Goal: Task Accomplishment & Management: Manage account settings

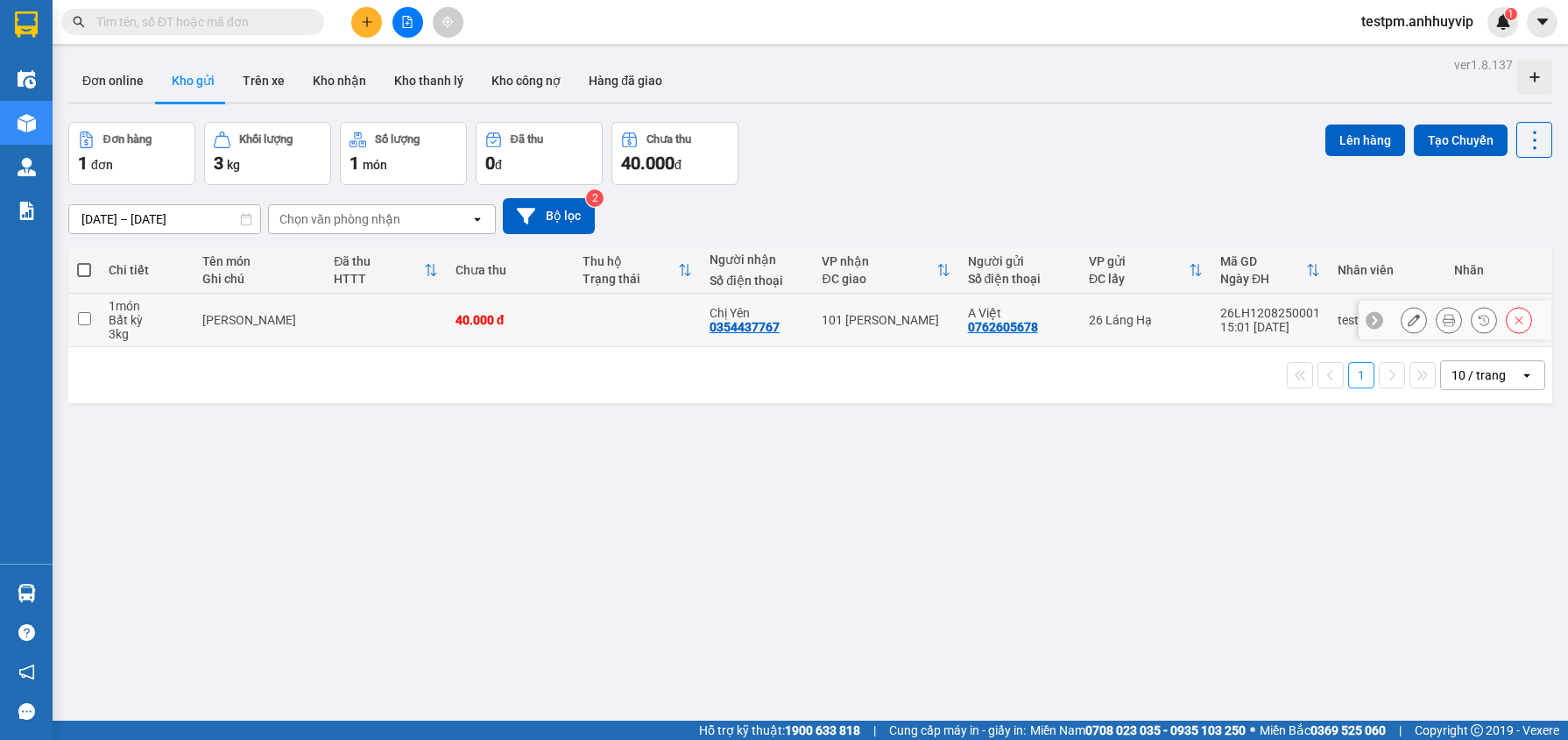
click at [749, 322] on div "0354437767" at bounding box center [744, 326] width 70 height 14
click at [984, 330] on div "0762605678" at bounding box center [1003, 326] width 70 height 14
click at [1368, 317] on icon at bounding box center [1374, 320] width 12 height 12
click at [1368, 317] on div "testpm.anhhuyvip" at bounding box center [1386, 320] width 99 height 14
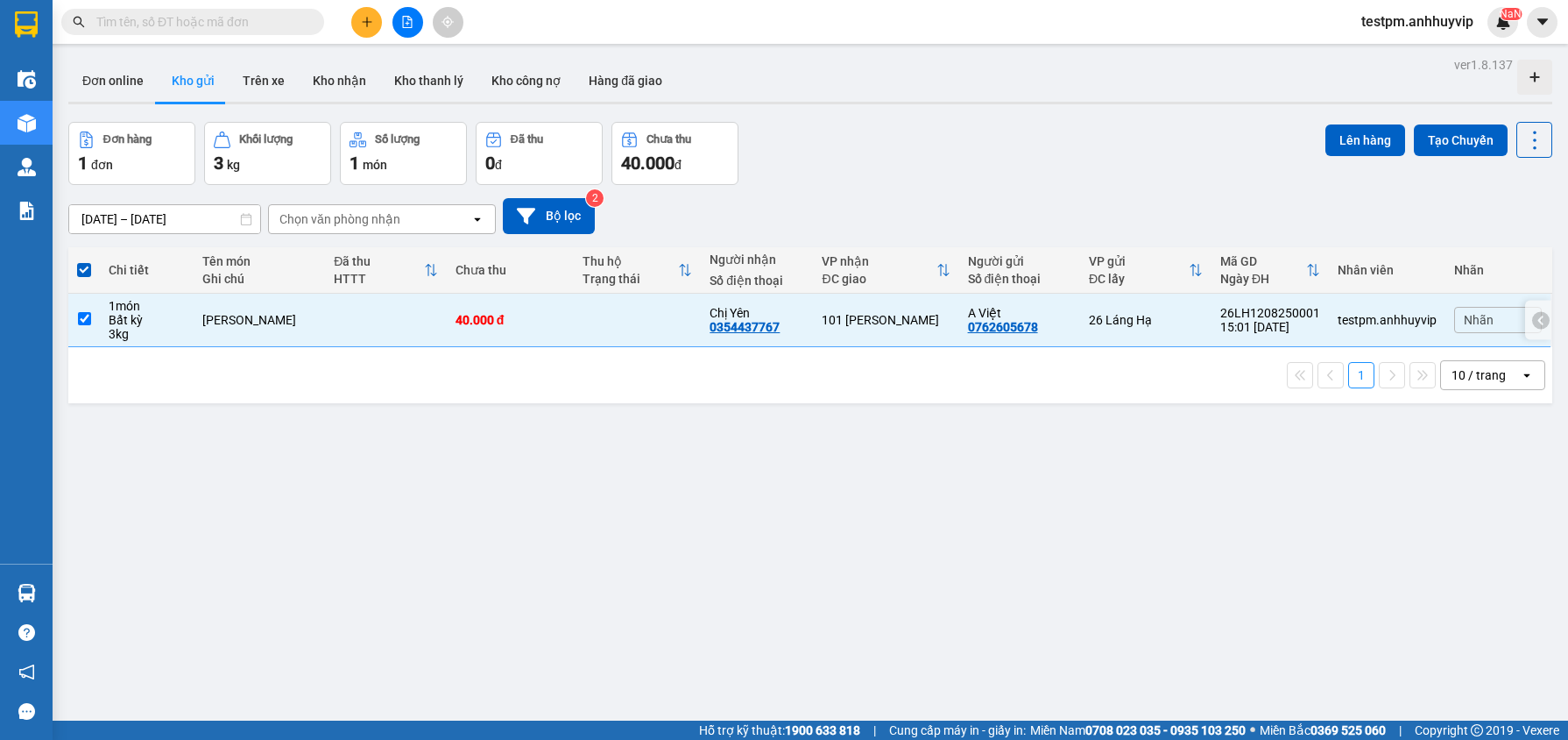
click at [1368, 317] on div "testpm.anhhuyvip" at bounding box center [1386, 320] width 99 height 14
checkbox input "false"
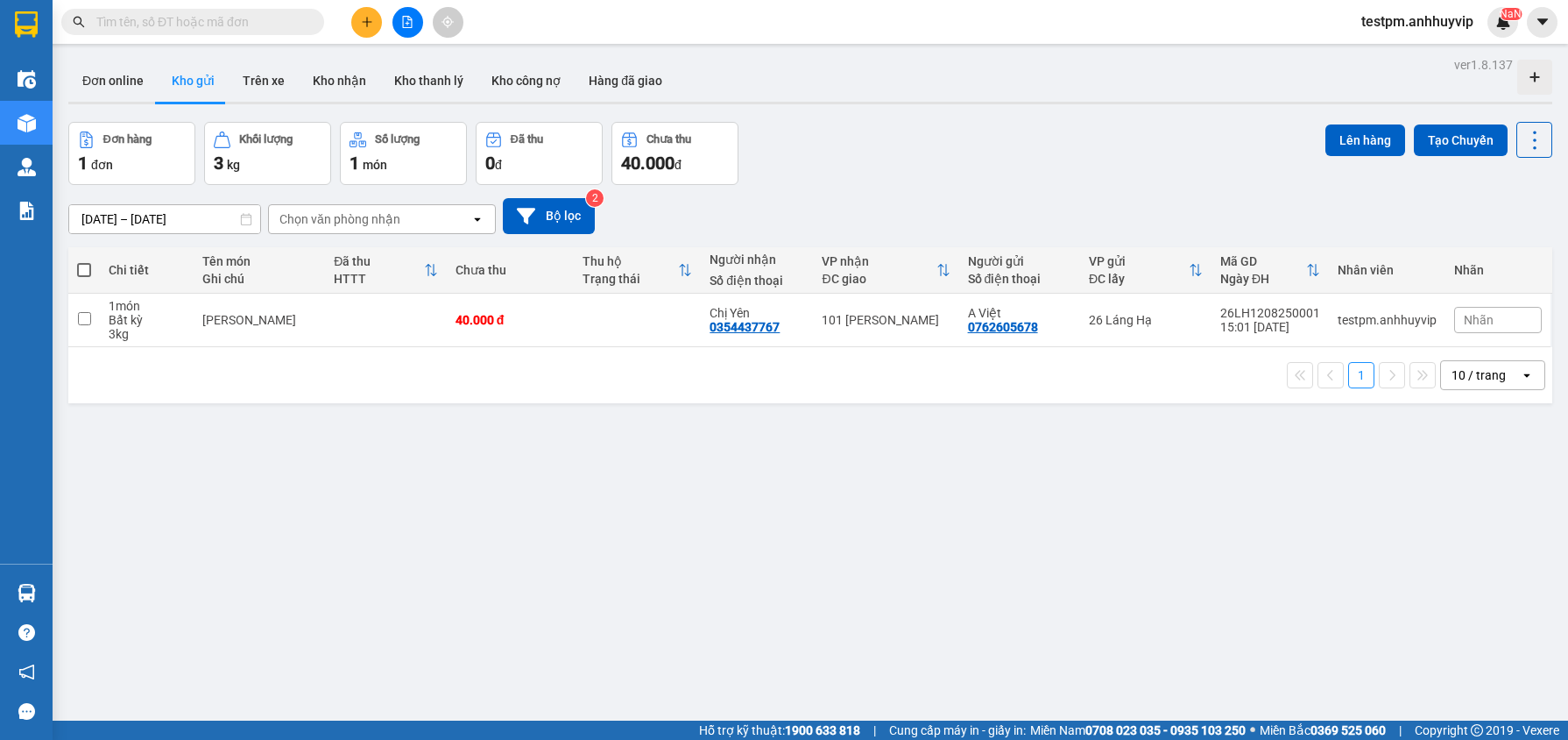
click at [1479, 323] on span "Nhãn" at bounding box center [1478, 320] width 29 height 14
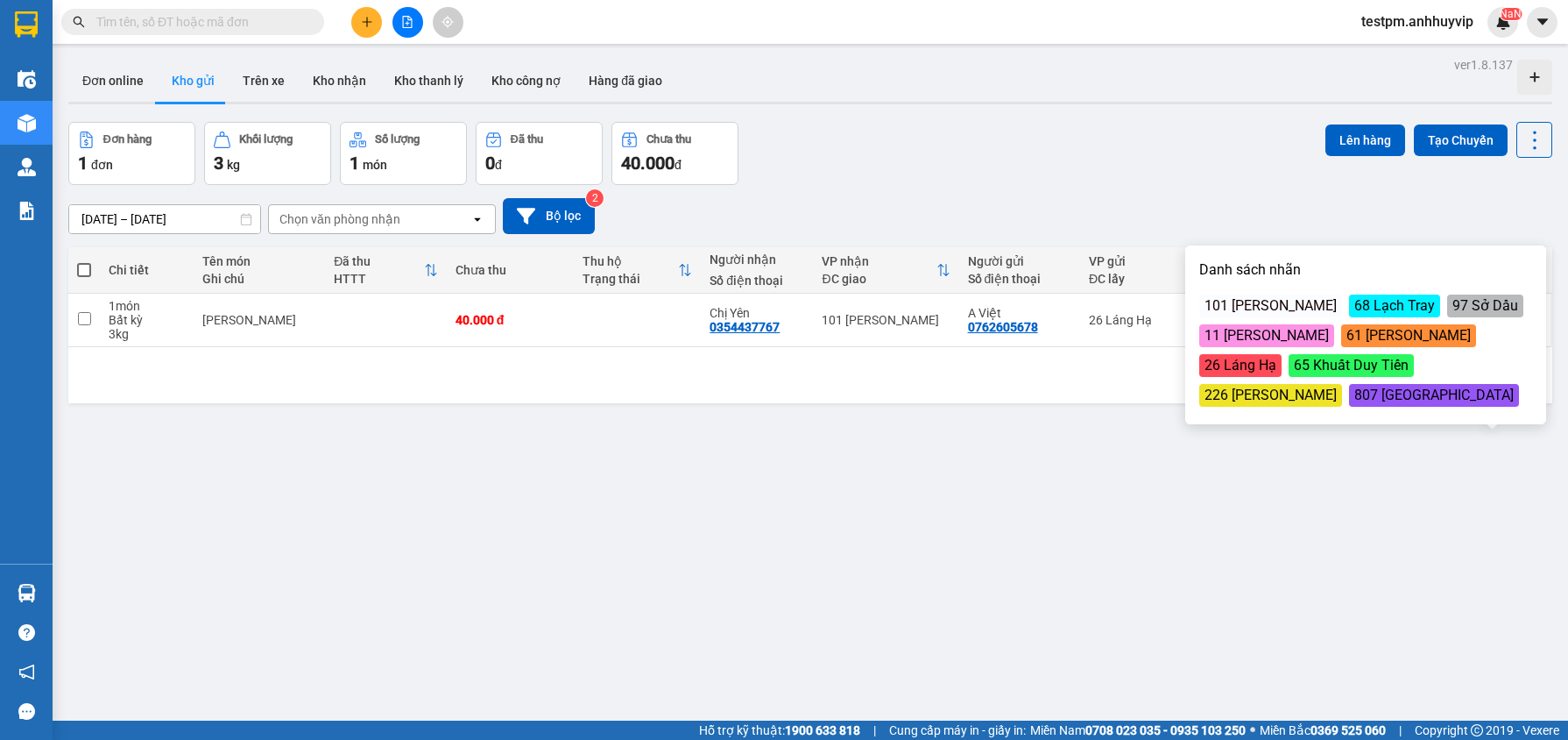
click at [1300, 308] on div "101 [PERSON_NAME]" at bounding box center [1270, 306] width 143 height 23
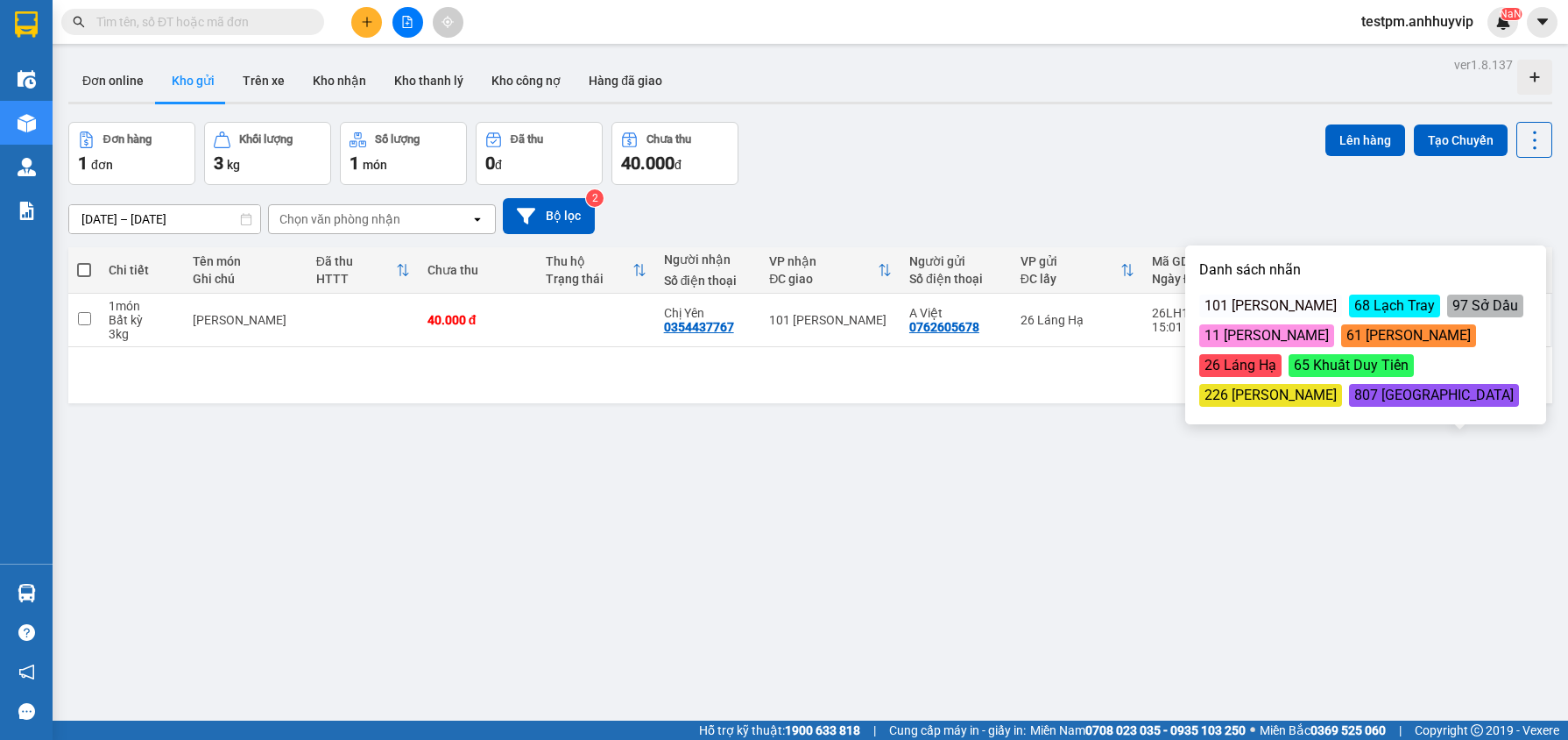
click at [1241, 193] on div "[DATE] – [DATE] Press the down arrow key to interact with the calendar and sele…" at bounding box center [810, 216] width 1484 height 62
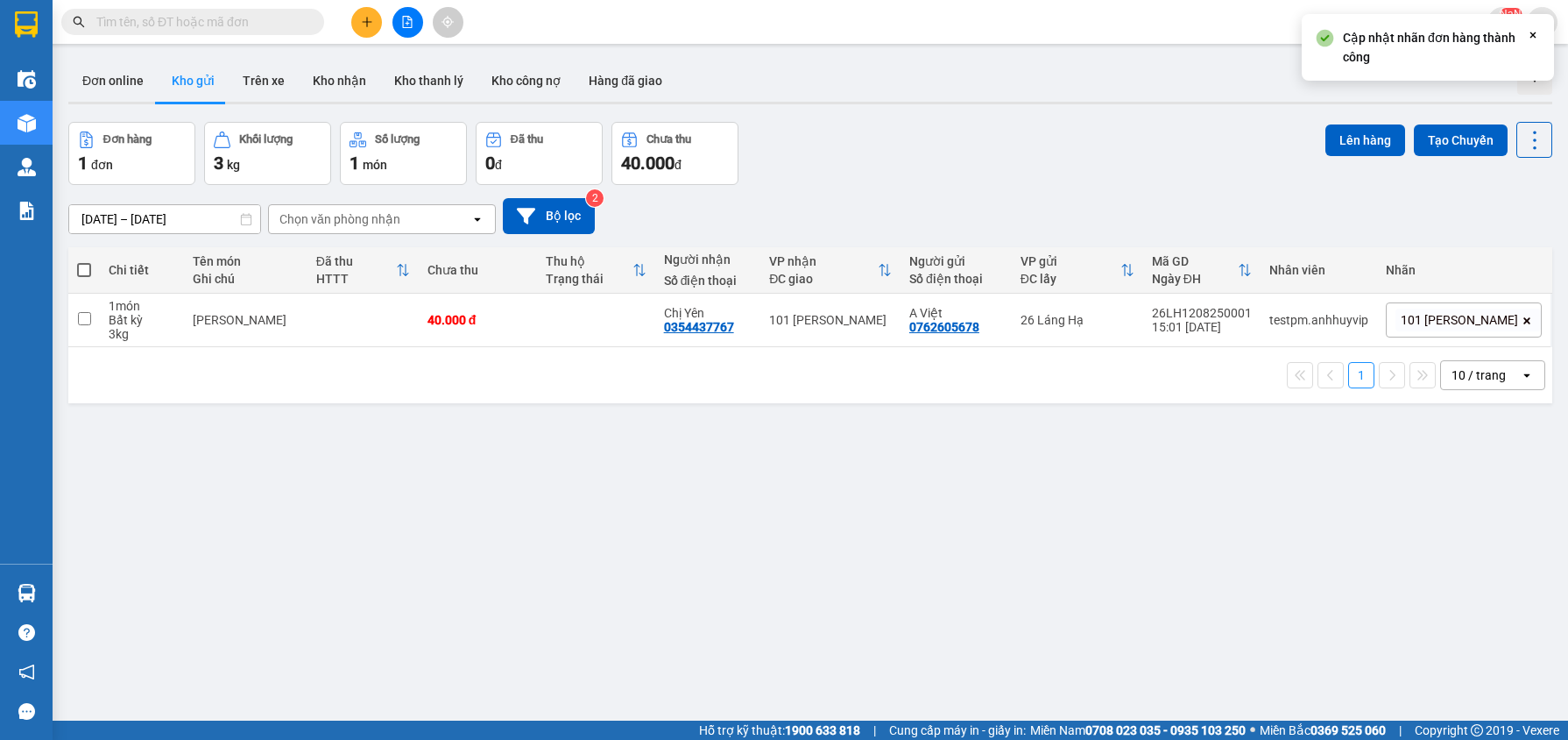
click at [1522, 321] on icon at bounding box center [1526, 320] width 10 height 10
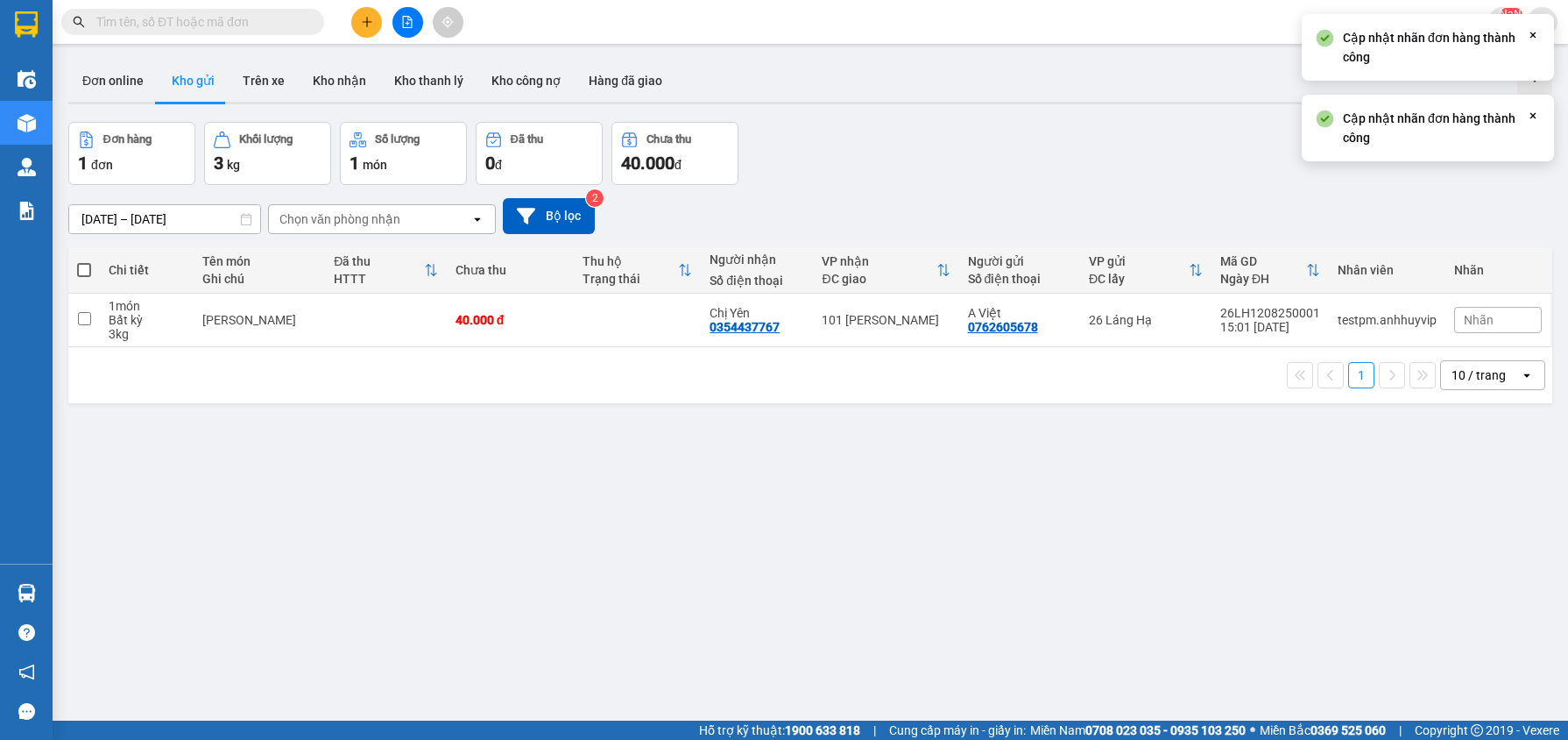
click at [1484, 321] on span "Nhãn" at bounding box center [1478, 320] width 29 height 14
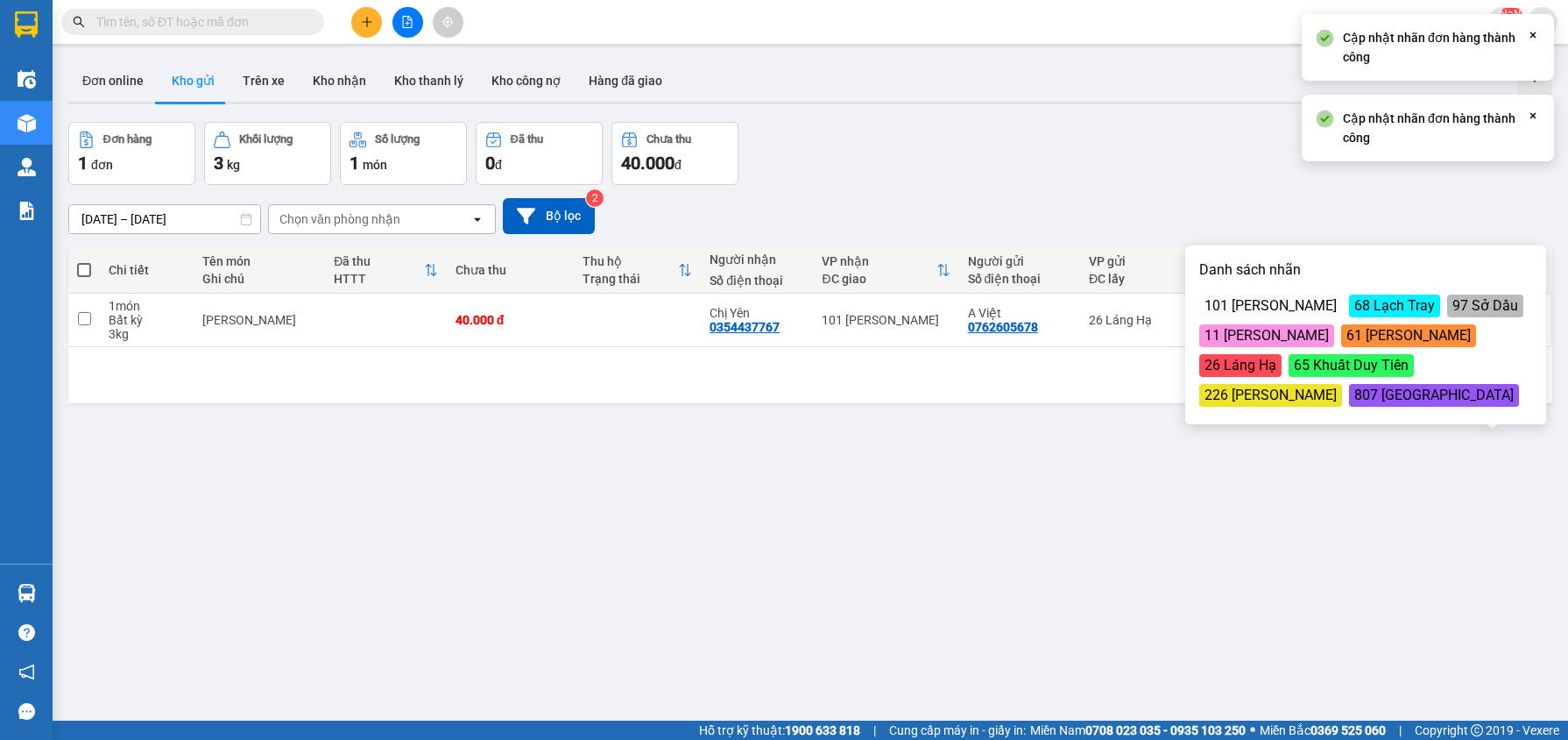
click at [1342, 384] on div "226 [PERSON_NAME]" at bounding box center [1270, 396] width 143 height 23
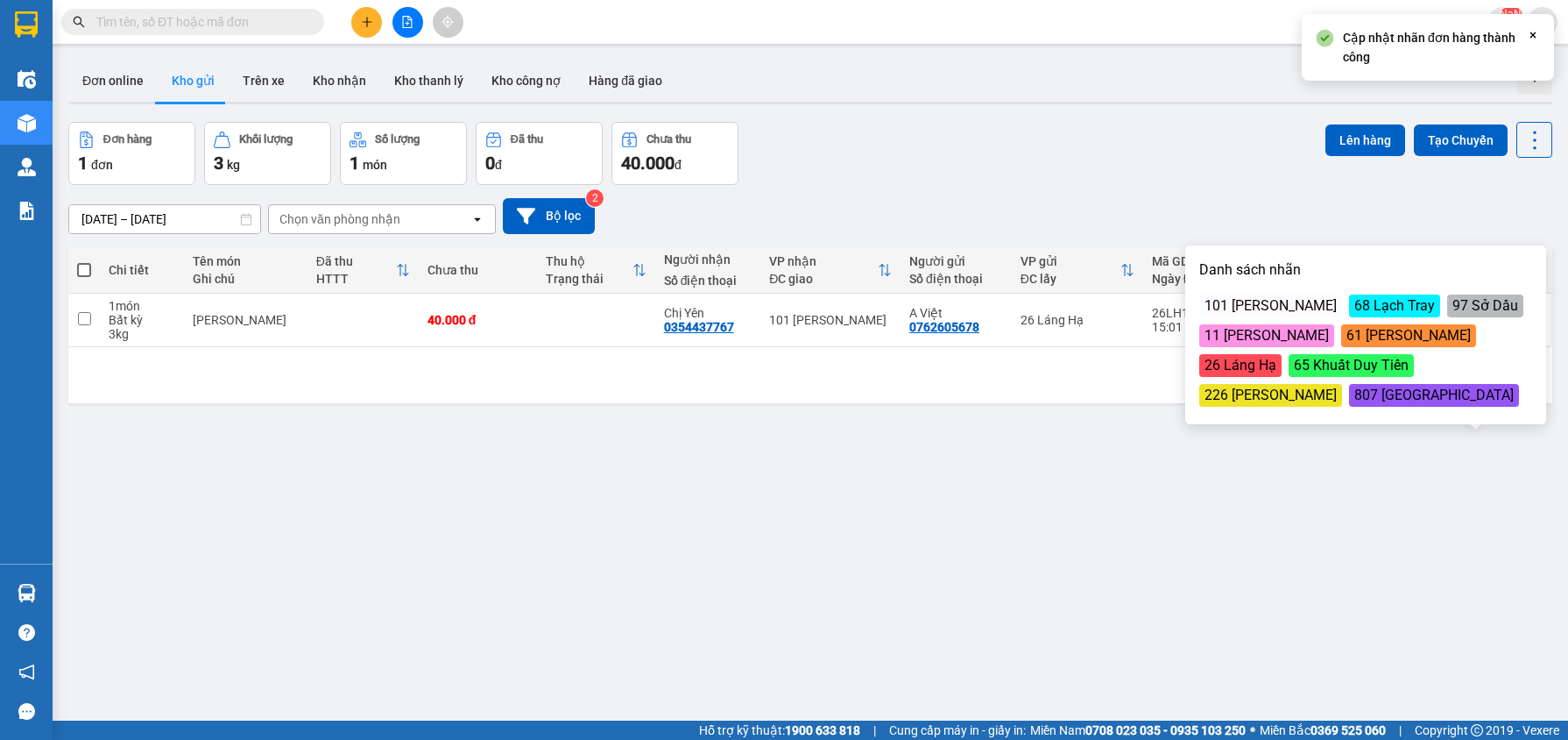
click at [1342, 384] on div "226 [PERSON_NAME]" at bounding box center [1270, 396] width 143 height 23
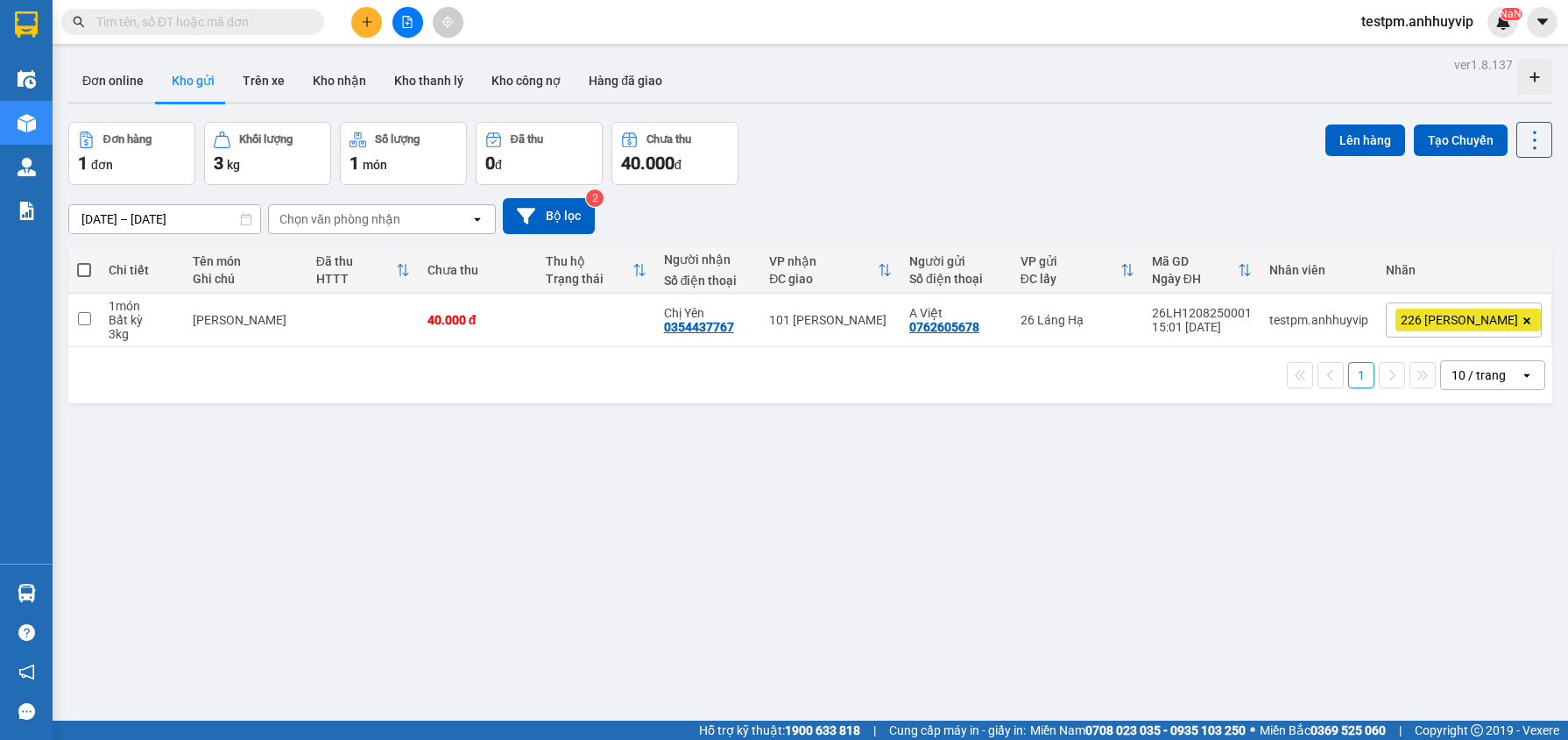
click at [1231, 175] on div "Đơn hàng 1 đơn Khối lượng 3 kg Số lượng 1 món Đã thu 0 đ Chưa thu 40.000 đ Lên …" at bounding box center [810, 153] width 1484 height 63
click at [1524, 320] on icon at bounding box center [1526, 320] width 10 height 10
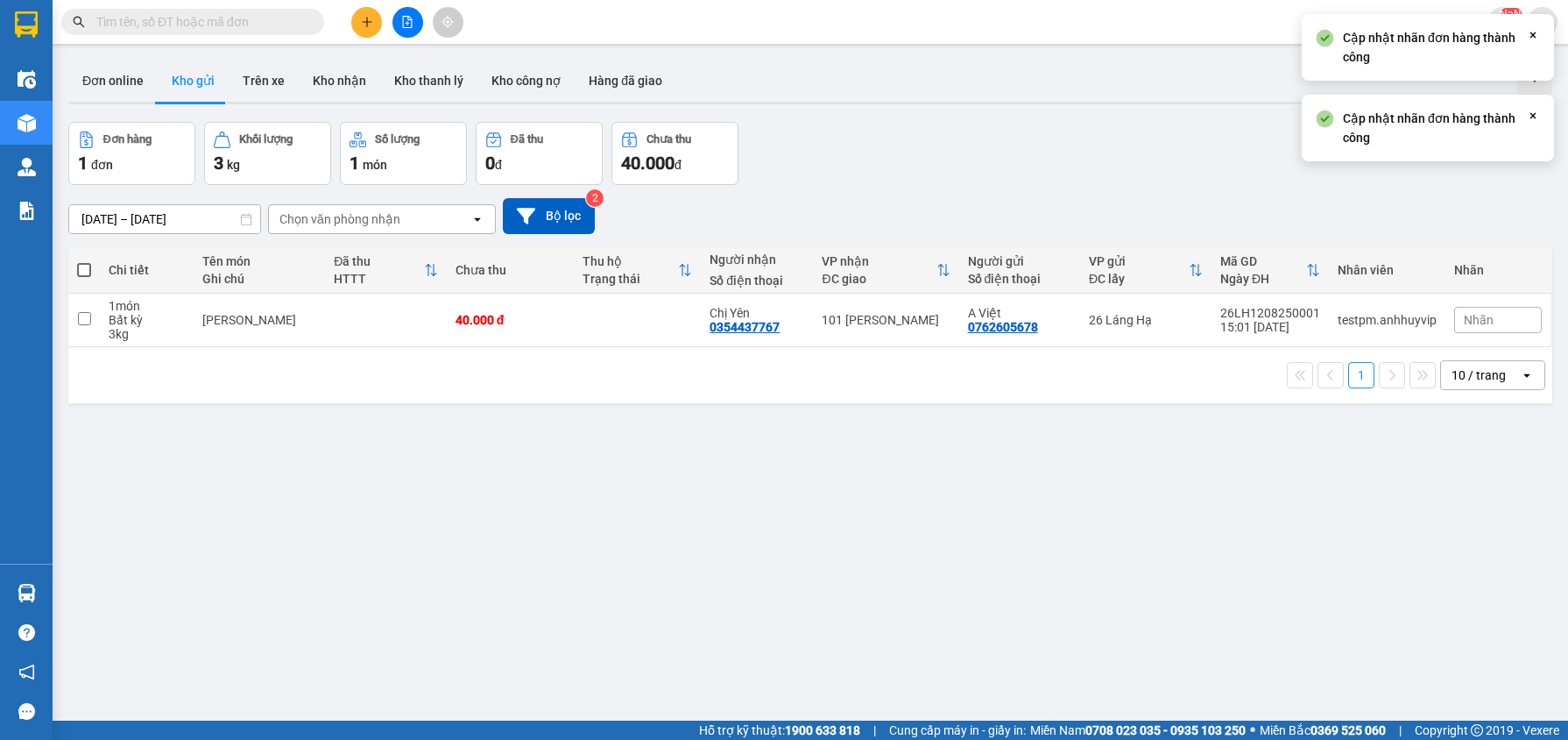
click at [1187, 185] on div "[DATE] – [DATE] Press the down arrow key to interact with the calendar and sele…" at bounding box center [810, 216] width 1484 height 62
click at [595, 203] on sup "2" at bounding box center [595, 198] width 18 height 18
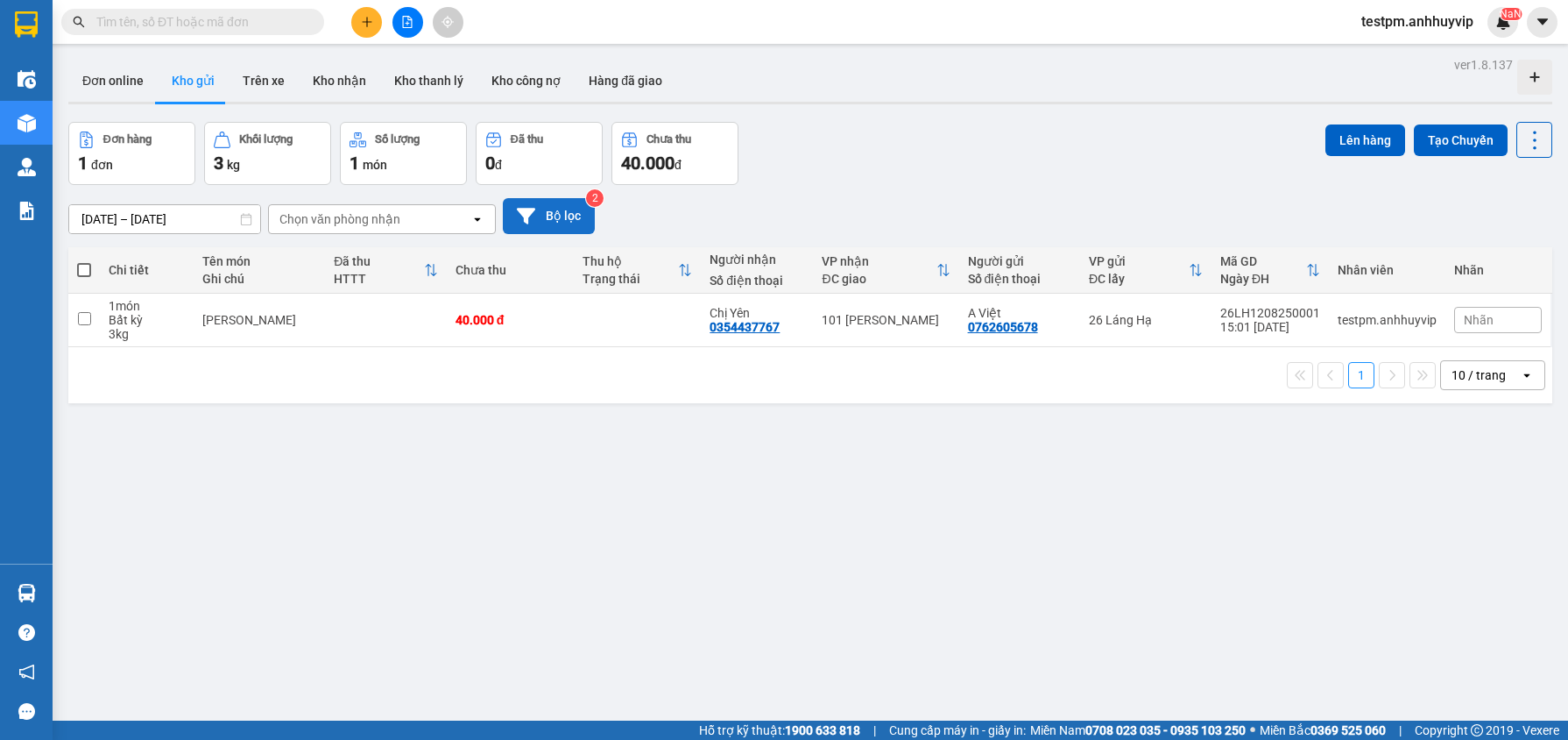
click at [588, 211] on button "Bộ lọc" at bounding box center [549, 216] width 92 height 36
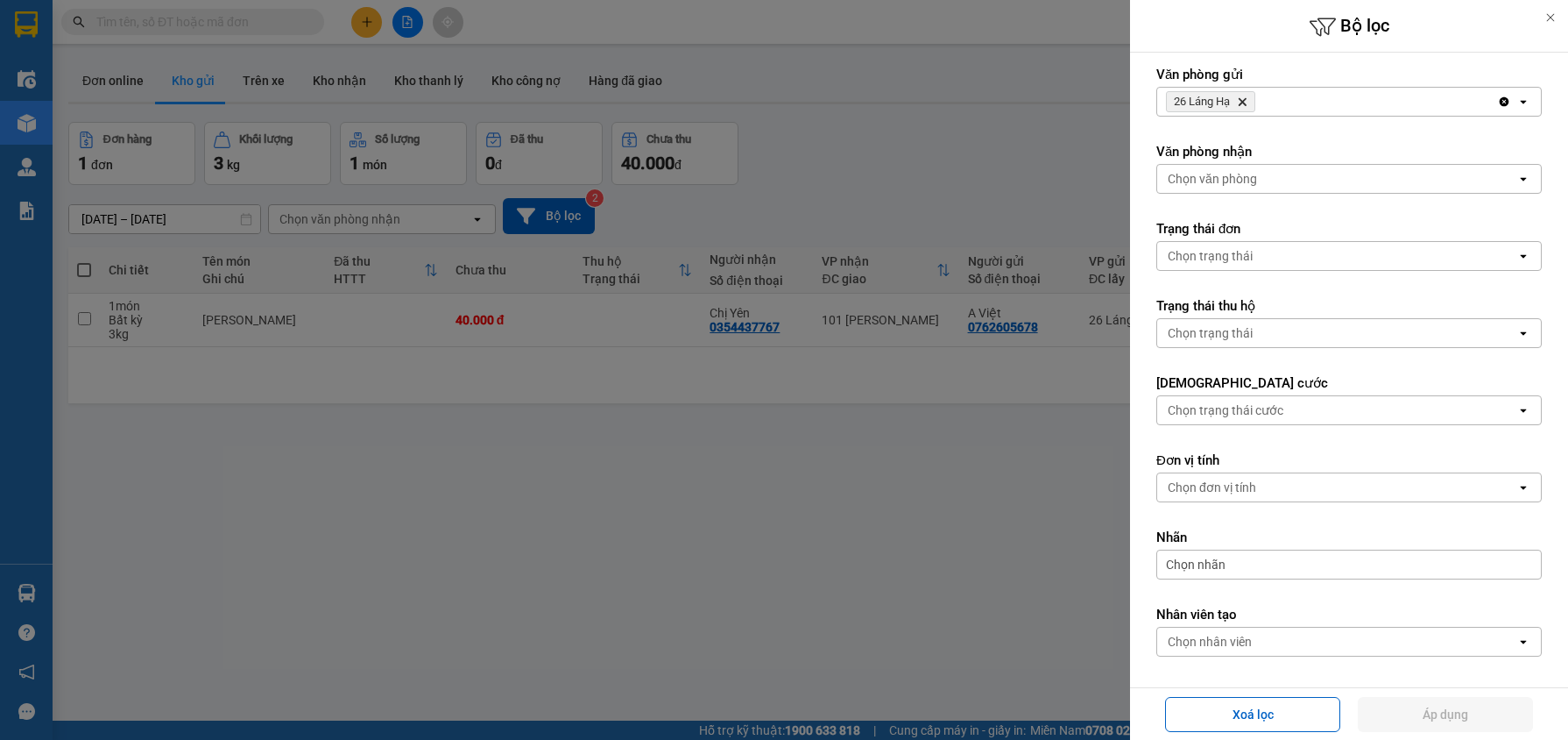
scroll to position [141, 0]
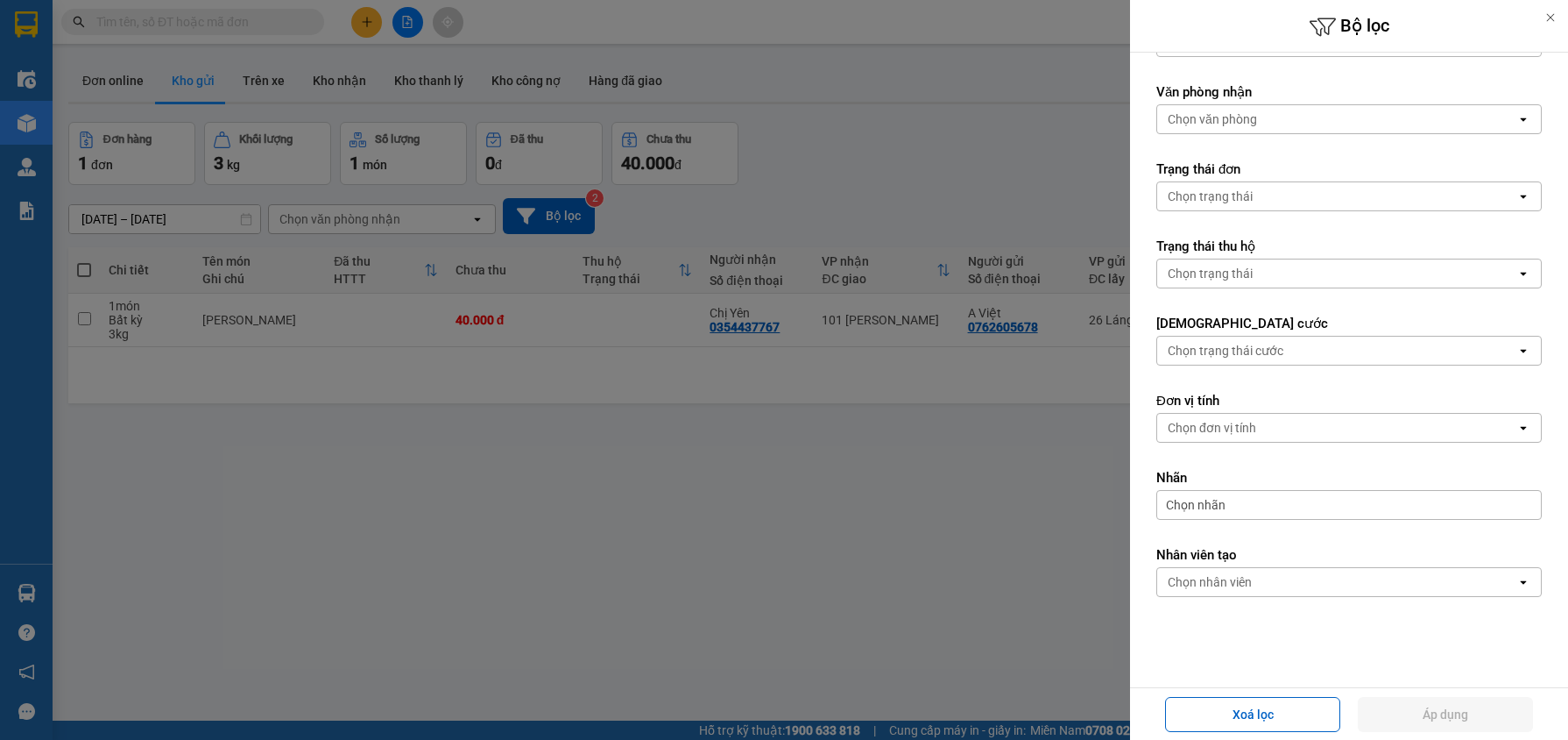
click at [1229, 476] on label "Nhãn" at bounding box center [1350, 478] width 386 height 18
click at [1216, 510] on div "Chọn nhãn" at bounding box center [1350, 504] width 386 height 29
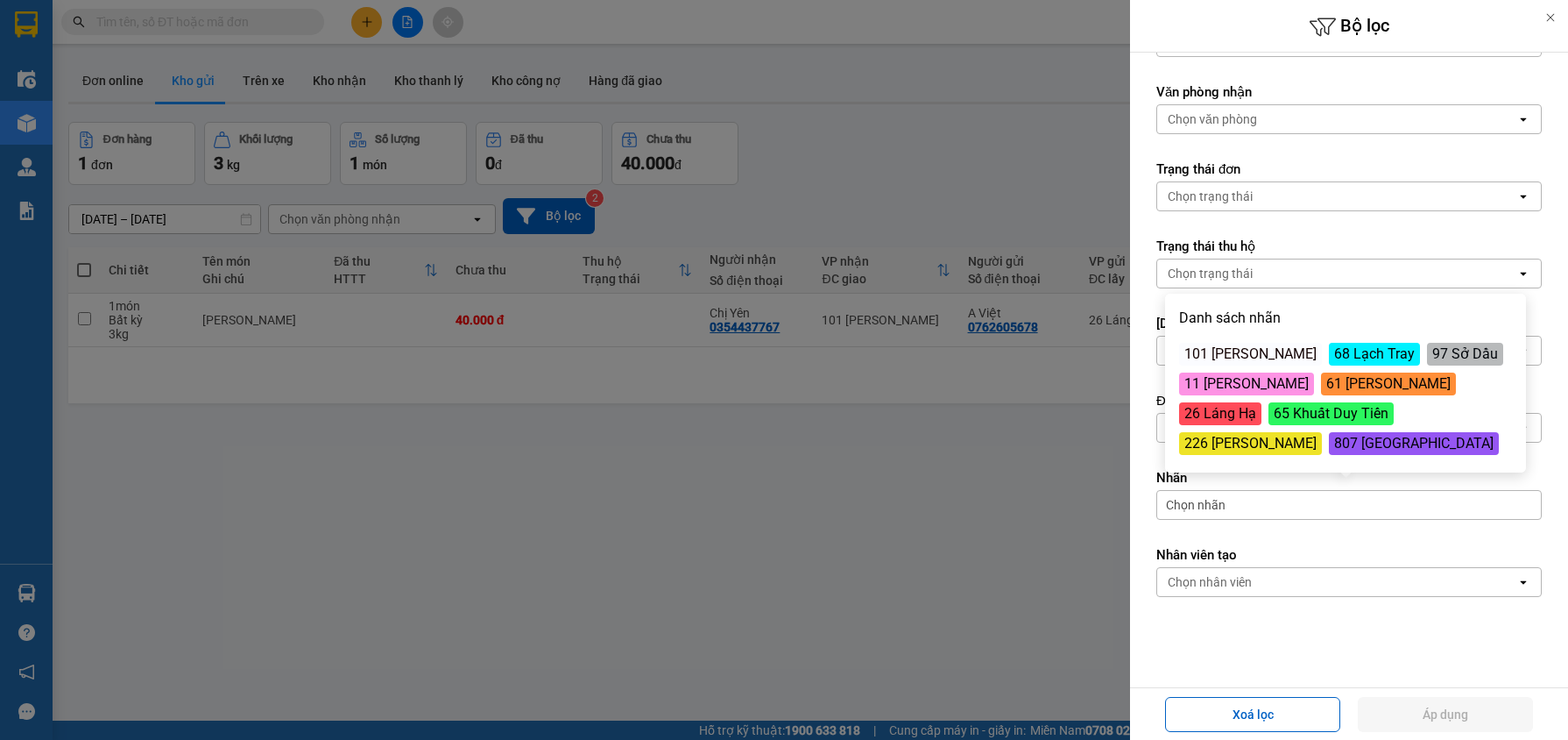
click at [1329, 450] on div "807 [GEOGRAPHIC_DATA]" at bounding box center [1414, 444] width 170 height 23
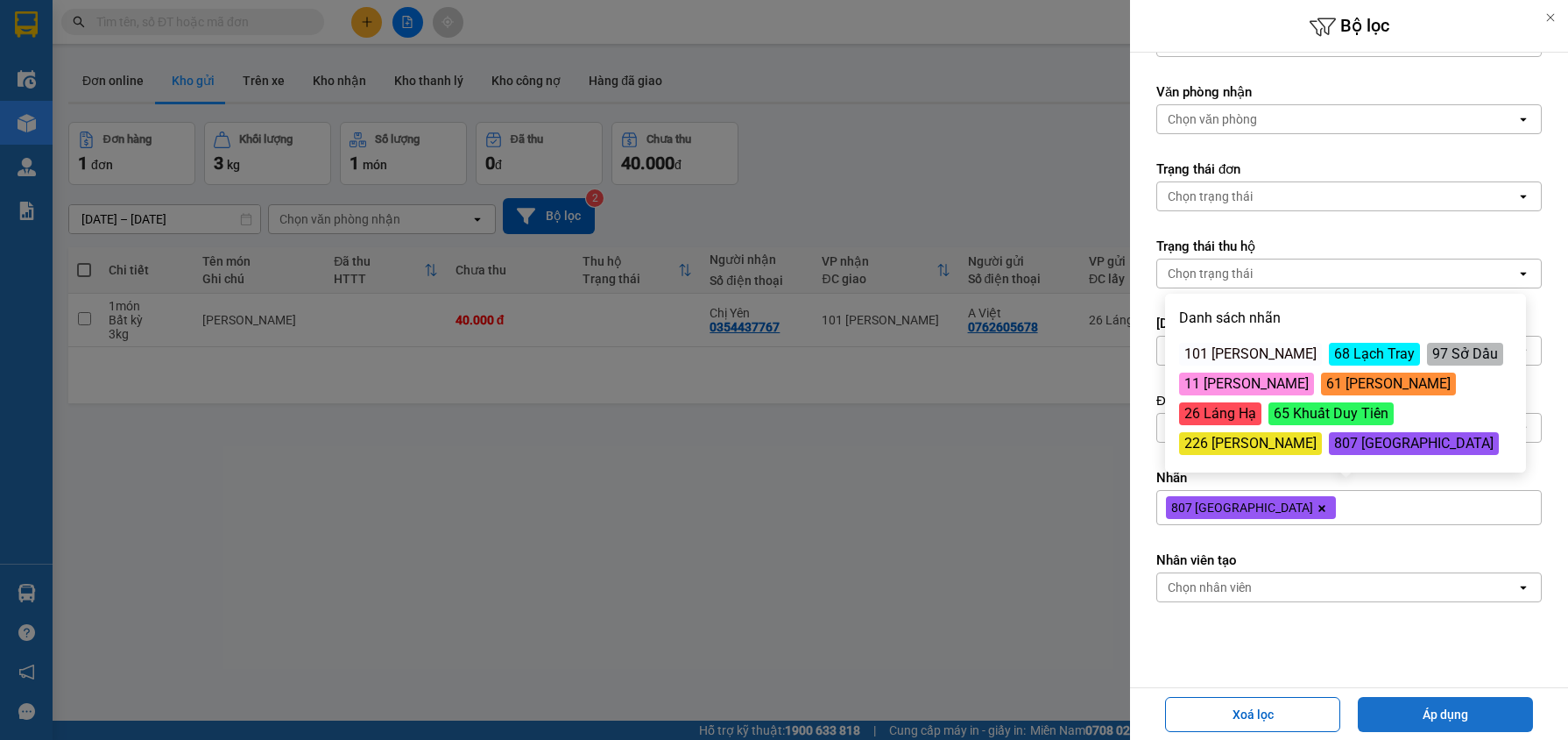
click at [1438, 717] on button "Áp dụng" at bounding box center [1445, 714] width 175 height 35
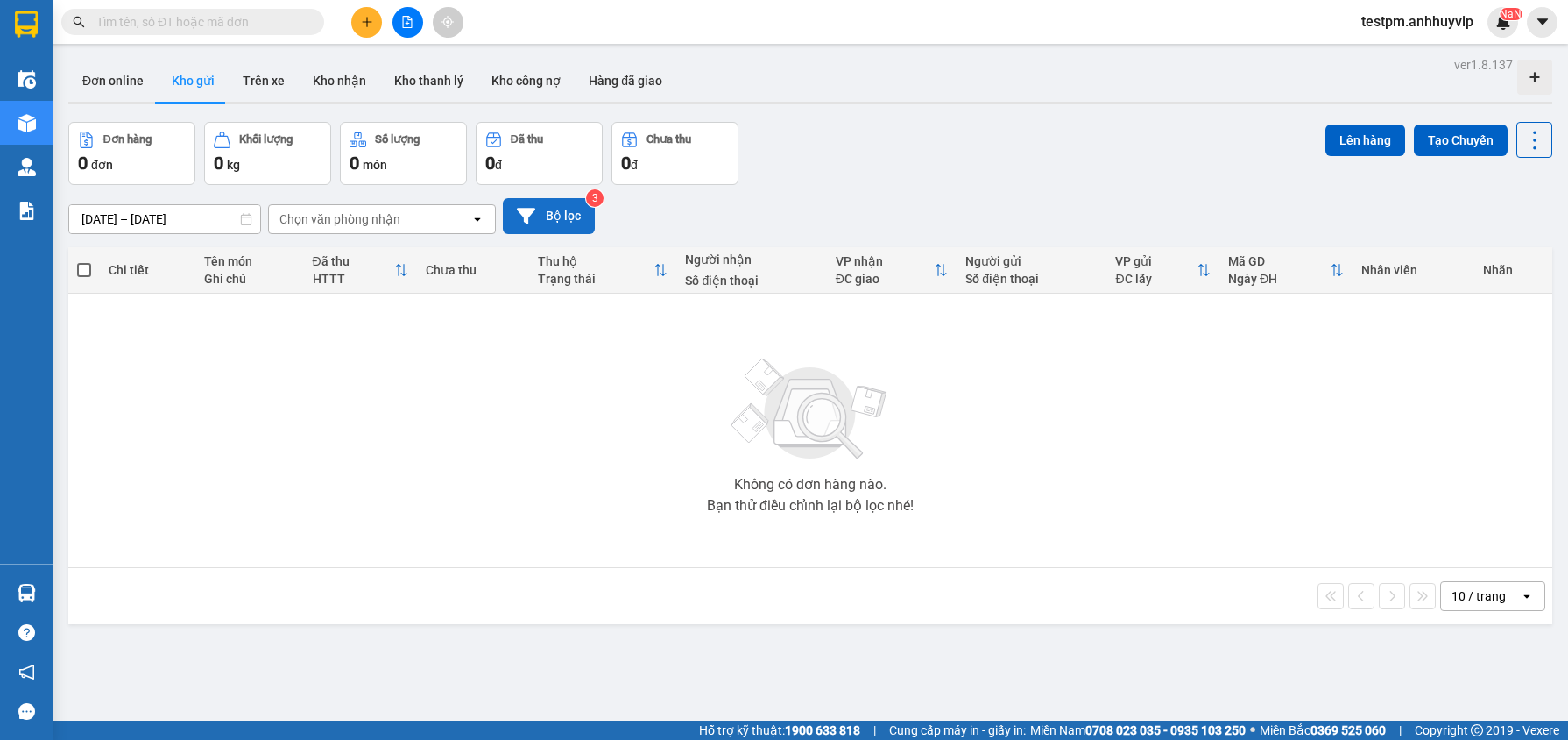
click at [565, 223] on button "Bộ lọc" at bounding box center [549, 216] width 92 height 36
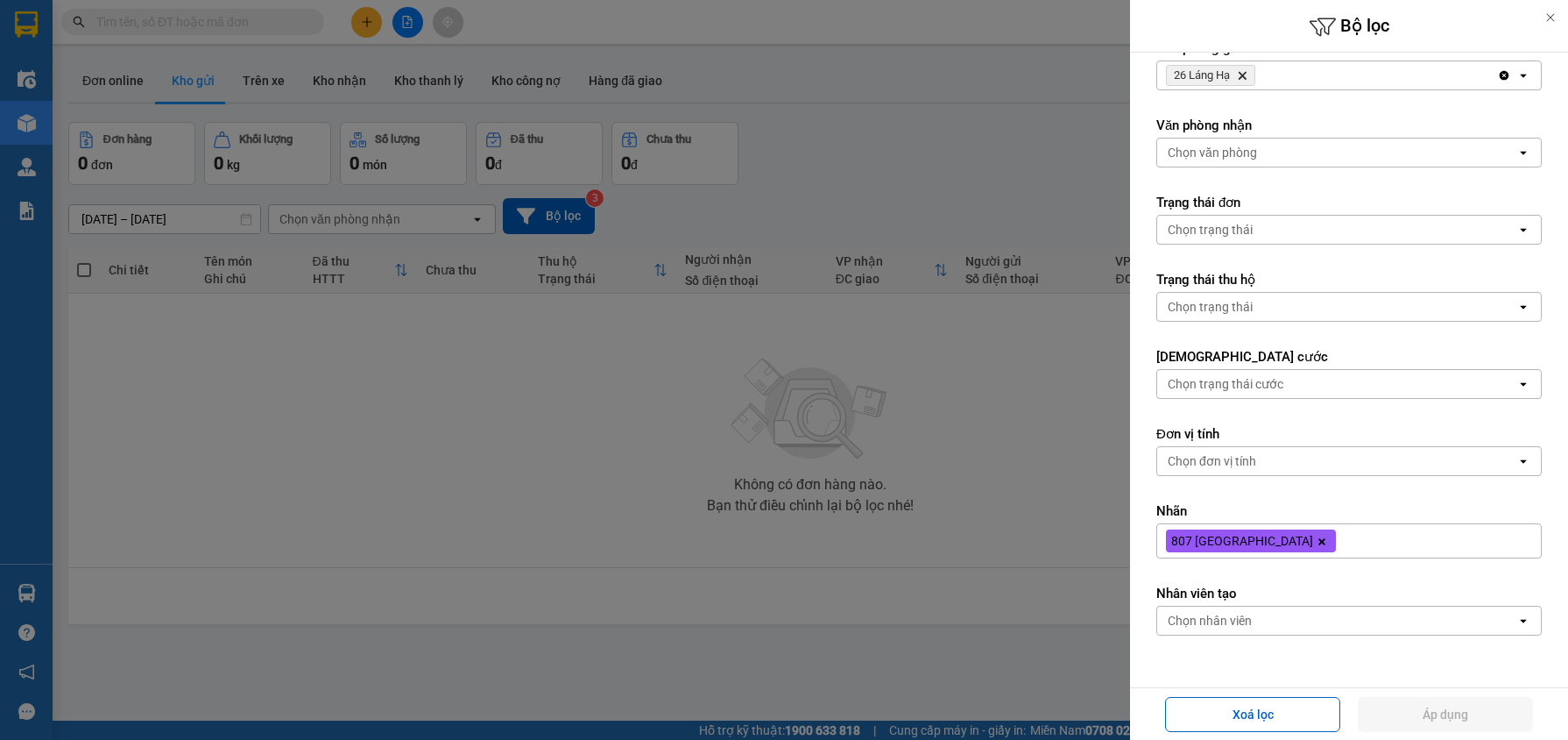
scroll to position [147, 0]
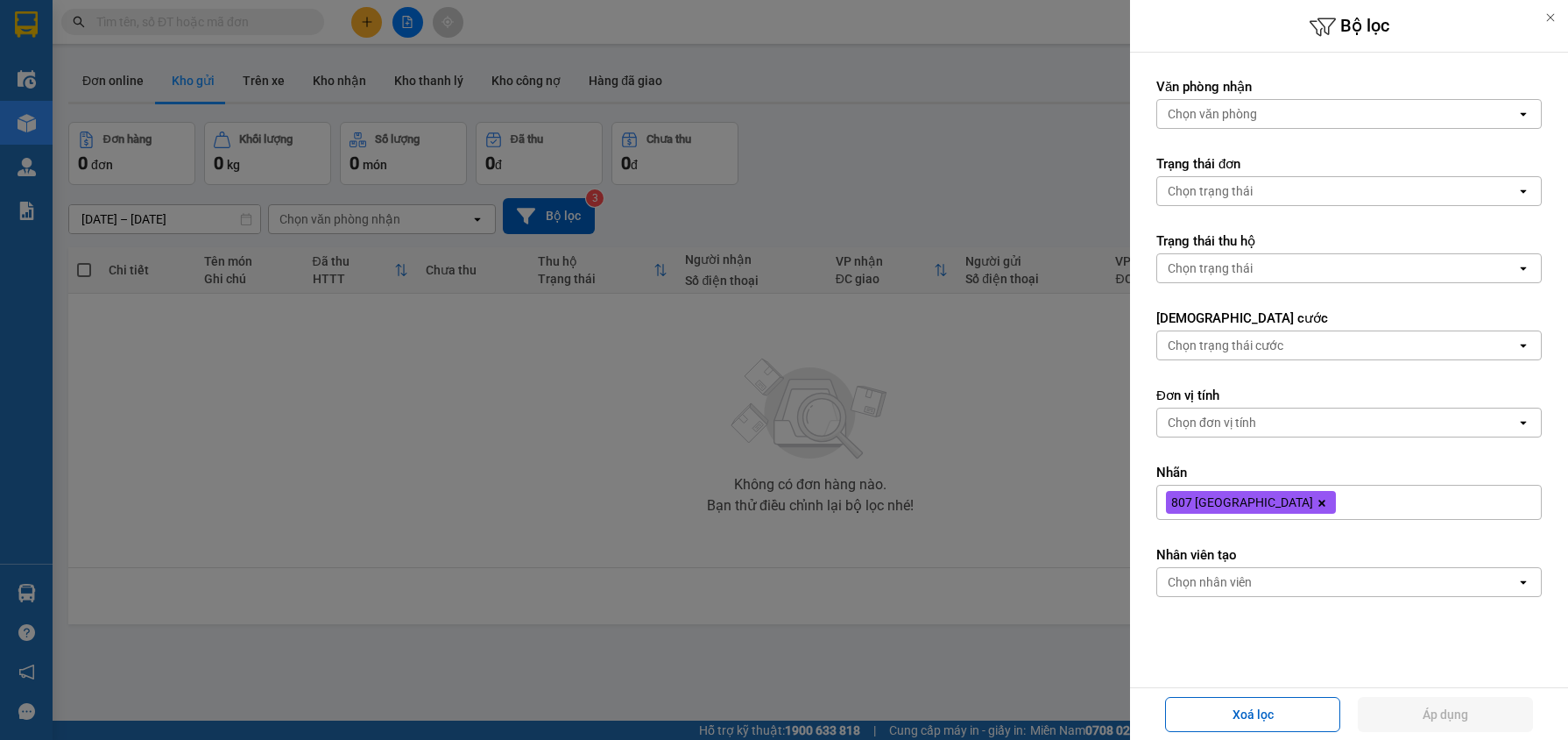
click at [1313, 500] on span at bounding box center [1321, 502] width 18 height 23
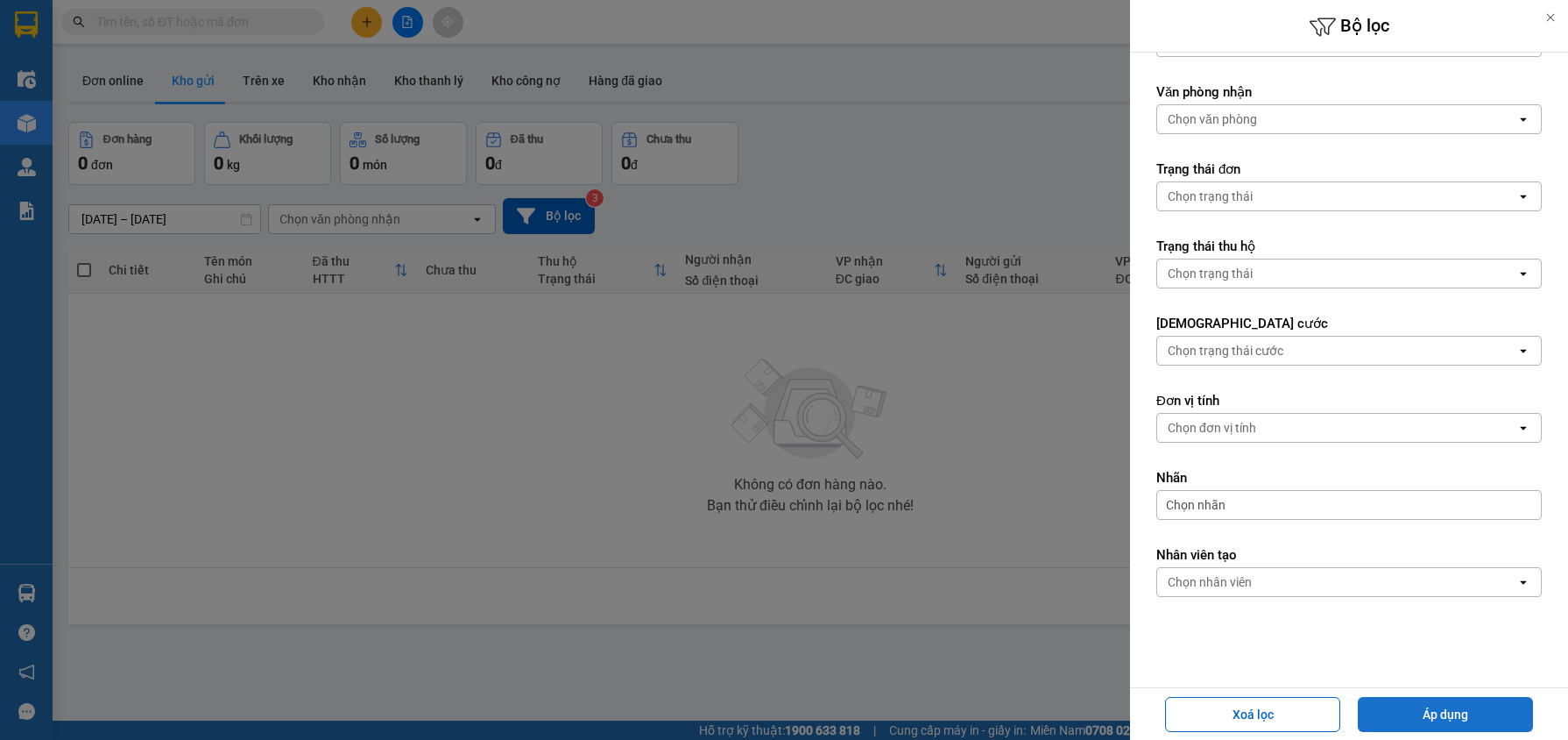
click at [1491, 709] on button "Áp dụng" at bounding box center [1445, 714] width 175 height 35
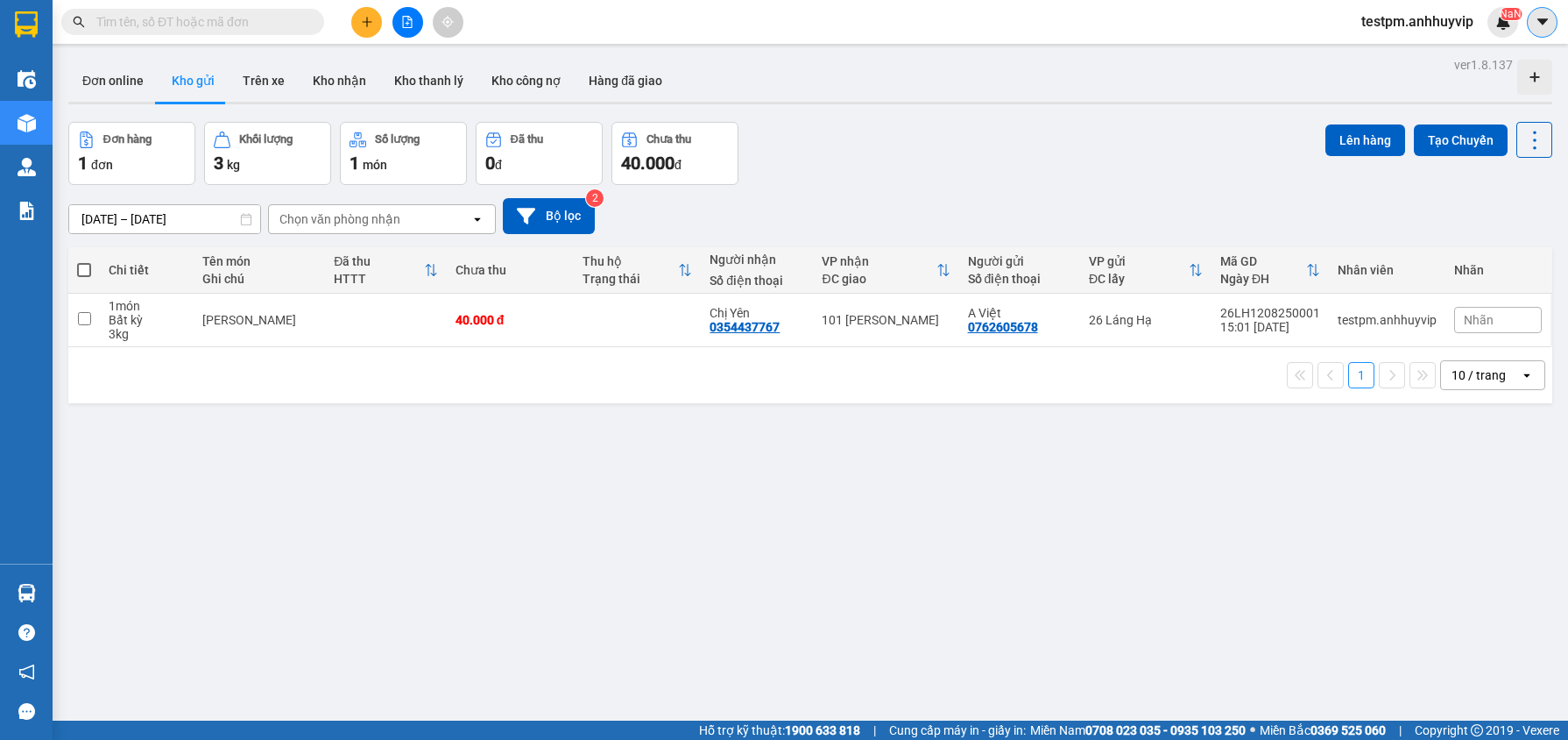
click at [1536, 12] on button at bounding box center [1542, 22] width 30 height 30
click at [1480, 65] on div "Cấu hình nhà xe" at bounding box center [1496, 65] width 89 height 19
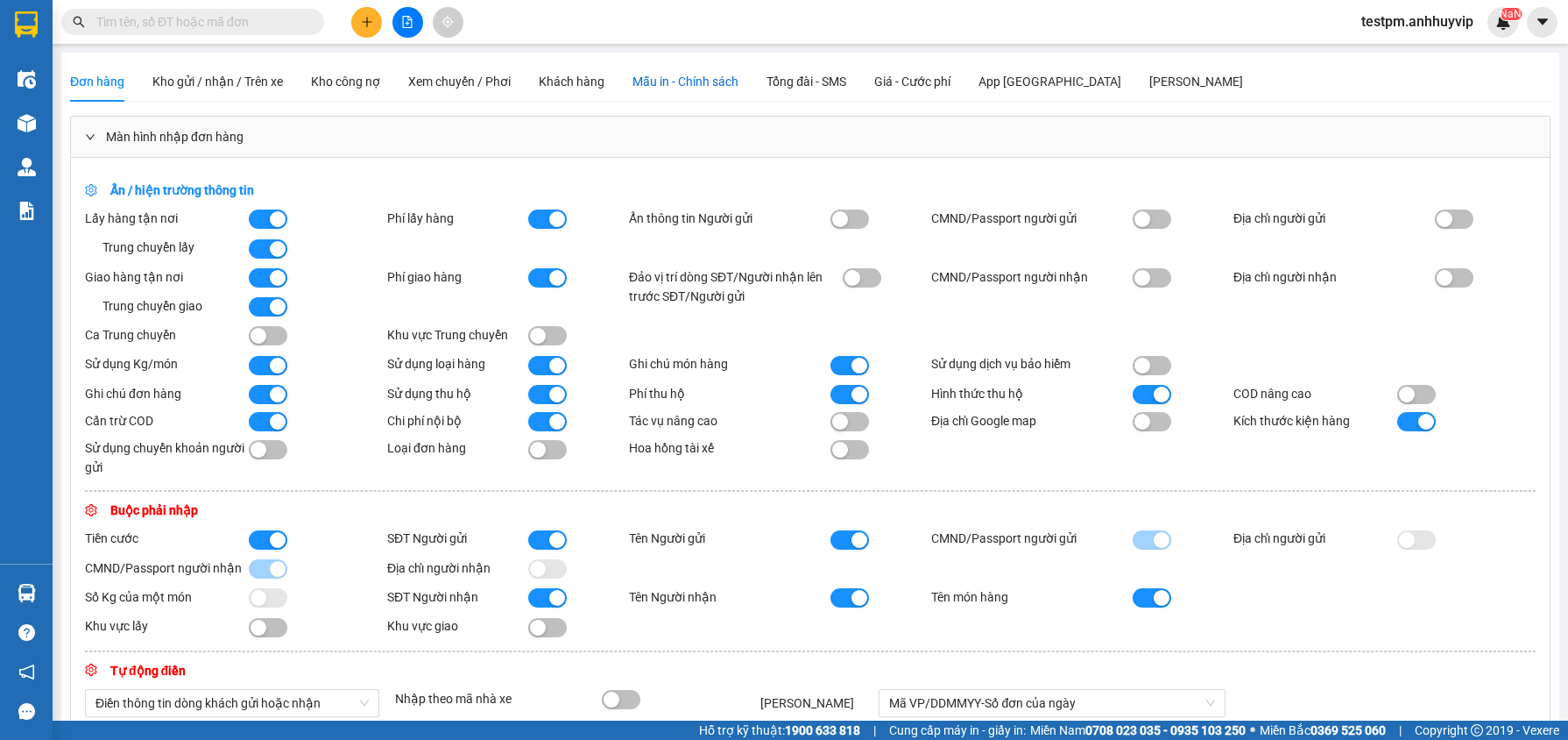
click at [685, 82] on span "Mẫu in - Chính sách" at bounding box center [686, 81] width 106 height 14
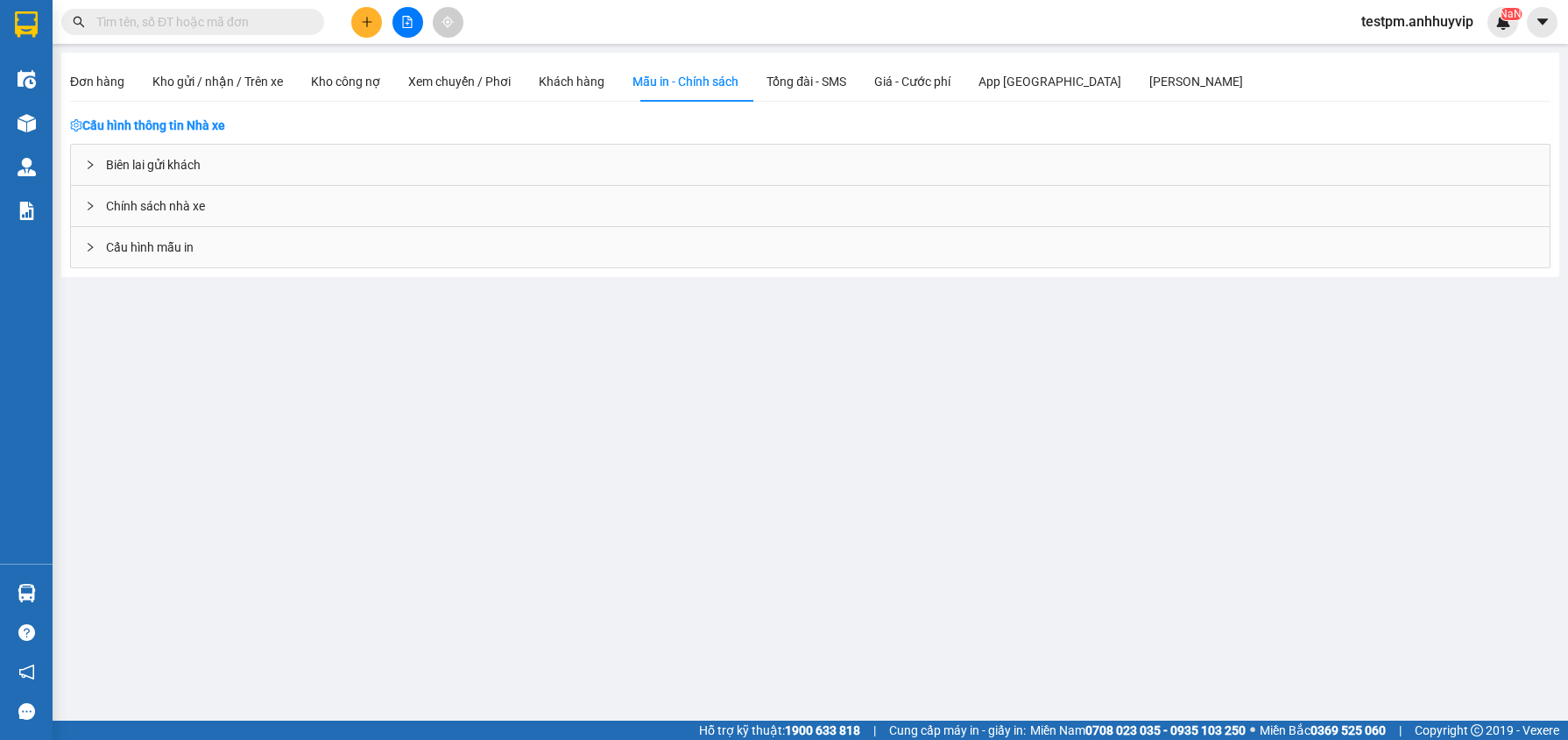
click at [190, 251] on span "Cấu hình mẫu in" at bounding box center [149, 247] width 88 height 19
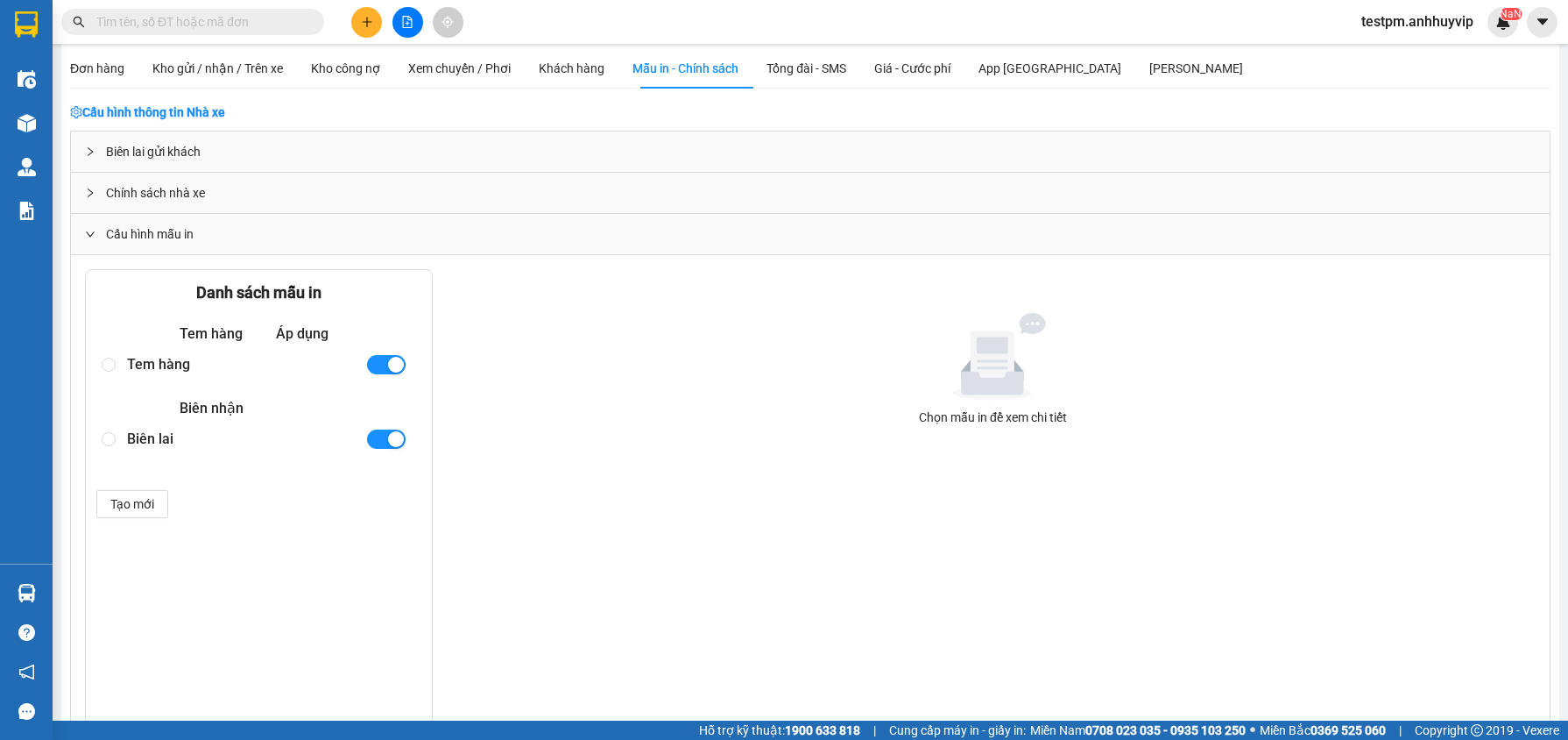
scroll to position [14, 0]
click at [136, 361] on div "Tem hàng" at bounding box center [238, 363] width 224 height 30
radio input "true"
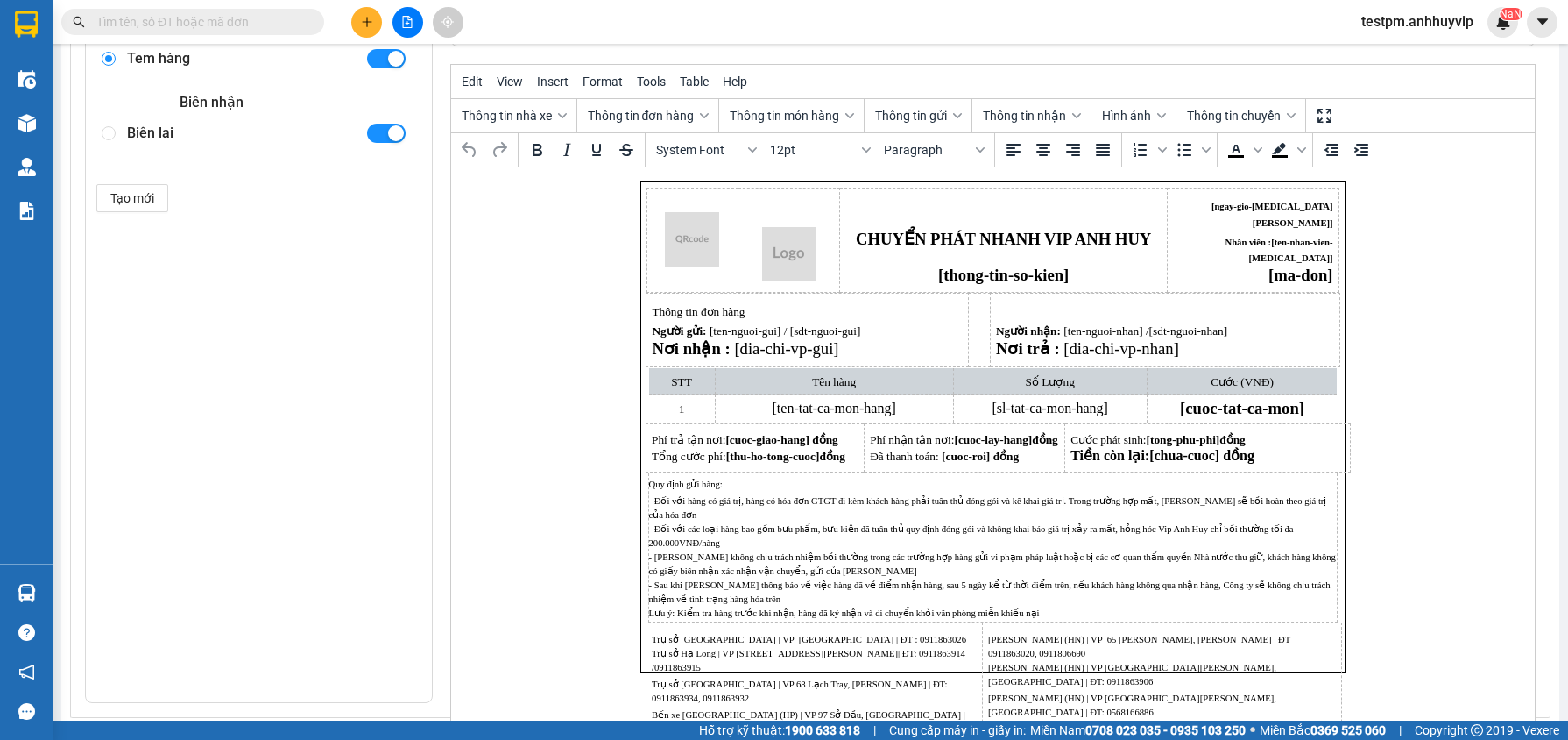
scroll to position [320, 0]
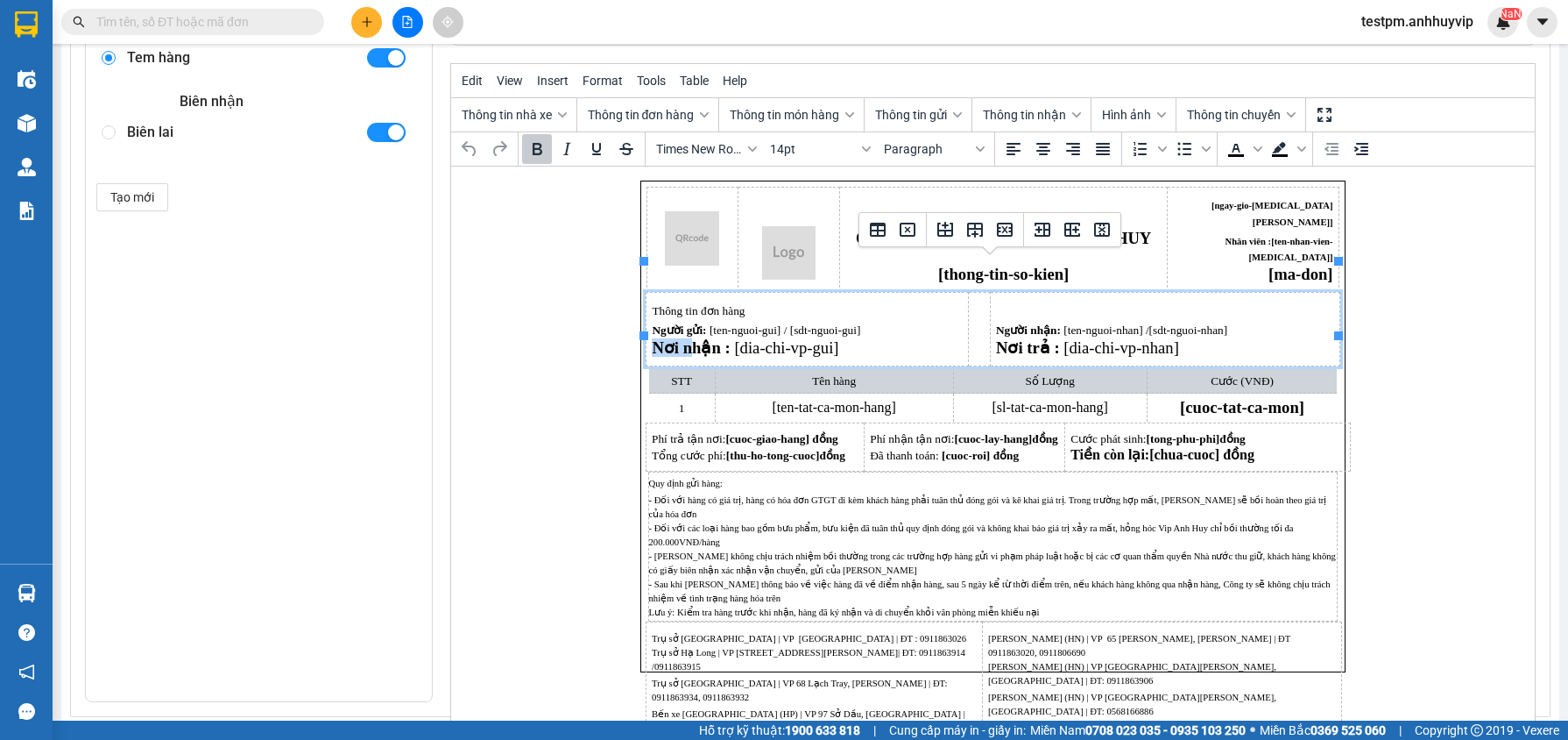
drag, startPoint x: 655, startPoint y: 317, endPoint x: 688, endPoint y: 316, distance: 33.0
click at [688, 339] on strong "Nơi nhận :" at bounding box center [689, 347] width 78 height 18
click at [733, 324] on span "[ten-nguoi-gui] / [sdt-nguoi-gui]" at bounding box center [784, 330] width 151 height 13
drag, startPoint x: 739, startPoint y: 316, endPoint x: 867, endPoint y: 326, distance: 128.4
click at [867, 340] on p "Nơi nhận : [dia-chi-vp-gui]" at bounding box center [806, 348] width 310 height 17
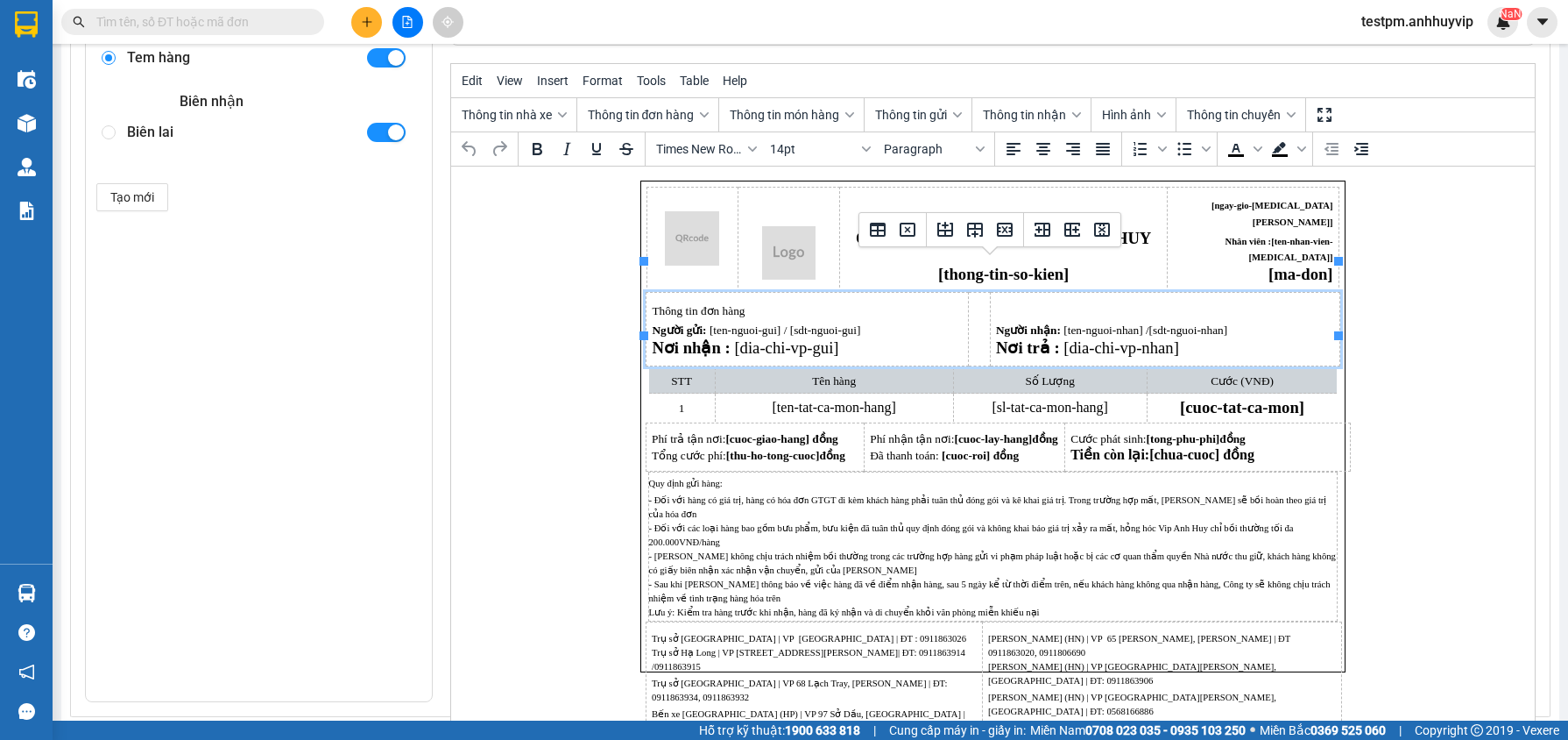
click at [1002, 307] on td "Người nhận: [ten-nguoi-nhan] / [sdt-nguoi-nhan] Nơi trả : [dia-chi-vp-nhan]" at bounding box center [1164, 329] width 350 height 74
drag, startPoint x: 1197, startPoint y: 320, endPoint x: 990, endPoint y: 302, distance: 207.8
click at [990, 302] on html "CHUYỂN PHÁT NHANH VIP ANH HUY [thong-tin-so-kien] [ngay-gio-[MEDICAL_DATA]-don]…" at bounding box center [992, 426] width 1084 height 520
click at [790, 142] on span "10pt" at bounding box center [812, 149] width 86 height 14
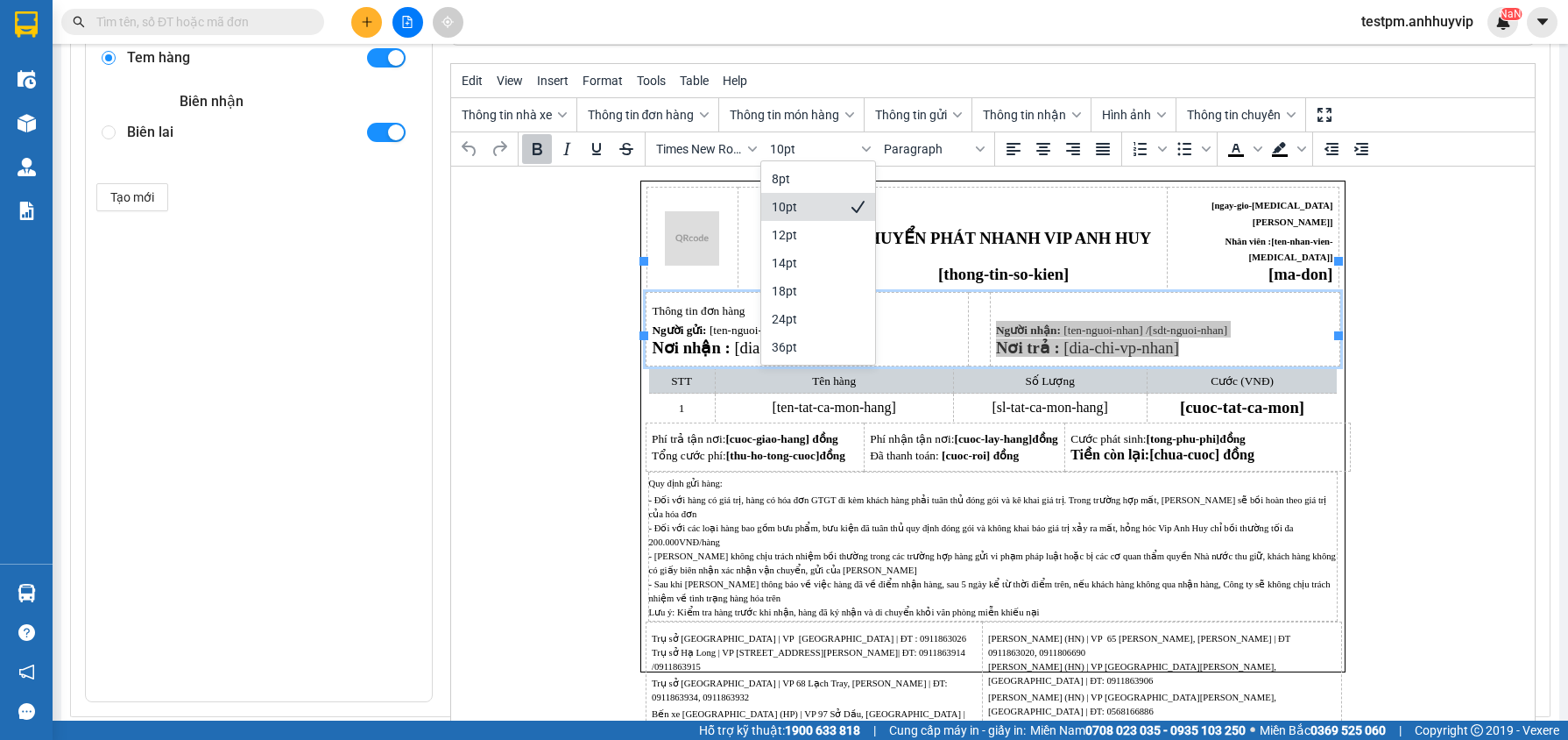
click at [806, 215] on div "10pt" at bounding box center [806, 206] width 68 height 21
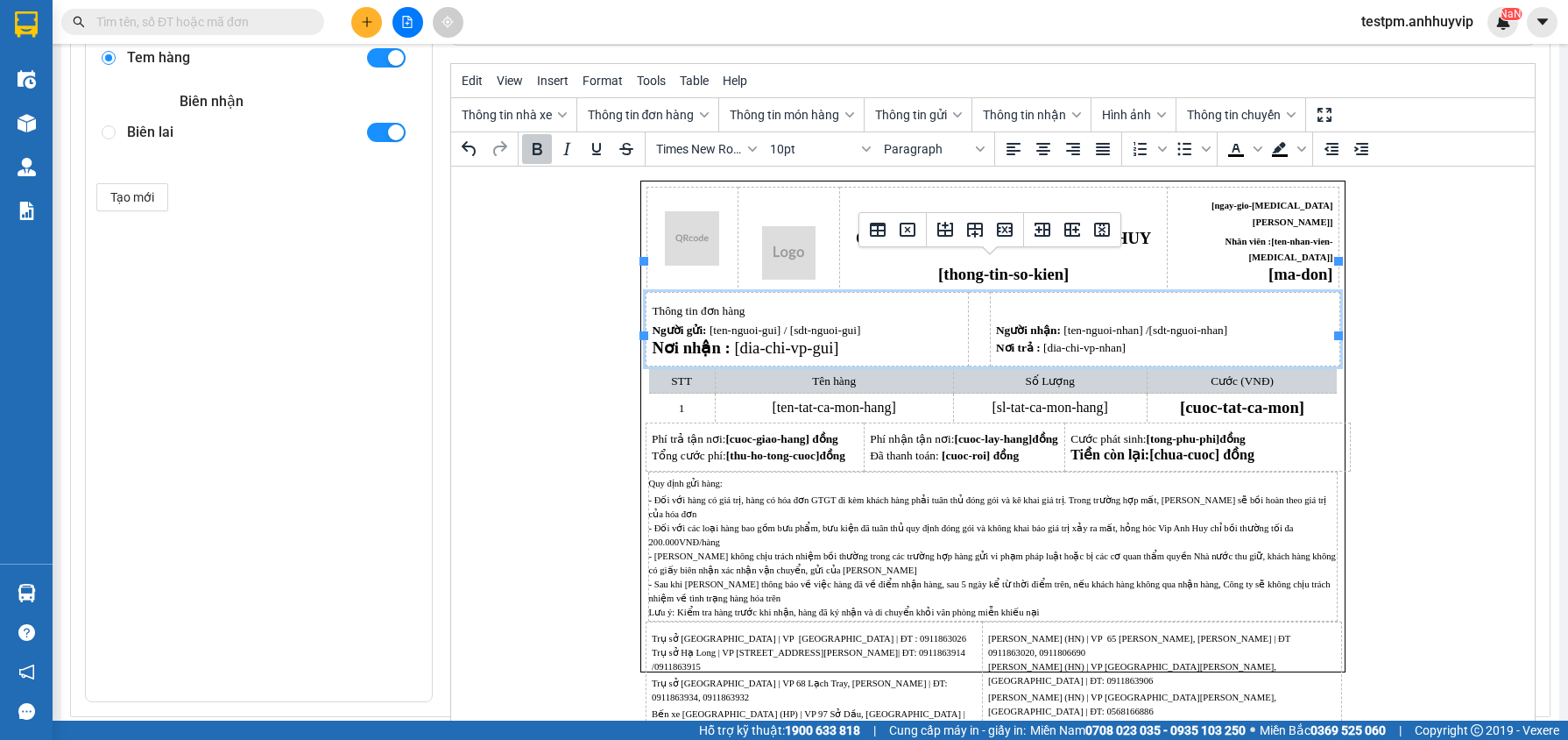
click at [774, 302] on p "Thông tin đơn hàng" at bounding box center [806, 310] width 310 height 17
drag, startPoint x: 837, startPoint y: 319, endPoint x: 645, endPoint y: 315, distance: 192.0
click at [646, 315] on td "Thông tin đơn hàng Người gửi: [ten-nguoi-gui] / [sdt-nguoi-gui] Nơi nhận : [dia…" at bounding box center [807, 329] width 322 height 74
click at [791, 151] on span "14pt" at bounding box center [812, 149] width 86 height 14
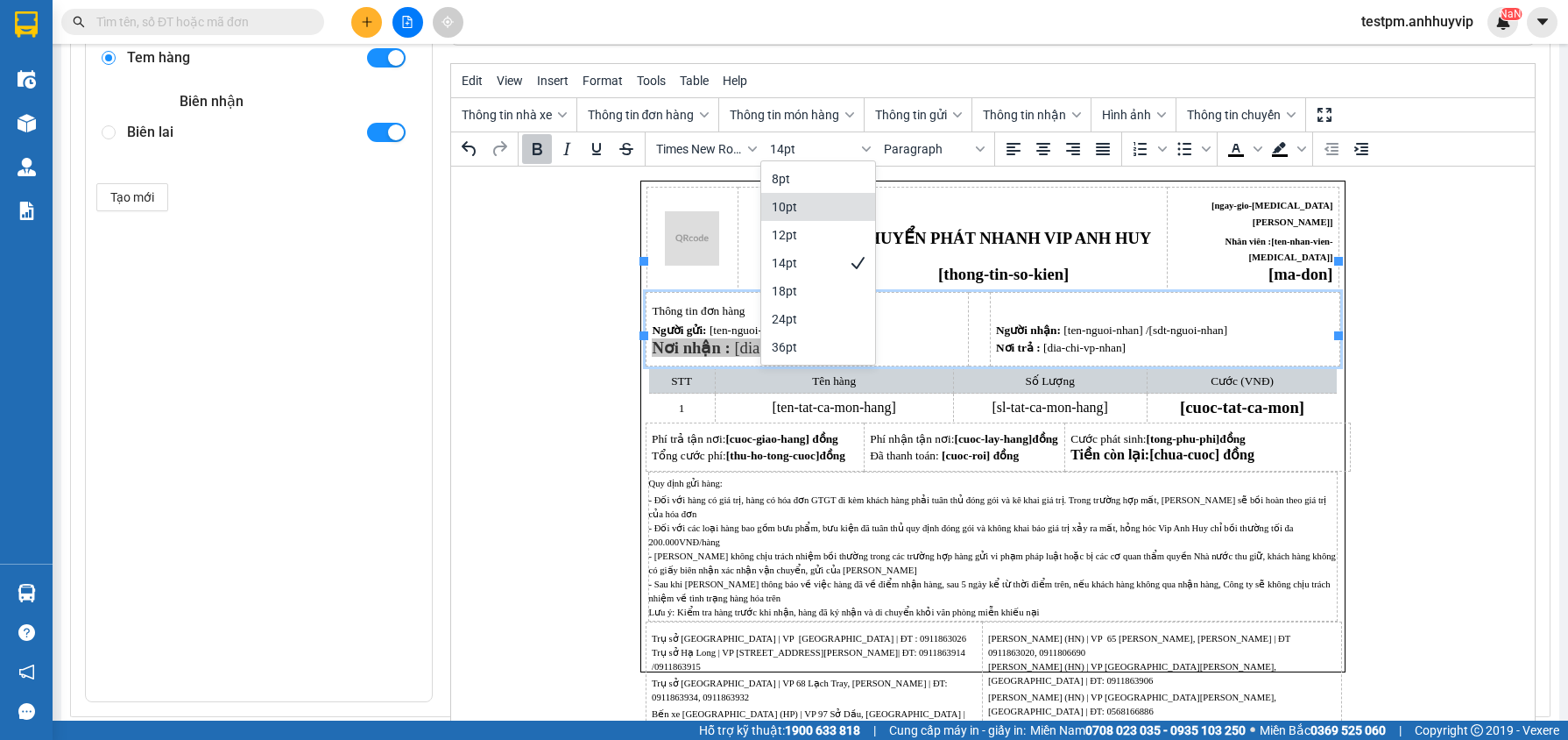
click at [798, 200] on div "10pt" at bounding box center [806, 206] width 68 height 21
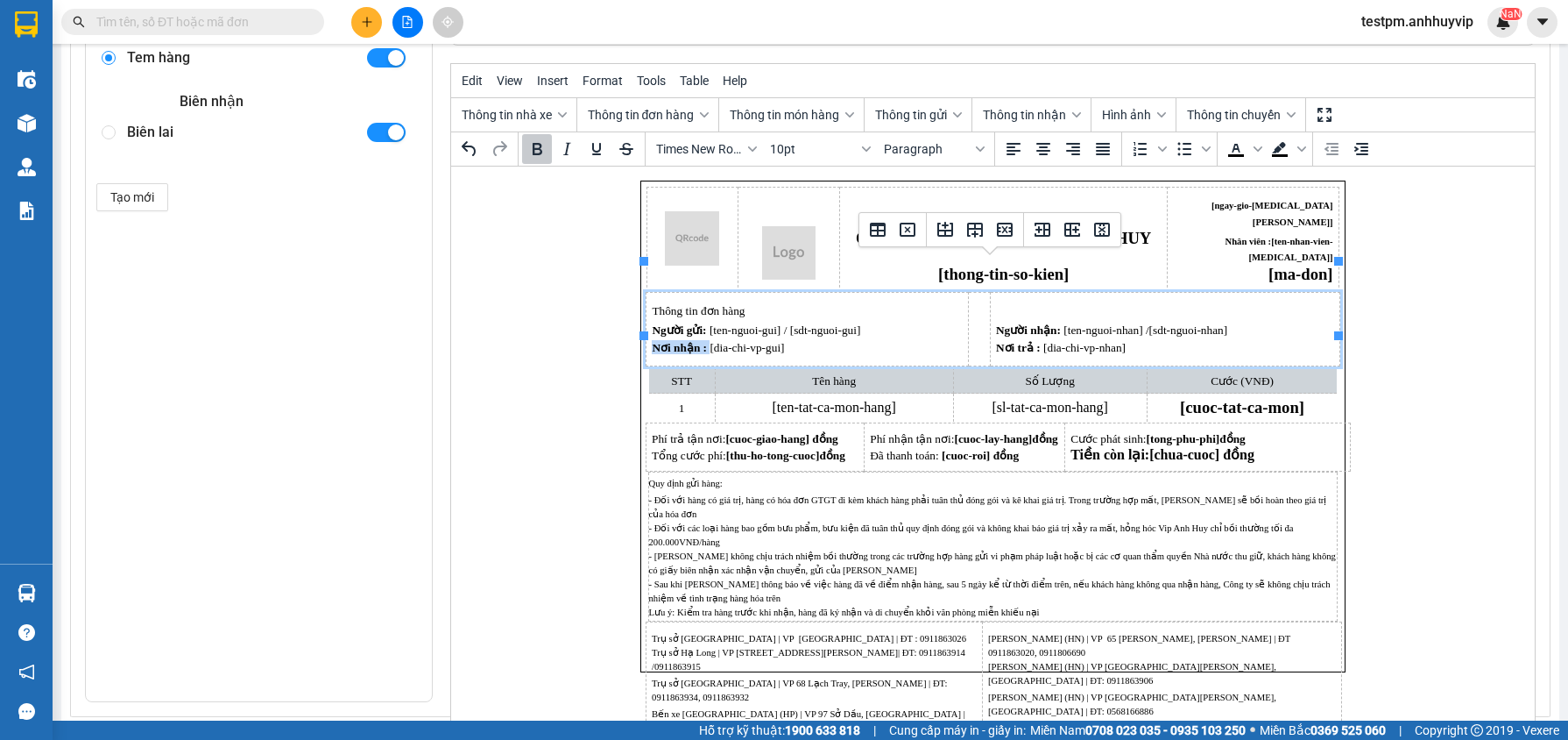
click at [806, 340] on p "Nơi nhận : [dia-chi-vp-gui]" at bounding box center [806, 346] width 310 height 14
click at [828, 324] on span "[sdt-nguoi-gui]" at bounding box center [825, 330] width 71 height 13
drag, startPoint x: 1225, startPoint y: 285, endPoint x: 1244, endPoint y: 263, distance: 29.1
click at [1225, 302] on p "Rich Text Area. Press ALT-0 for help." at bounding box center [1164, 310] width 339 height 17
click at [1251, 267] on p "[ma-don]" at bounding box center [1252, 275] width 160 height 17
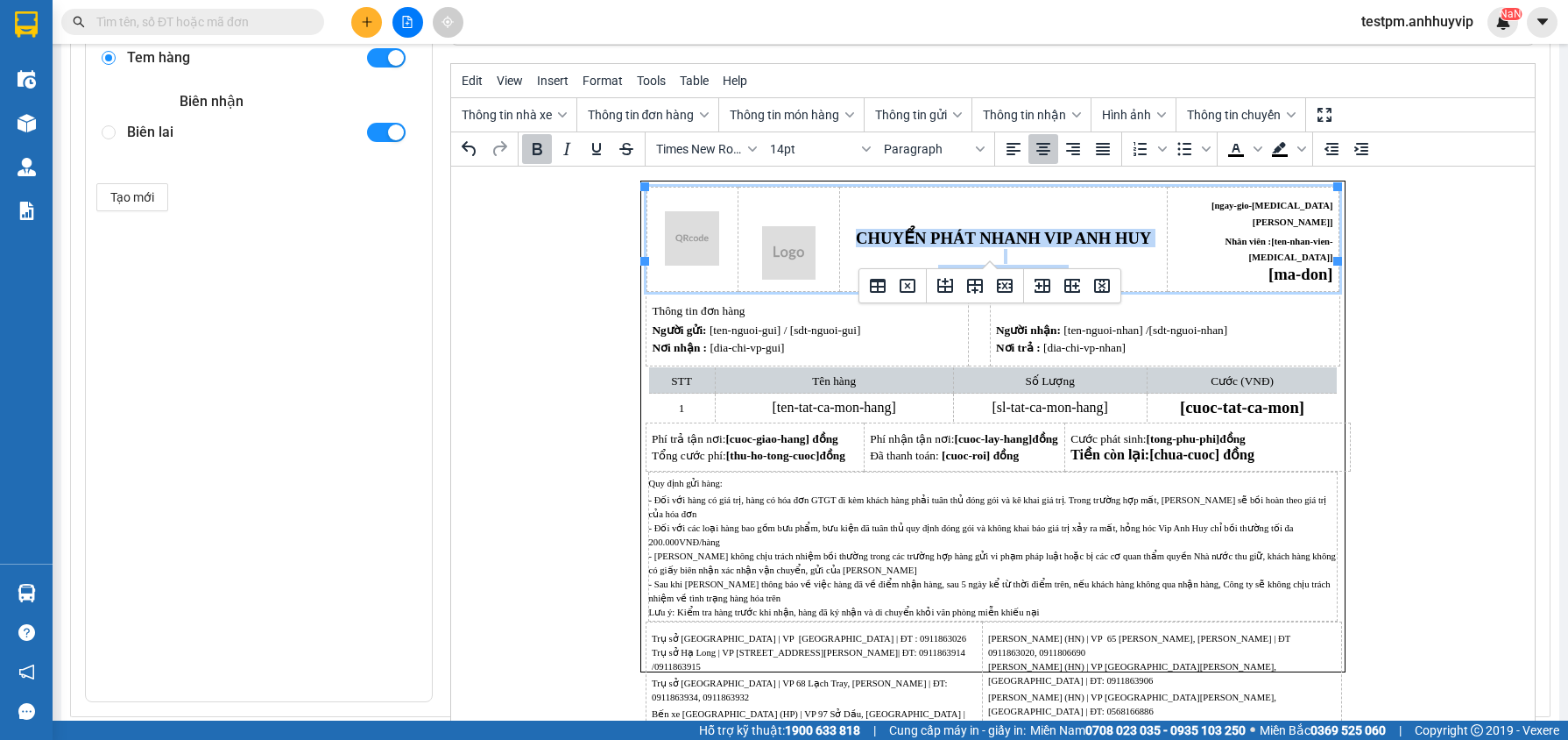
drag, startPoint x: 989, startPoint y: 223, endPoint x: 857, endPoint y: 207, distance: 133.0
click at [857, 207] on td "CHUYỂN PHÁT NHANH VIP ANH HUY [thong-tin-so-kien]" at bounding box center [1002, 239] width 327 height 104
click at [795, 149] on span "14pt" at bounding box center [812, 149] width 86 height 14
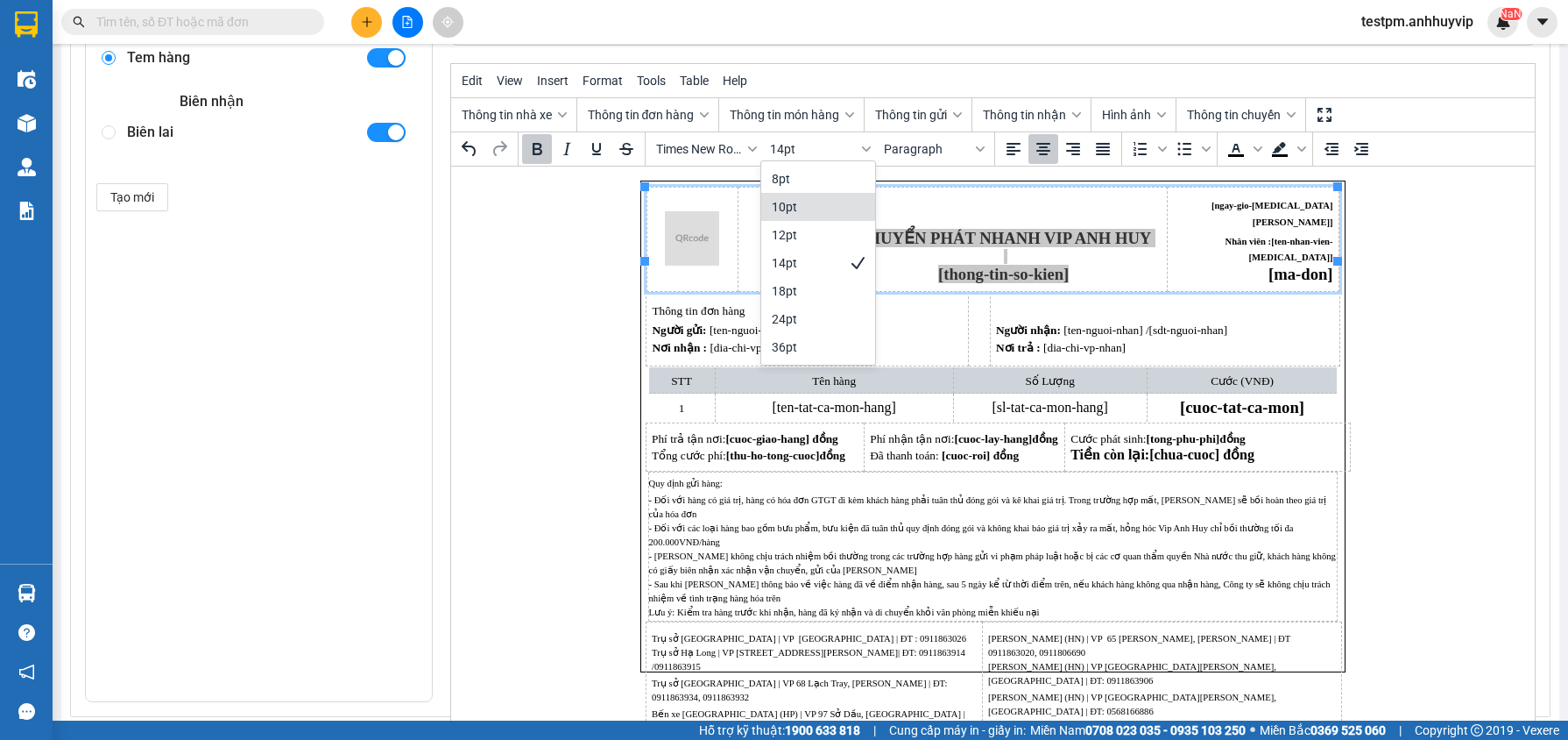
click at [814, 210] on div "10pt" at bounding box center [806, 206] width 68 height 21
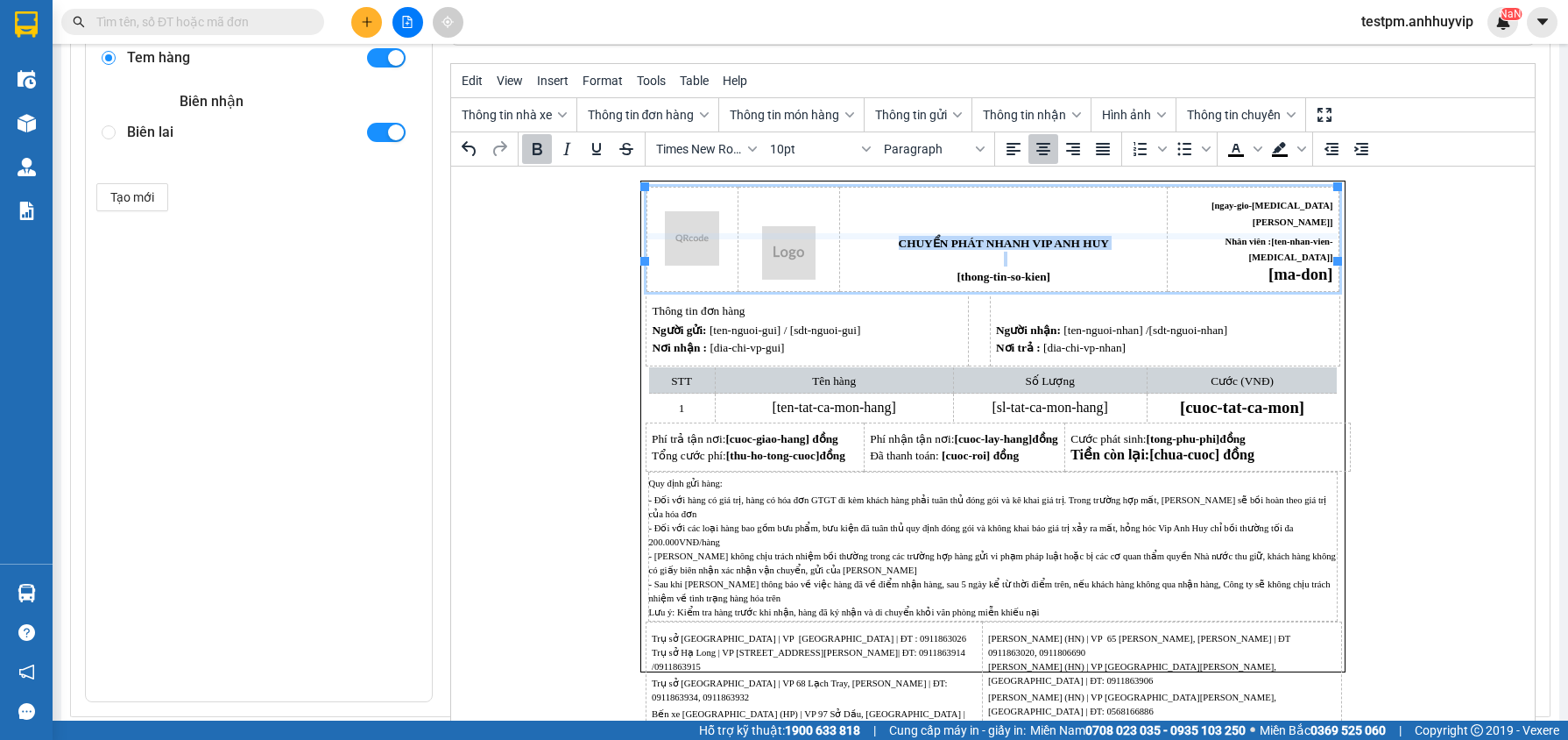
drag, startPoint x: 1011, startPoint y: 259, endPoint x: 1011, endPoint y: 236, distance: 23.0
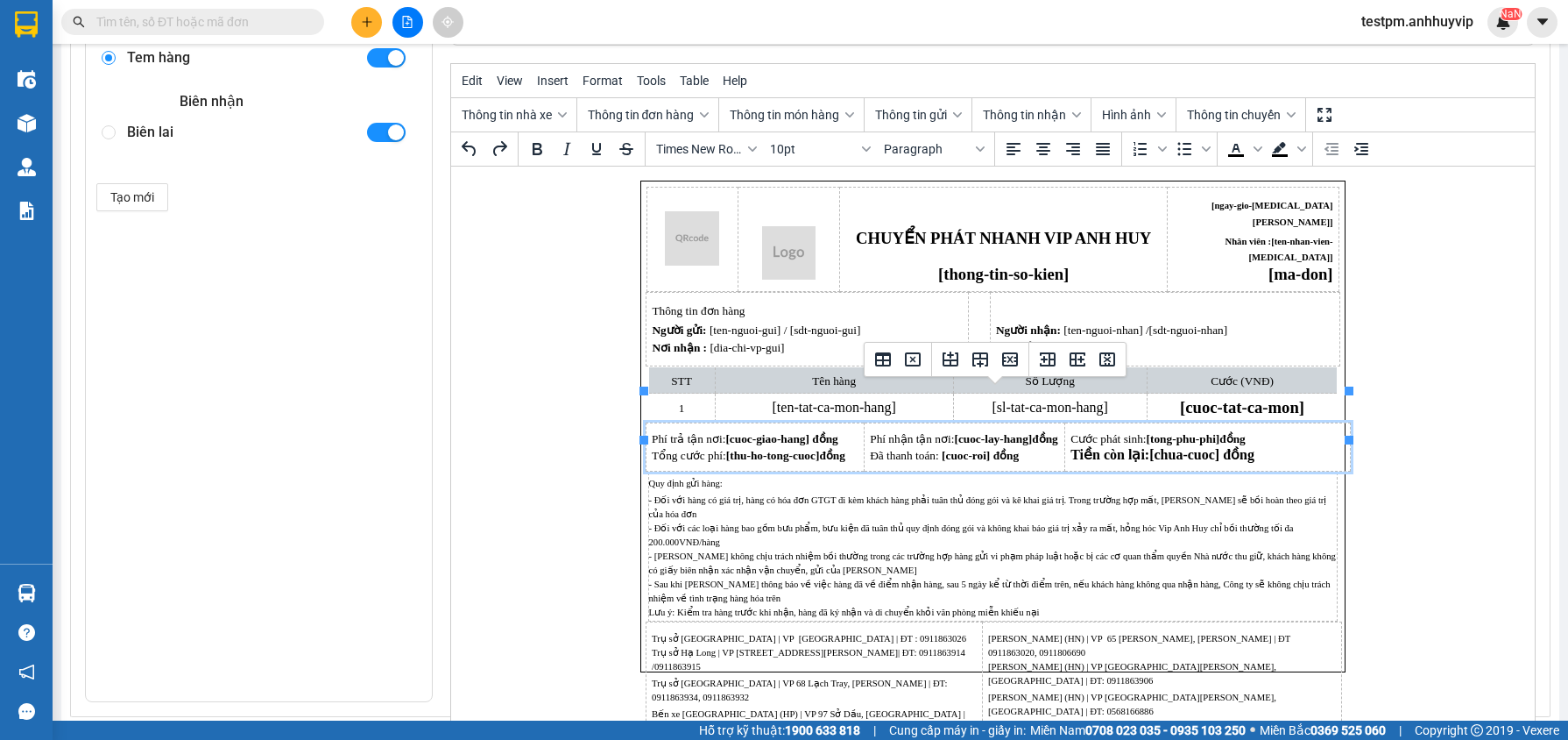
click at [907, 432] on span "Phí nhận tận nơi: [cuoc-lay-hang] đồng" at bounding box center [963, 439] width 188 height 13
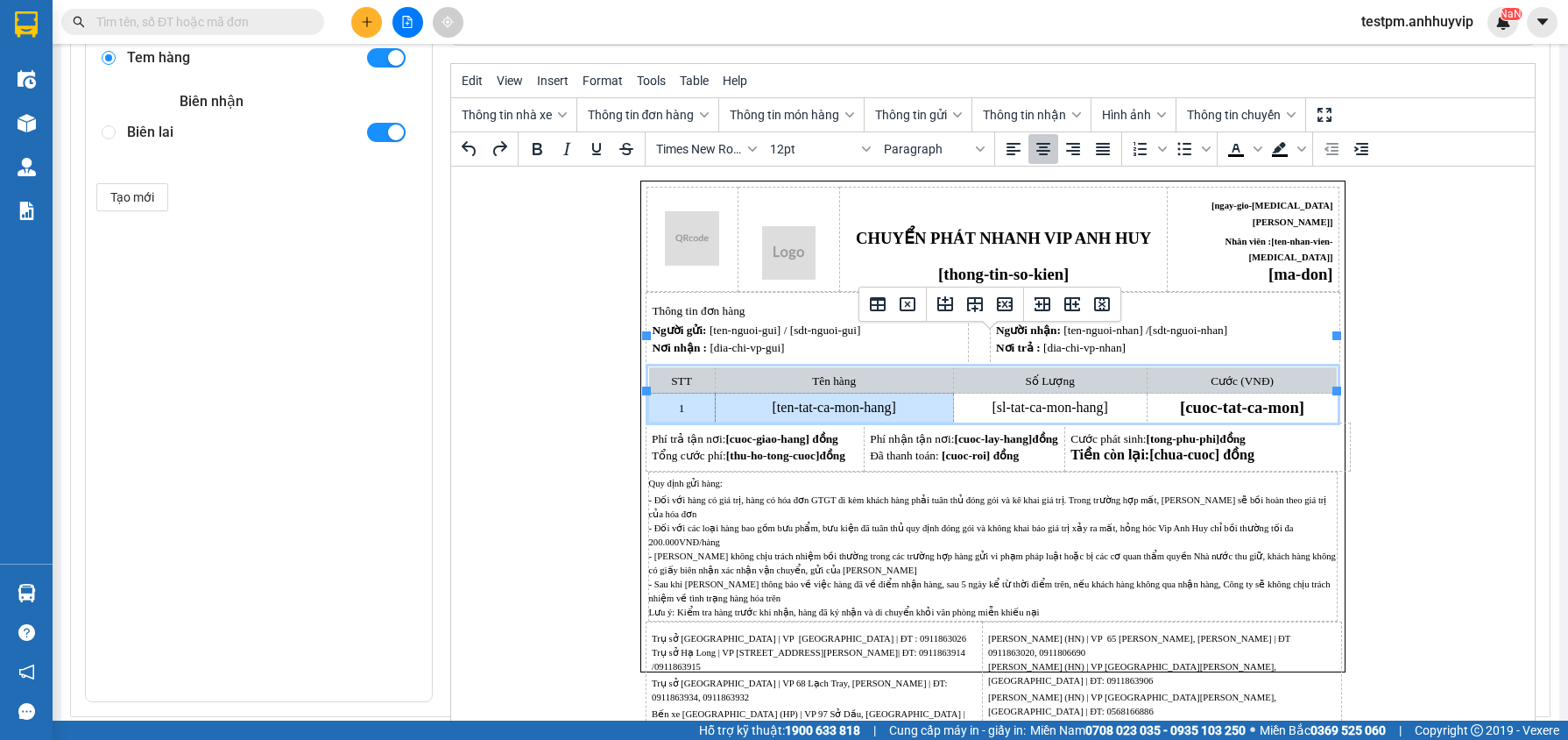
drag, startPoint x: 675, startPoint y: 377, endPoint x: 1163, endPoint y: 365, distance: 488.1
click at [1163, 394] on tr "1 [ten-tat-ca-mon-hang] [sl-tat-ca-mon-hang] [cuoc-tat-ca-mon]" at bounding box center [992, 408] width 689 height 28
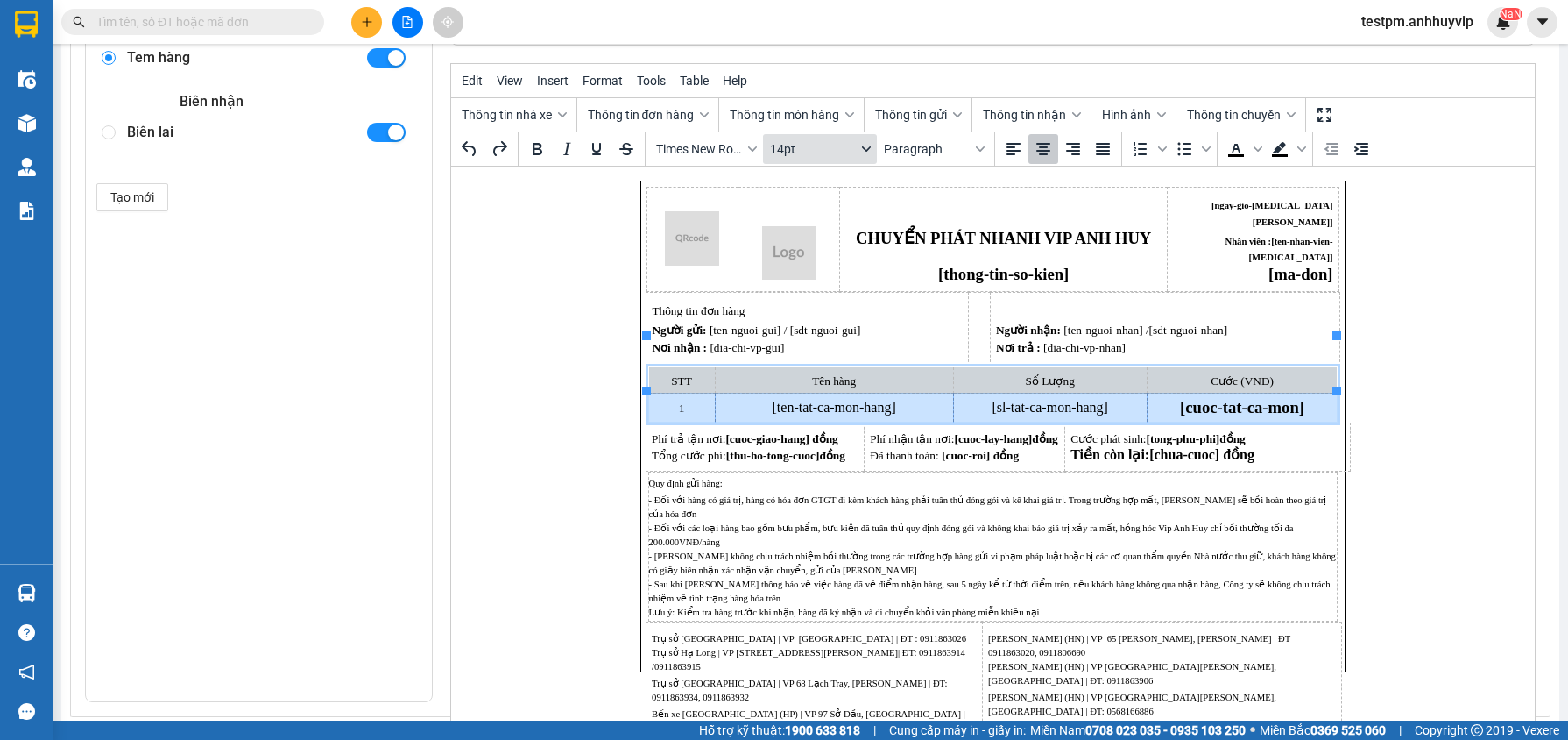
click at [815, 156] on button "14pt" at bounding box center [820, 149] width 113 height 29
click at [810, 201] on div "10pt" at bounding box center [806, 206] width 68 height 21
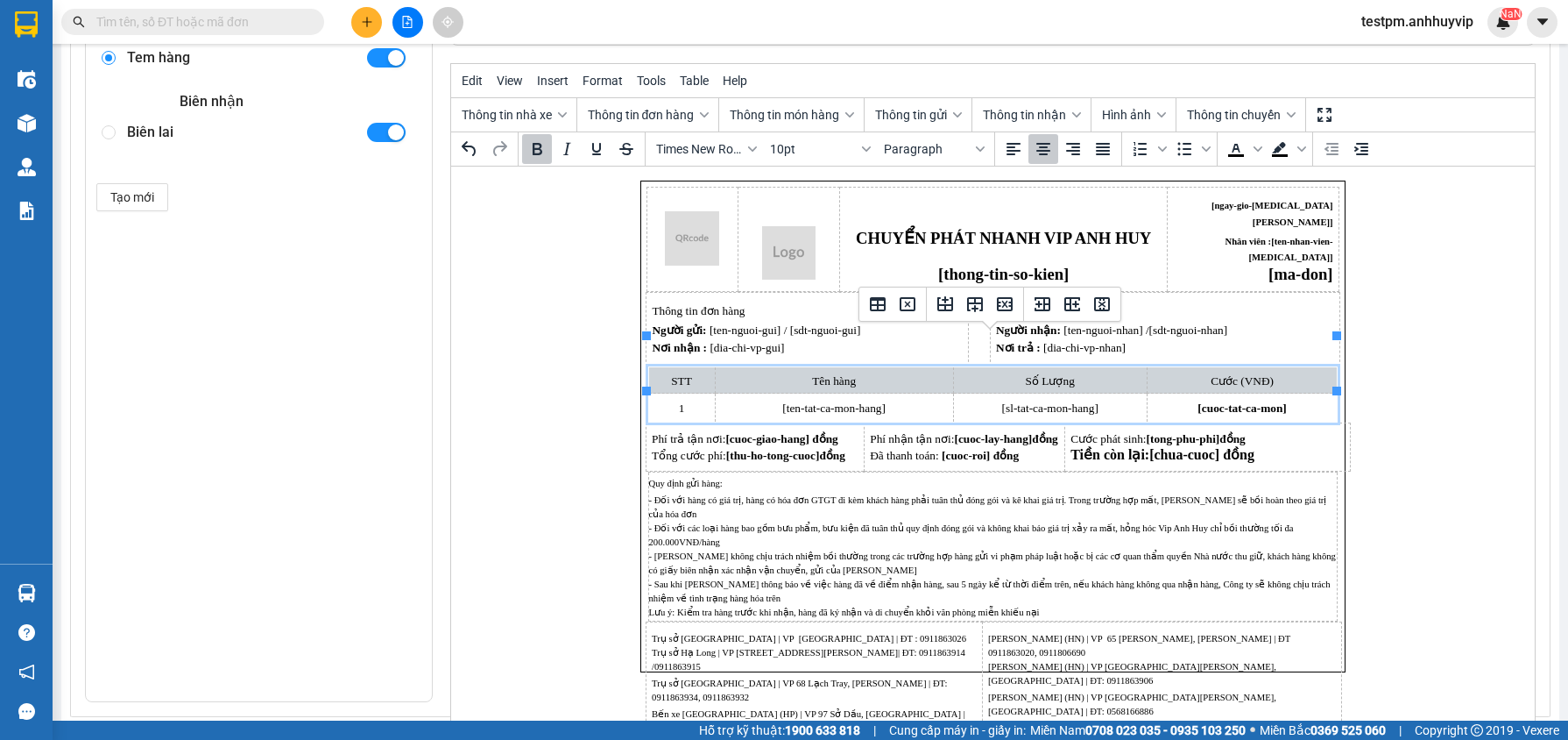
click at [994, 394] on td "[sl-tat-ca-mon-hang]" at bounding box center [1049, 408] width 194 height 28
drag, startPoint x: 1011, startPoint y: 390, endPoint x: 1009, endPoint y: 375, distance: 15.1
drag, startPoint x: 1004, startPoint y: 361, endPoint x: 1004, endPoint y: 349, distance: 12.0
drag, startPoint x: 963, startPoint y: 333, endPoint x: 962, endPoint y: 308, distance: 25.0
click at [726, 324] on span "[ten-nguoi-gui] / [sdt-nguoi-gui]" at bounding box center [784, 330] width 151 height 13
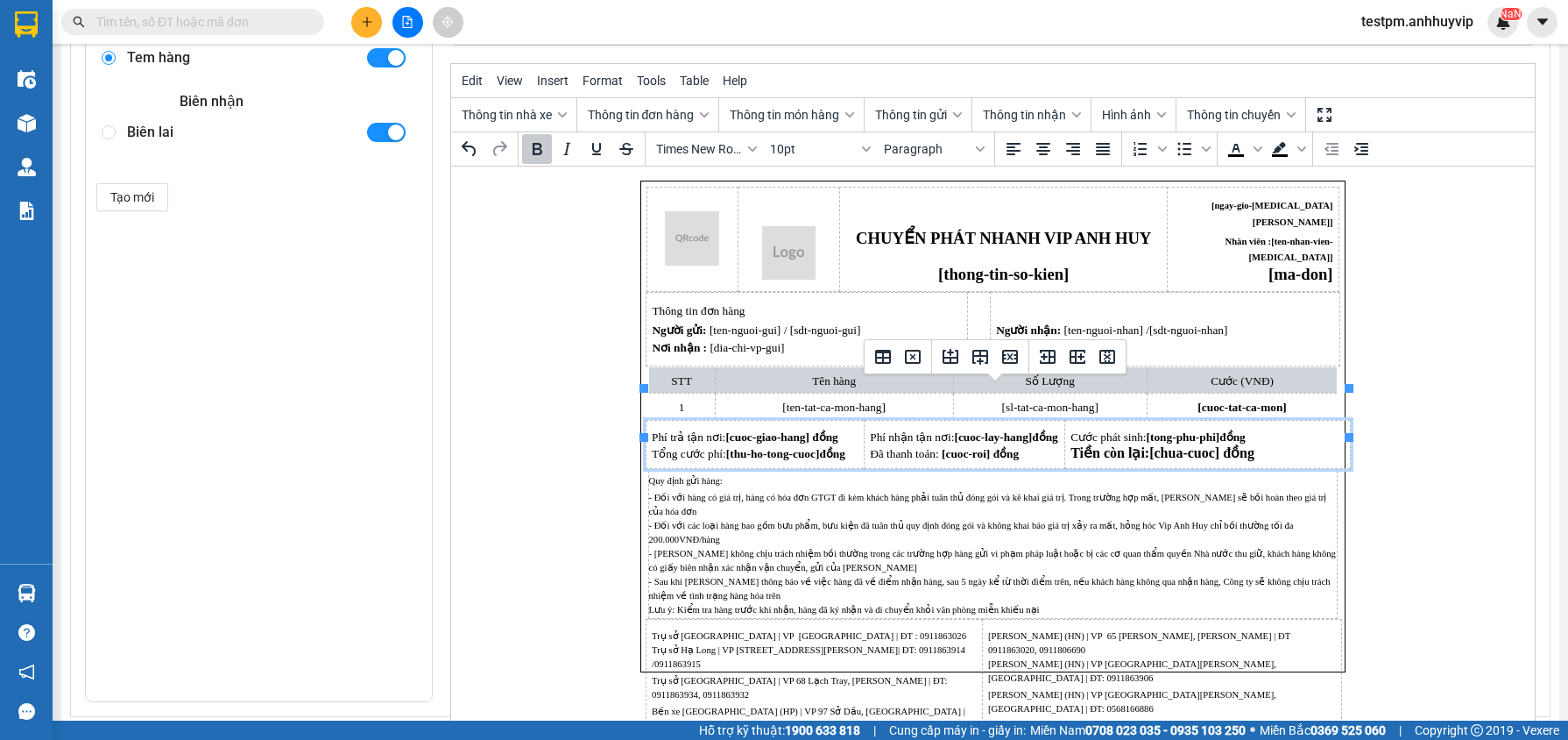
drag, startPoint x: 776, startPoint y: 410, endPoint x: 764, endPoint y: 410, distance: 12.0
click at [776, 431] on span "[cuoc-giao-hang] đồng" at bounding box center [780, 437] width 113 height 13
drag, startPoint x: 659, startPoint y: 409, endPoint x: 766, endPoint y: 408, distance: 107.0
click at [766, 431] on span "Phí trả tận nơi: [cuoc-giao-hang] đồng" at bounding box center [743, 437] width 186 height 13
drag, startPoint x: 896, startPoint y: 411, endPoint x: 970, endPoint y: 413, distance: 74.0
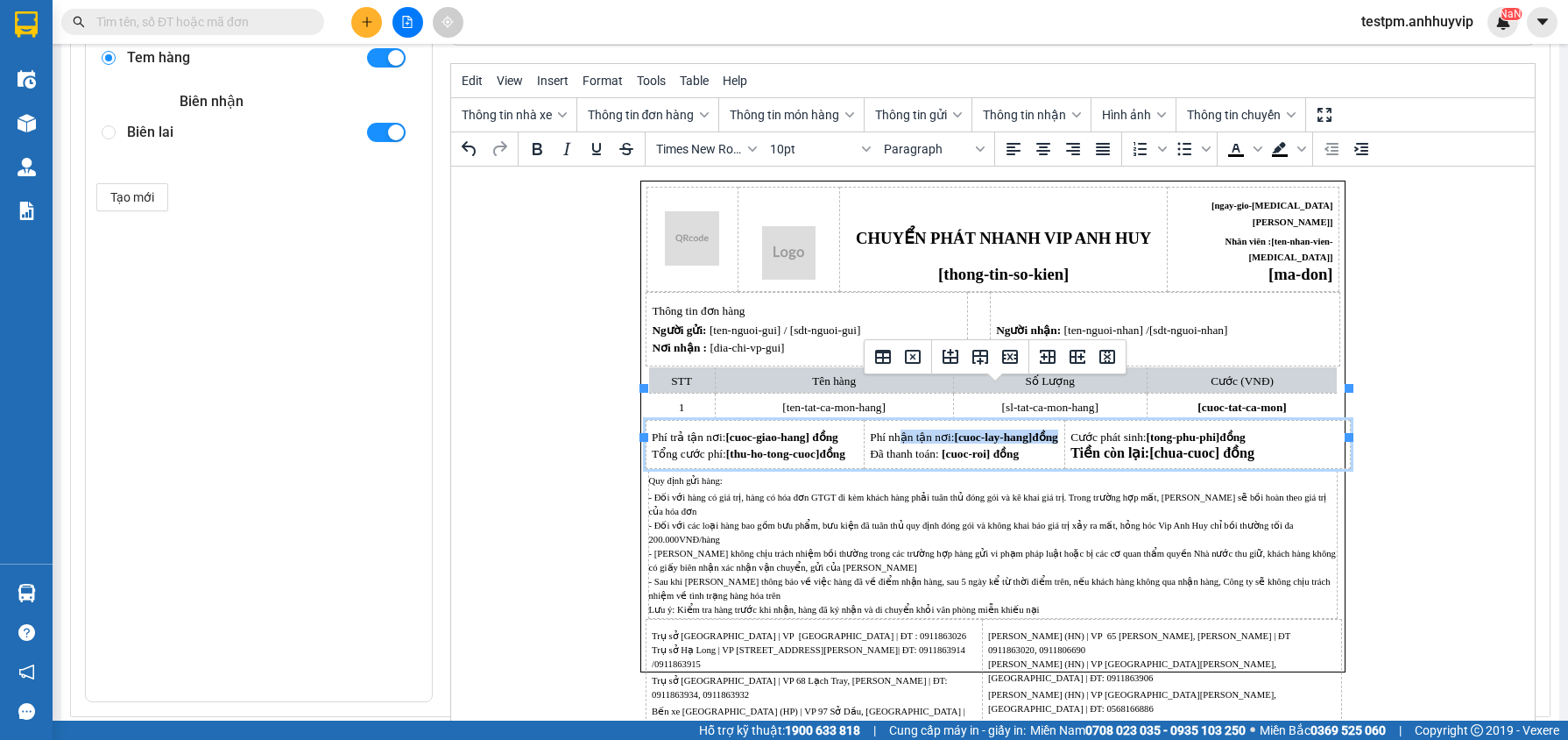
click at [970, 421] on td "Phí nhận tận nơi: [cuoc-lay-hang] đồng Đã thanh toán: [cuoc-roi] đồng" at bounding box center [963, 445] width 200 height 48
click at [793, 489] on p "- Đối với hàng có giá trị, hàng có hóa đơn GTGT đi kèm khách hàng phải tuân thủ…" at bounding box center [992, 552] width 688 height 126
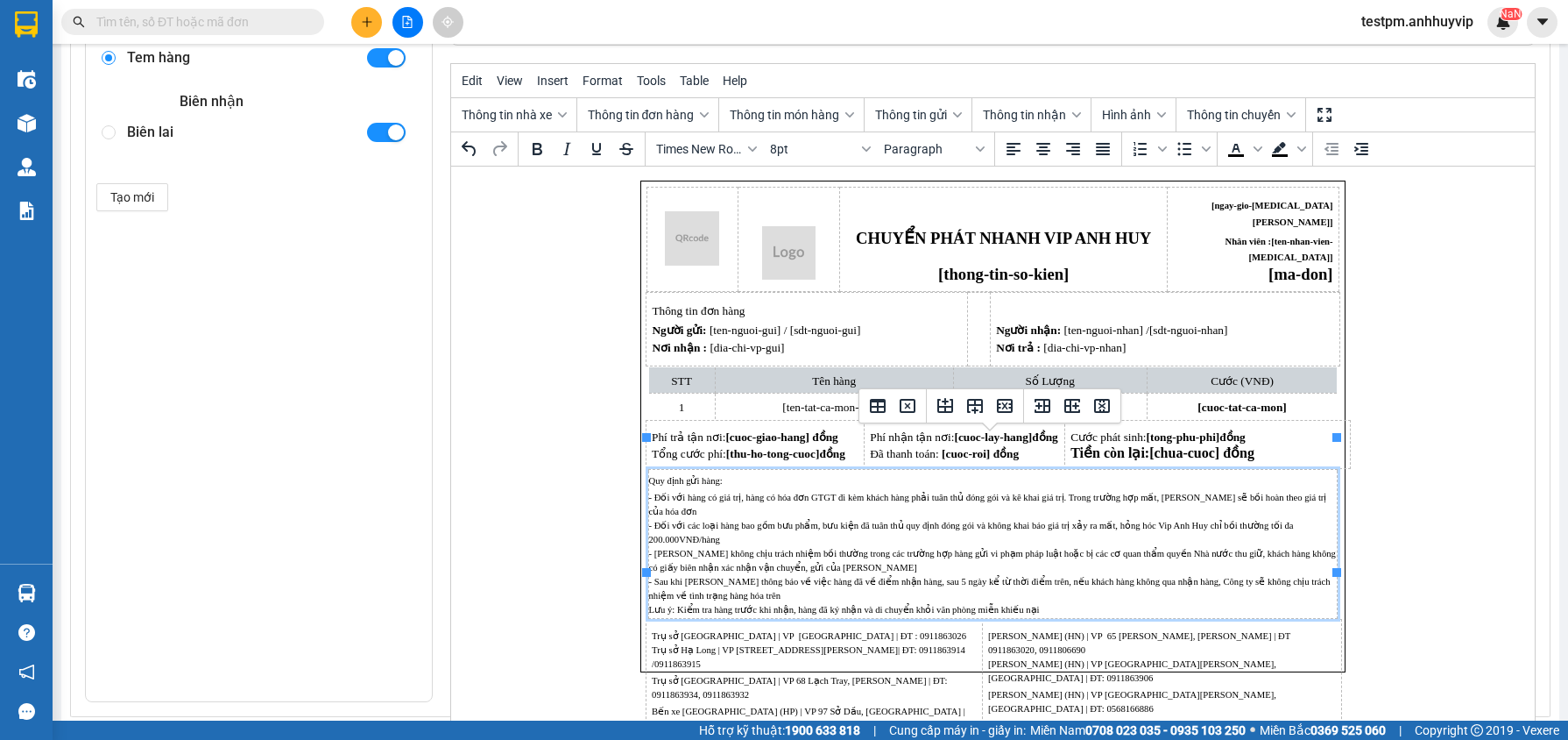
click at [851, 502] on p "- Đối với hàng có giá trị, hàng có hóa đơn GTGT đi kèm khách hàng phải tuân thủ…" at bounding box center [992, 552] width 688 height 126
drag, startPoint x: 843, startPoint y: 505, endPoint x: 950, endPoint y: 521, distance: 108.2
click at [950, 521] on p "- Đối với hàng có giá trị, hàng có hóa đơn GTGT đi kèm khách hàng phải tuân thủ…" at bounding box center [992, 552] width 688 height 126
click at [889, 529] on p "- Đối với hàng có giá trị, hàng có hóa đơn GTGT đi kèm khách hàng phải tuân thủ…" at bounding box center [992, 552] width 688 height 126
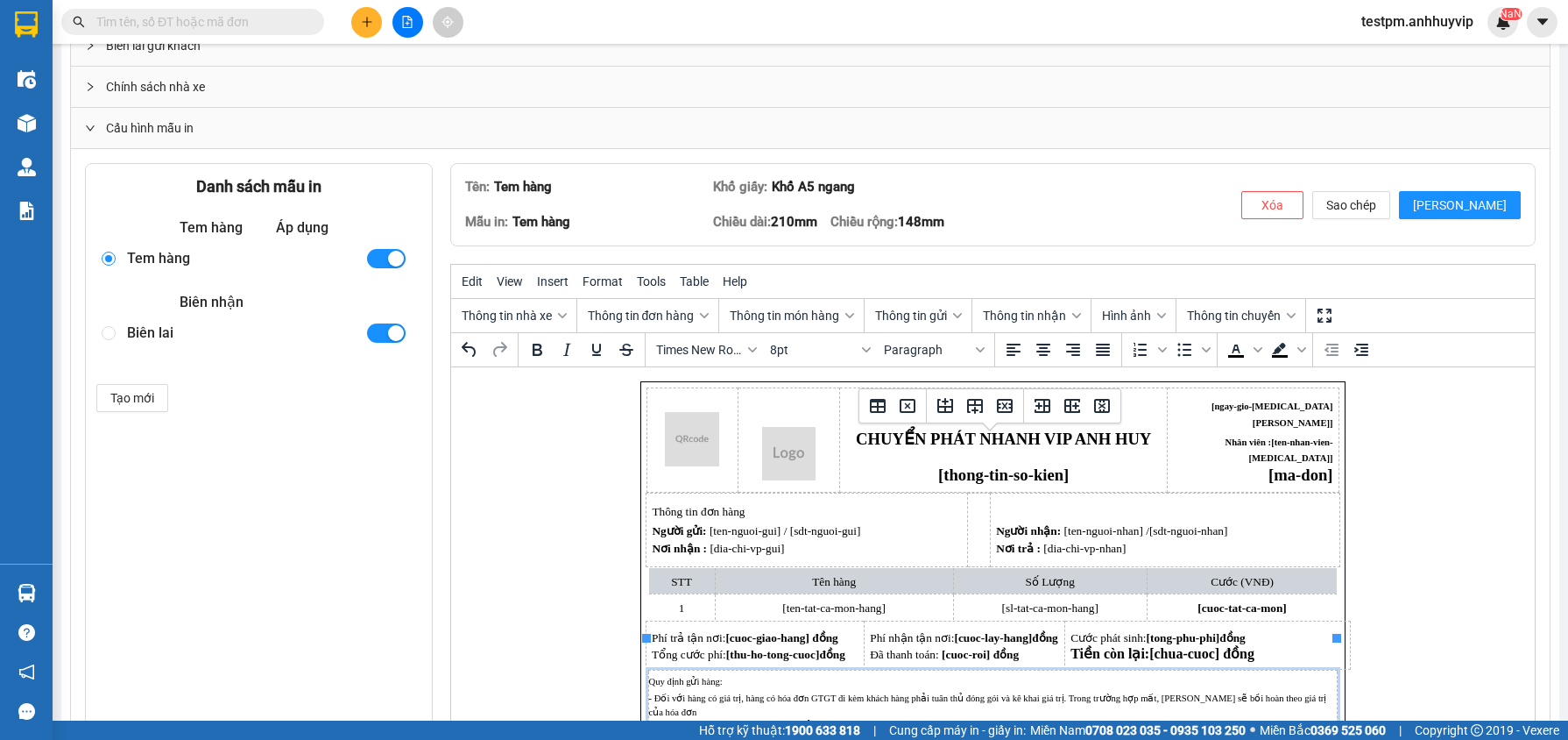
scroll to position [0, 0]
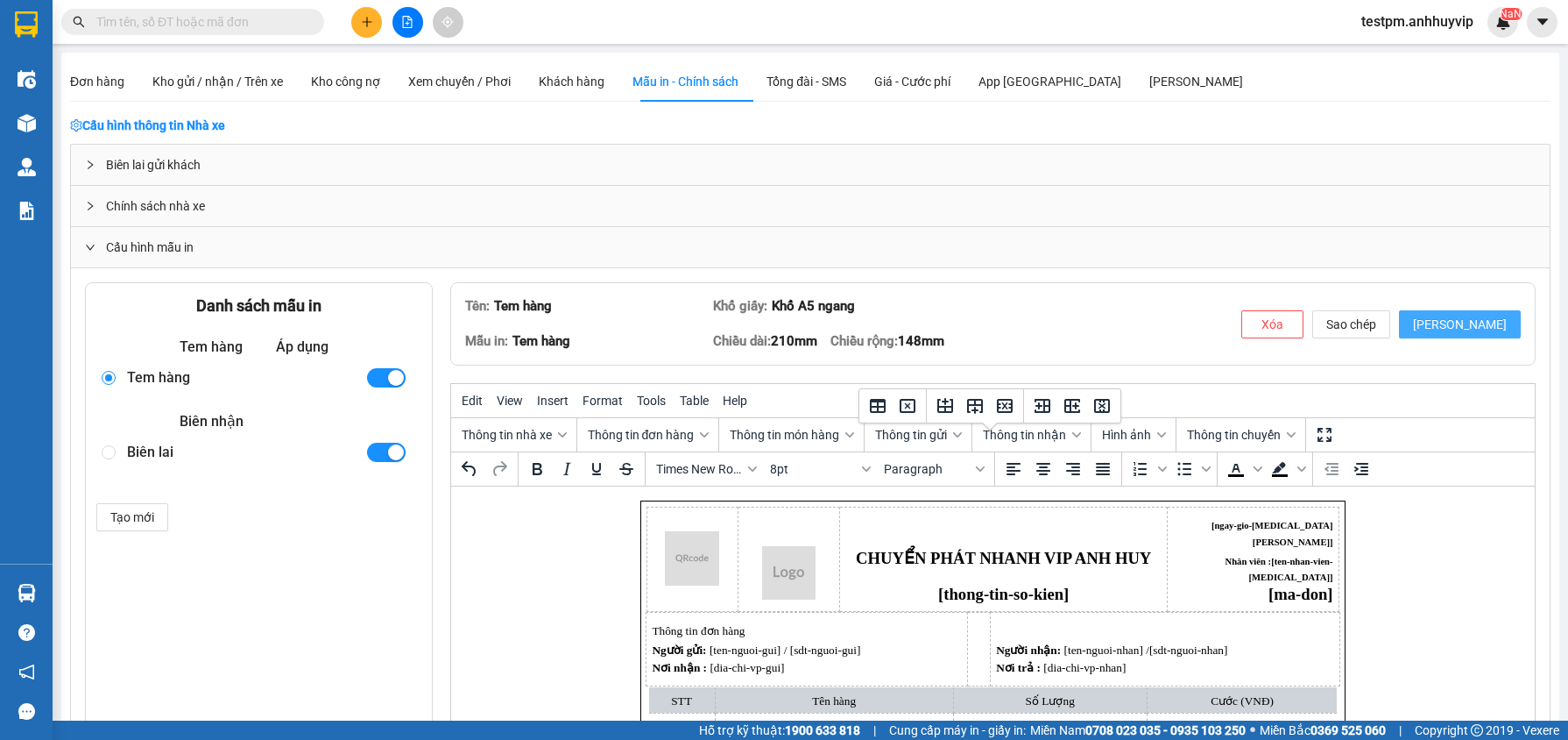
click at [1474, 317] on span "[PERSON_NAME]" at bounding box center [1459, 325] width 94 height 19
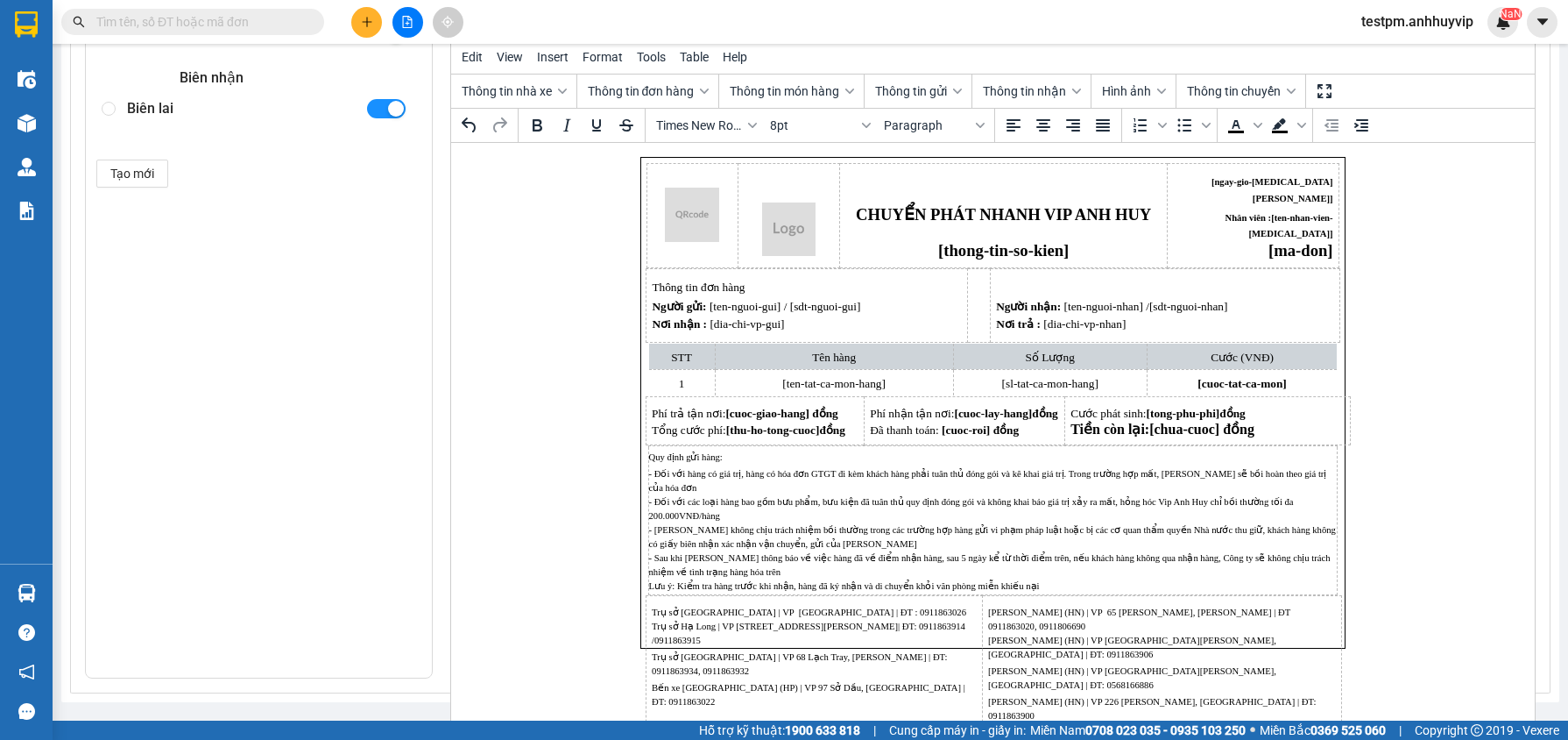
scroll to position [318, 0]
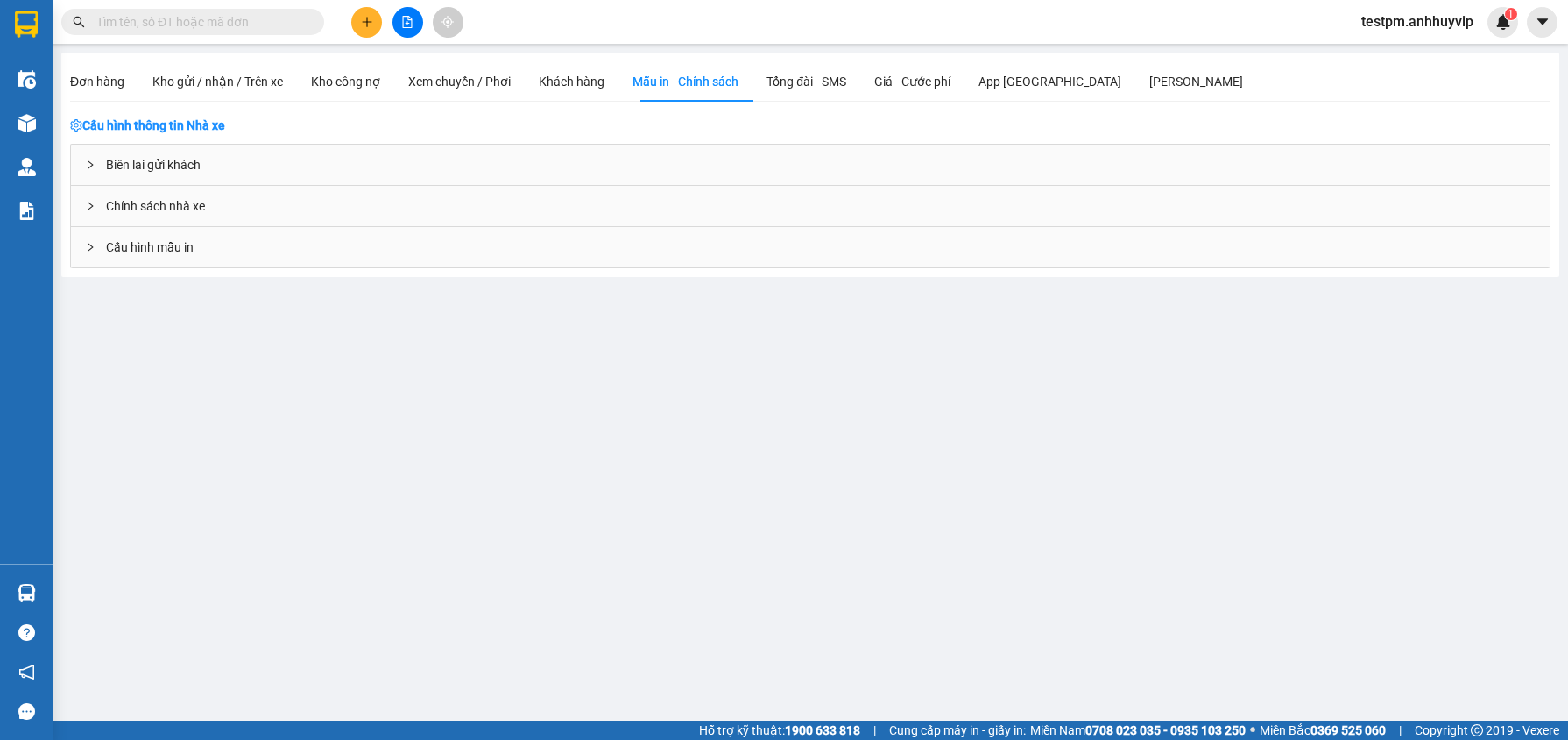
click at [178, 250] on span "Cấu hình mẫu in" at bounding box center [149, 247] width 88 height 19
click at [122, 244] on span "Cấu hình mẫu in" at bounding box center [149, 247] width 88 height 19
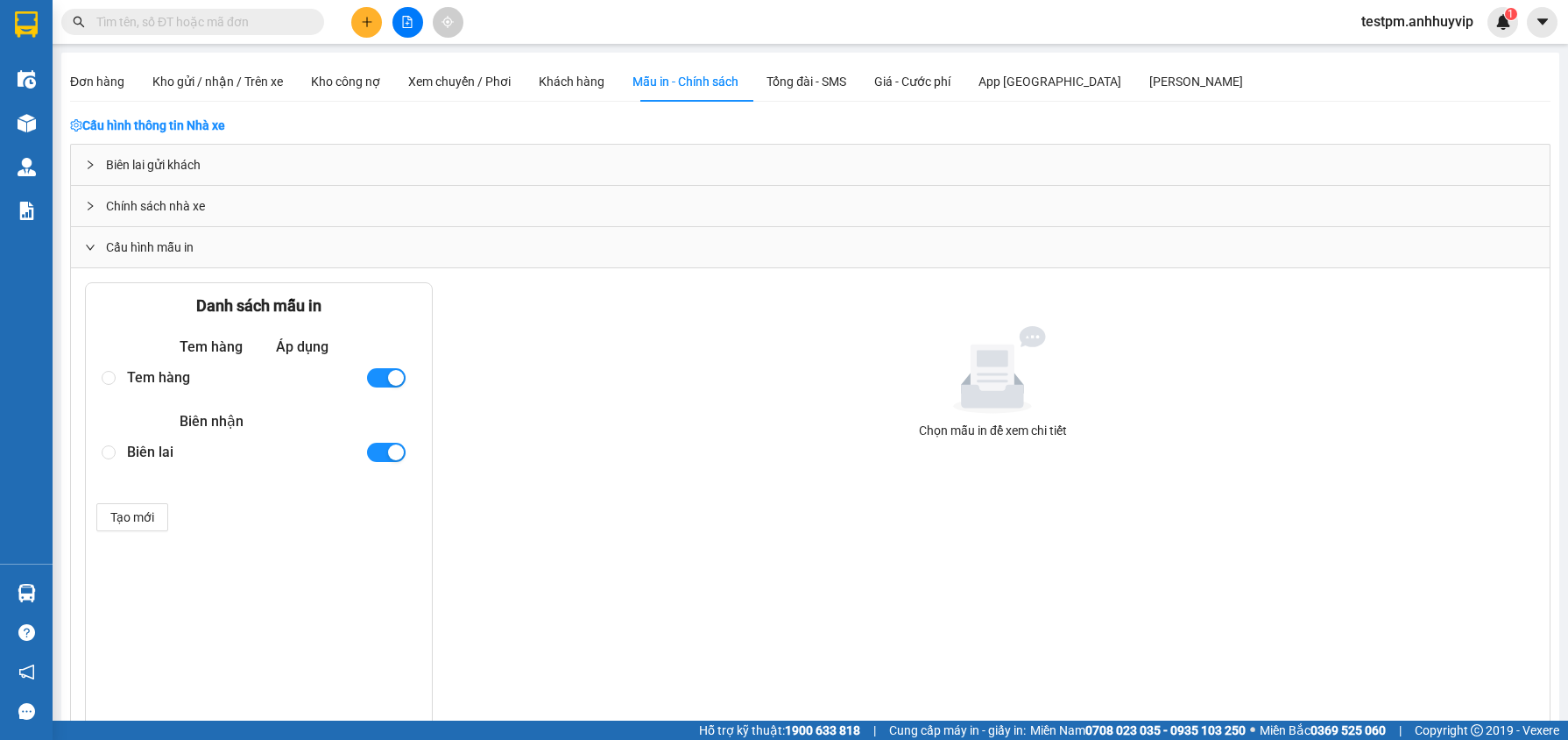
click at [171, 465] on div "Biên lai" at bounding box center [238, 452] width 224 height 30
radio input "true"
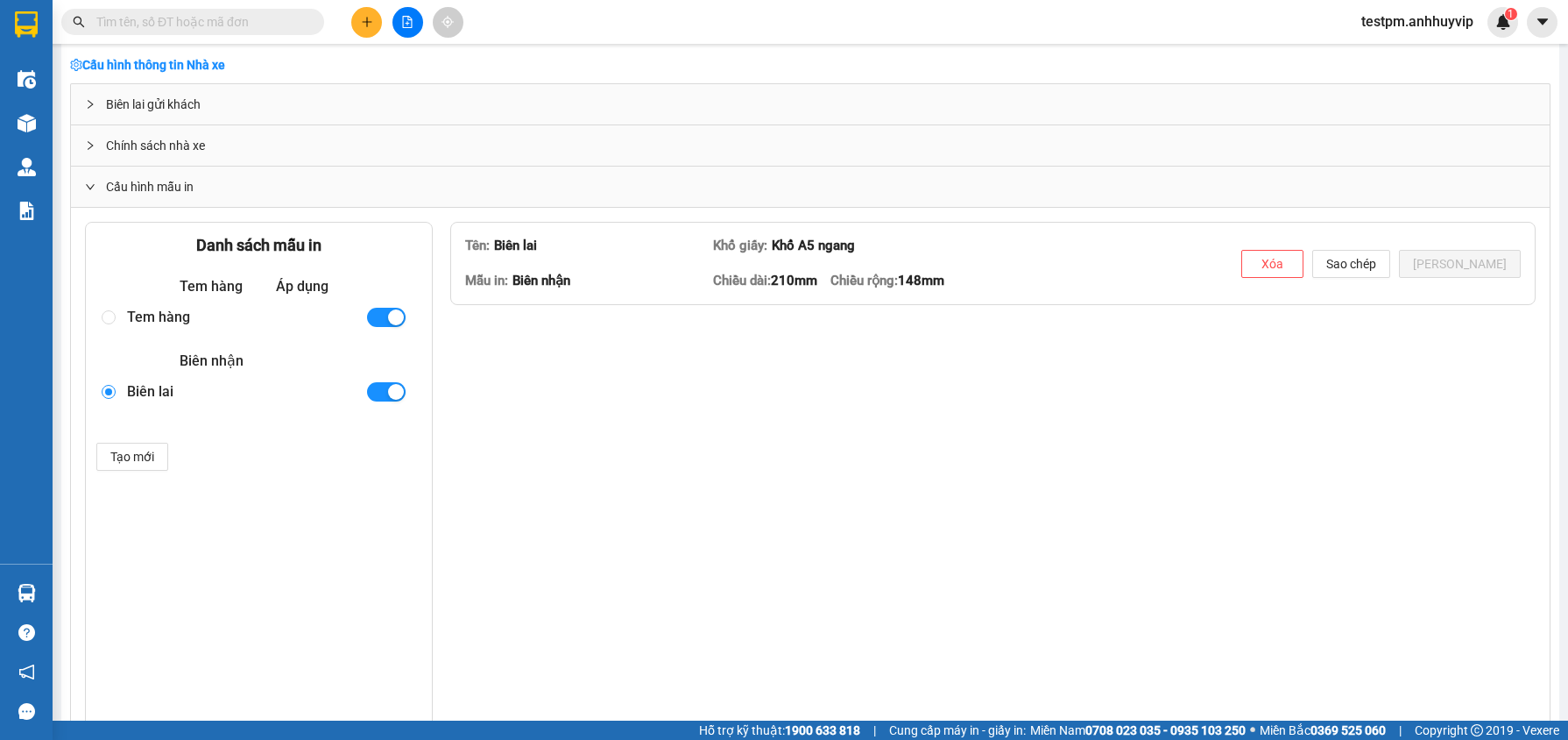
type textarea "<table style="border-collapse: collapse; width: 99.6609%; height: 43.957px; mar…"
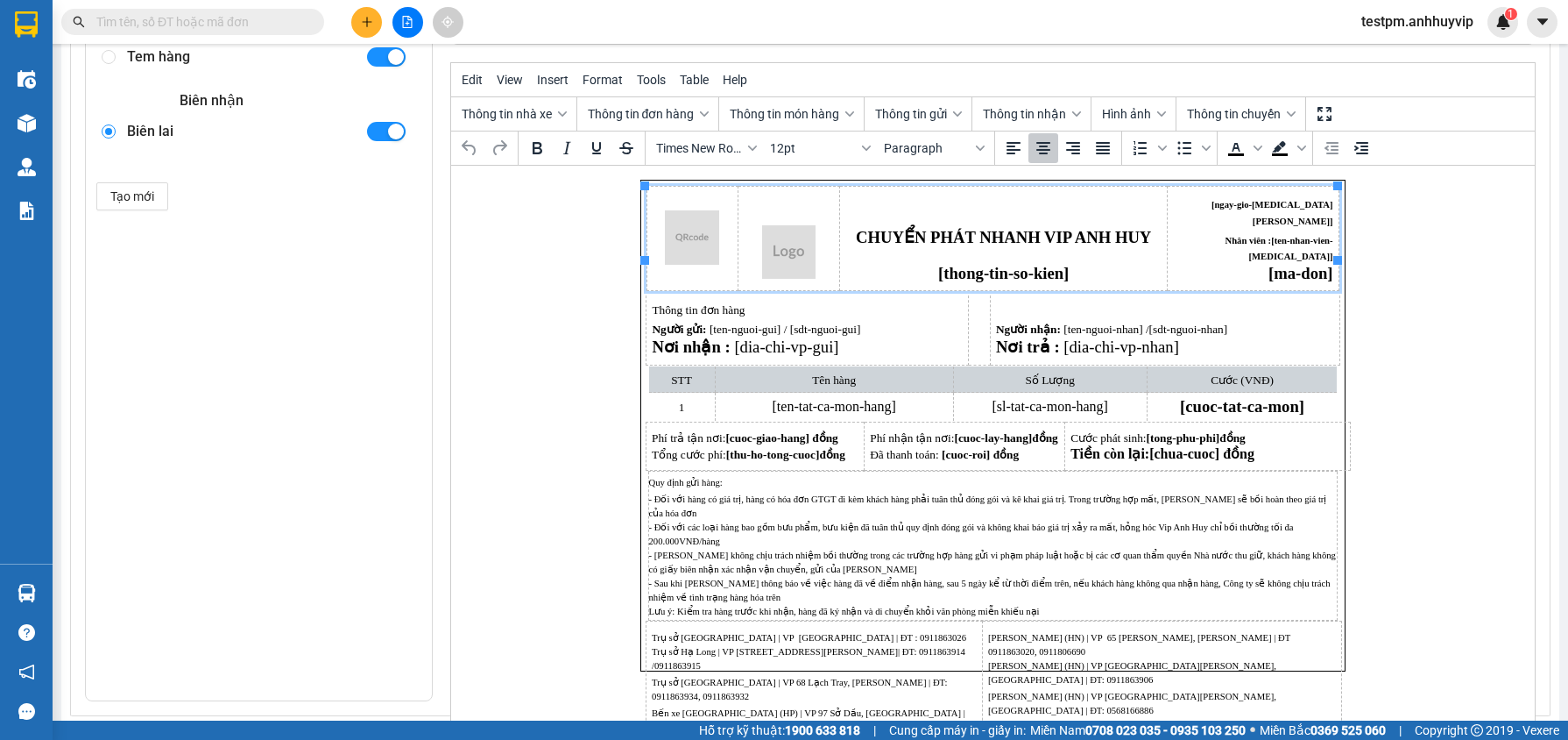
scroll to position [338, 0]
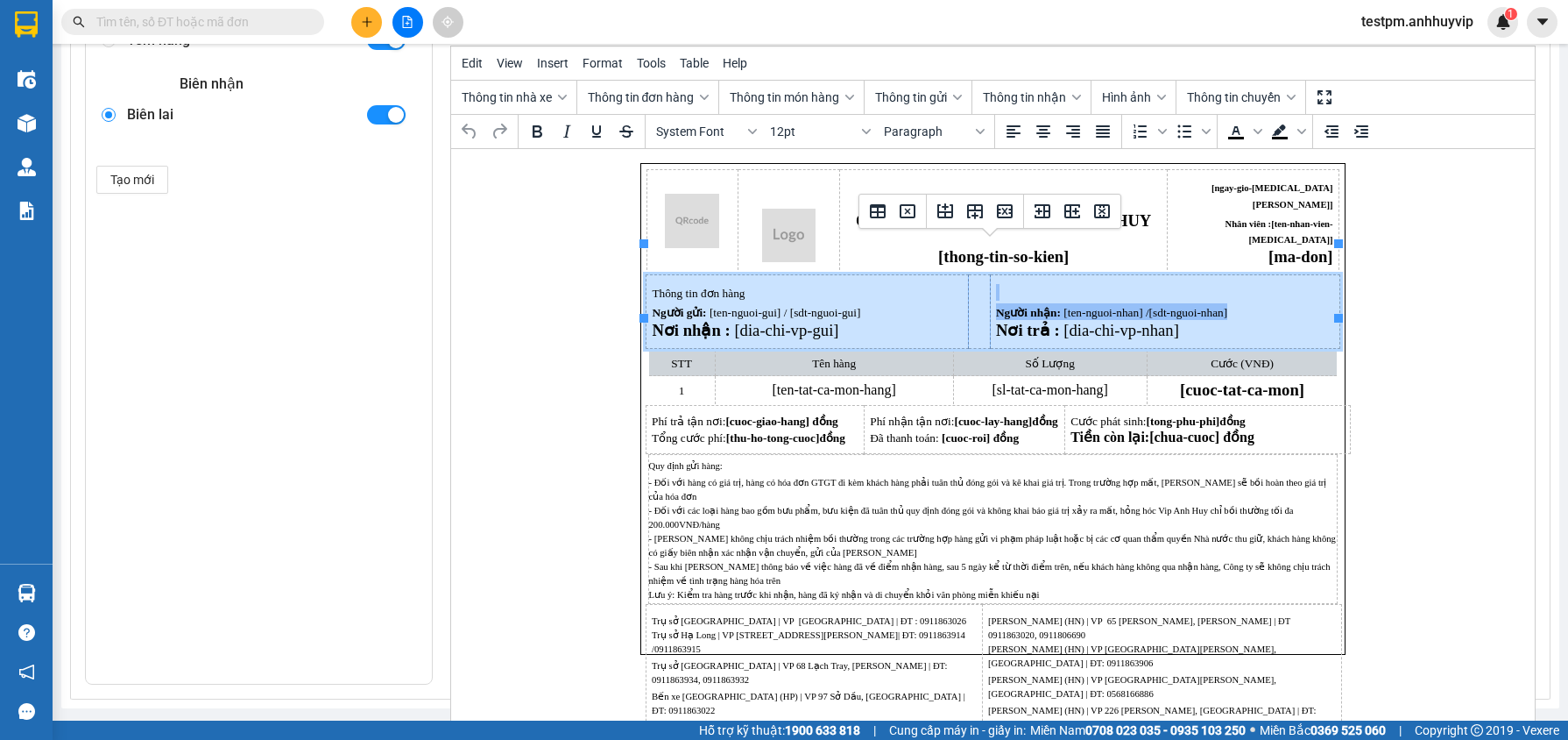
drag, startPoint x: 653, startPoint y: 298, endPoint x: 1140, endPoint y: 296, distance: 487.0
click at [1140, 296] on tr "Thông tin đơn hàng Người gửi: [ten-nguoi-gui] / [sdt-nguoi-gui] Nơi nhận : [dia…" at bounding box center [993, 312] width 694 height 74
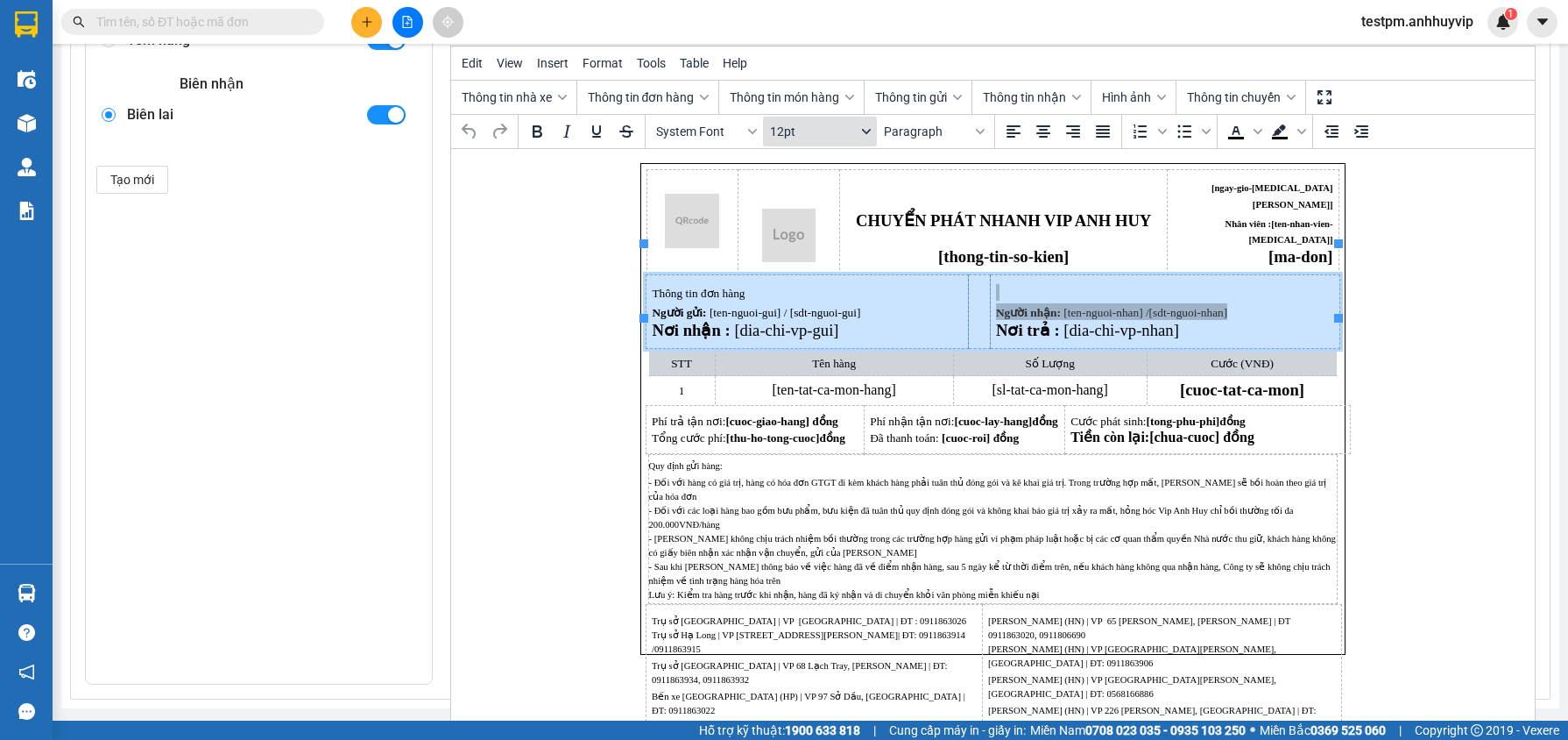
click at [786, 125] on span "12pt" at bounding box center [812, 132] width 86 height 14
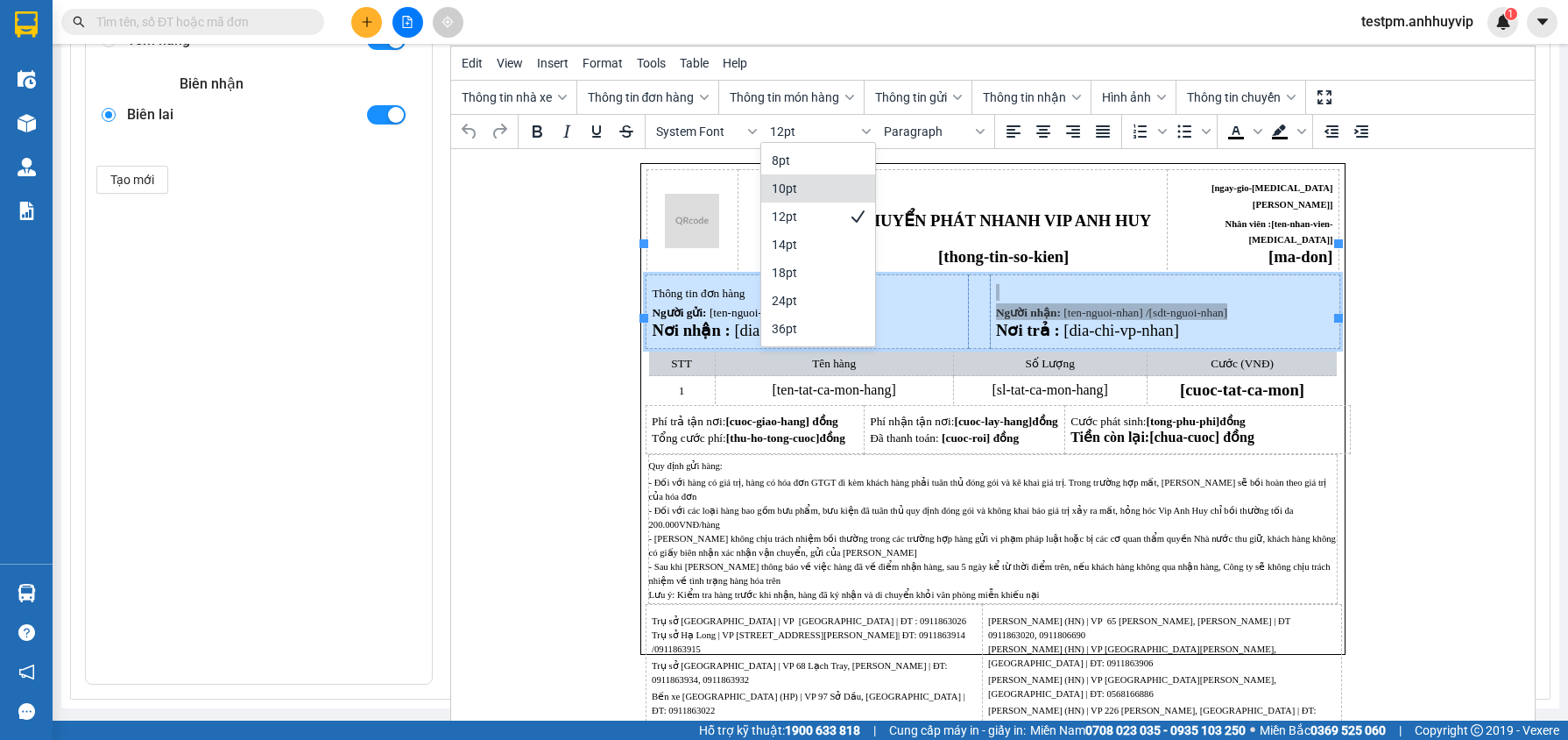
click at [797, 187] on div "10pt" at bounding box center [806, 188] width 68 height 21
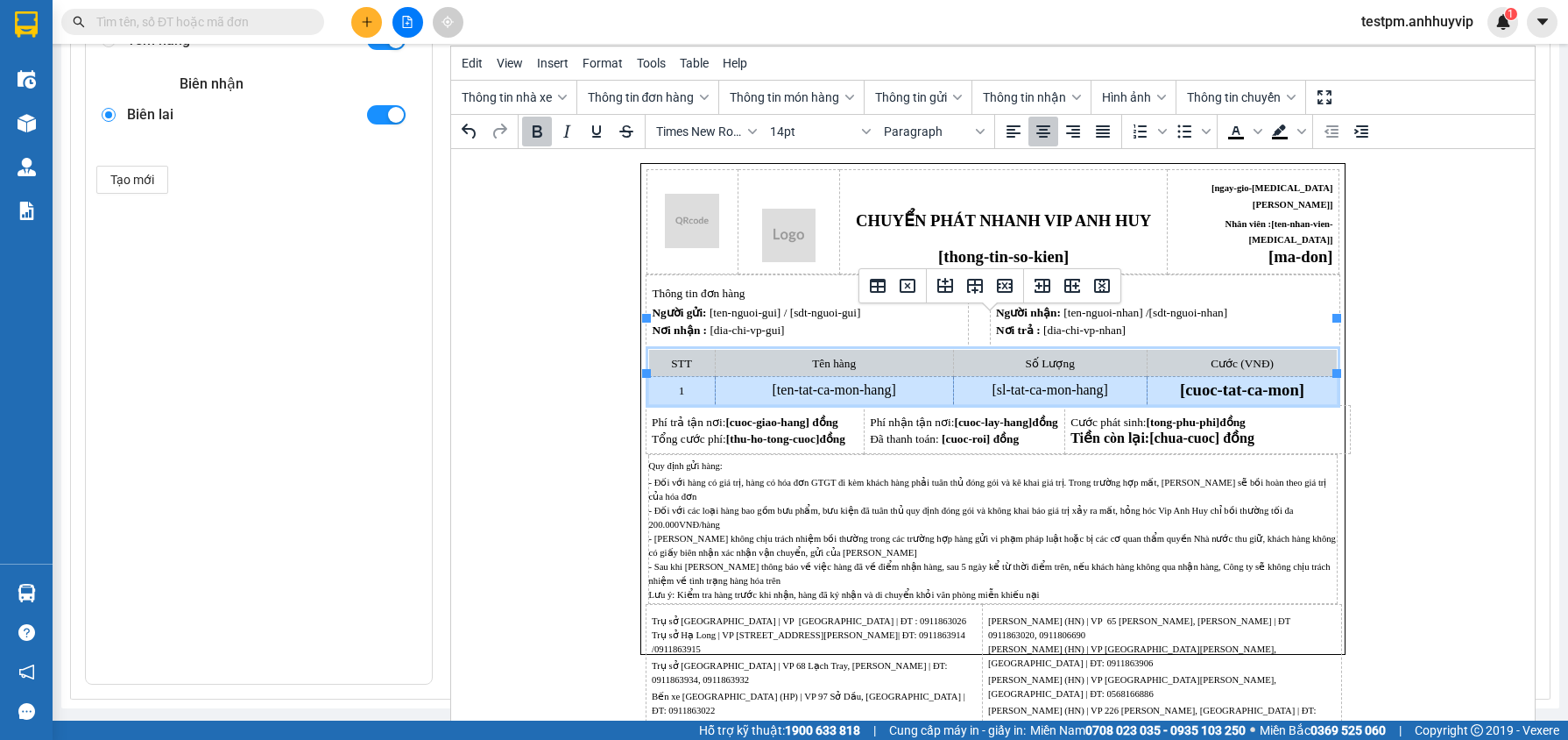
drag, startPoint x: 673, startPoint y: 361, endPoint x: 1214, endPoint y: 356, distance: 541.0
click at [1214, 376] on tr "1 [ten-tat-ca-mon-hang] [sl-tat-ca-mon-hang] [cuoc-tat-ca-mon]" at bounding box center [992, 390] width 689 height 29
click at [788, 105] on button "Thông tin món hàng" at bounding box center [791, 97] width 137 height 29
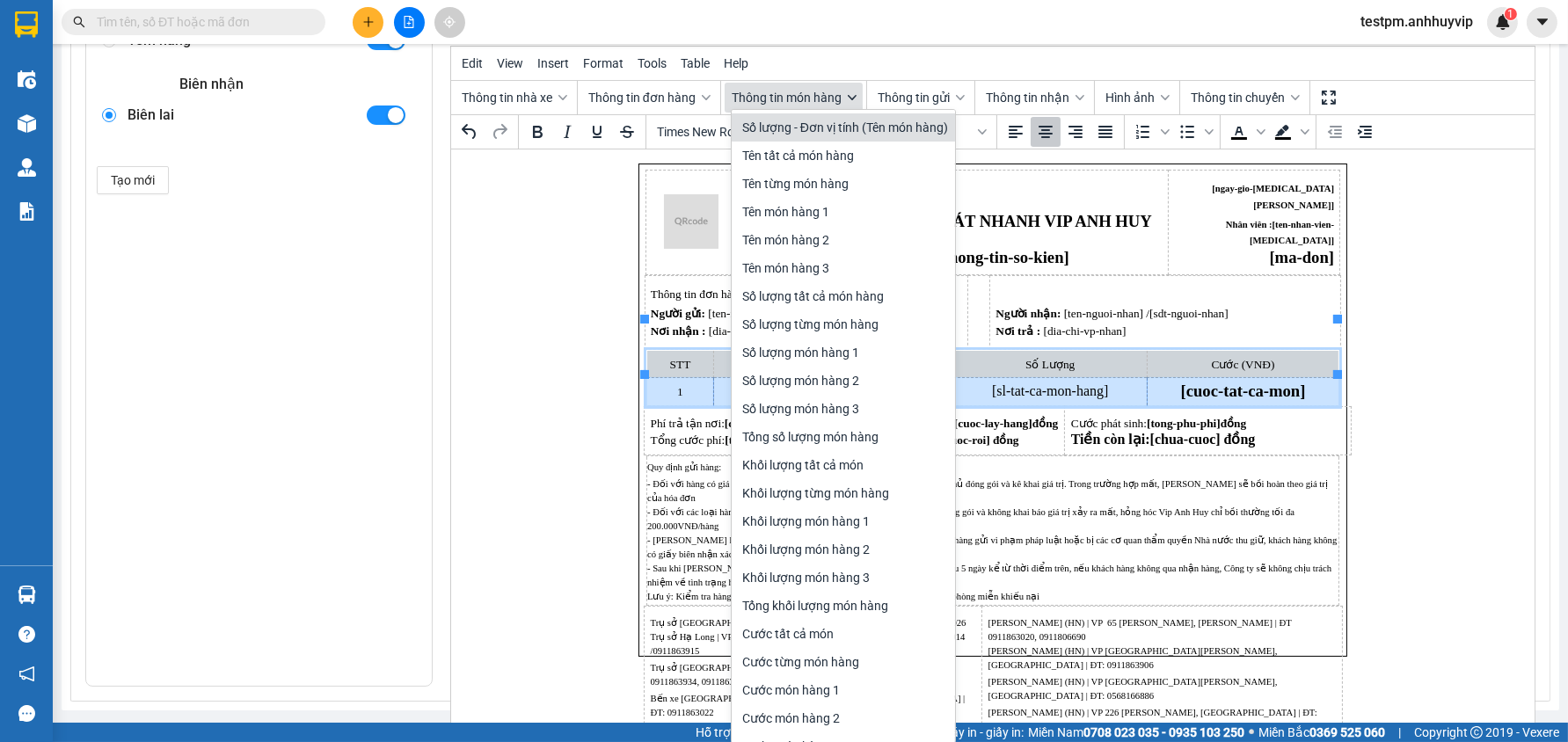
click at [792, 100] on span "Thông tin món hàng" at bounding box center [787, 97] width 110 height 14
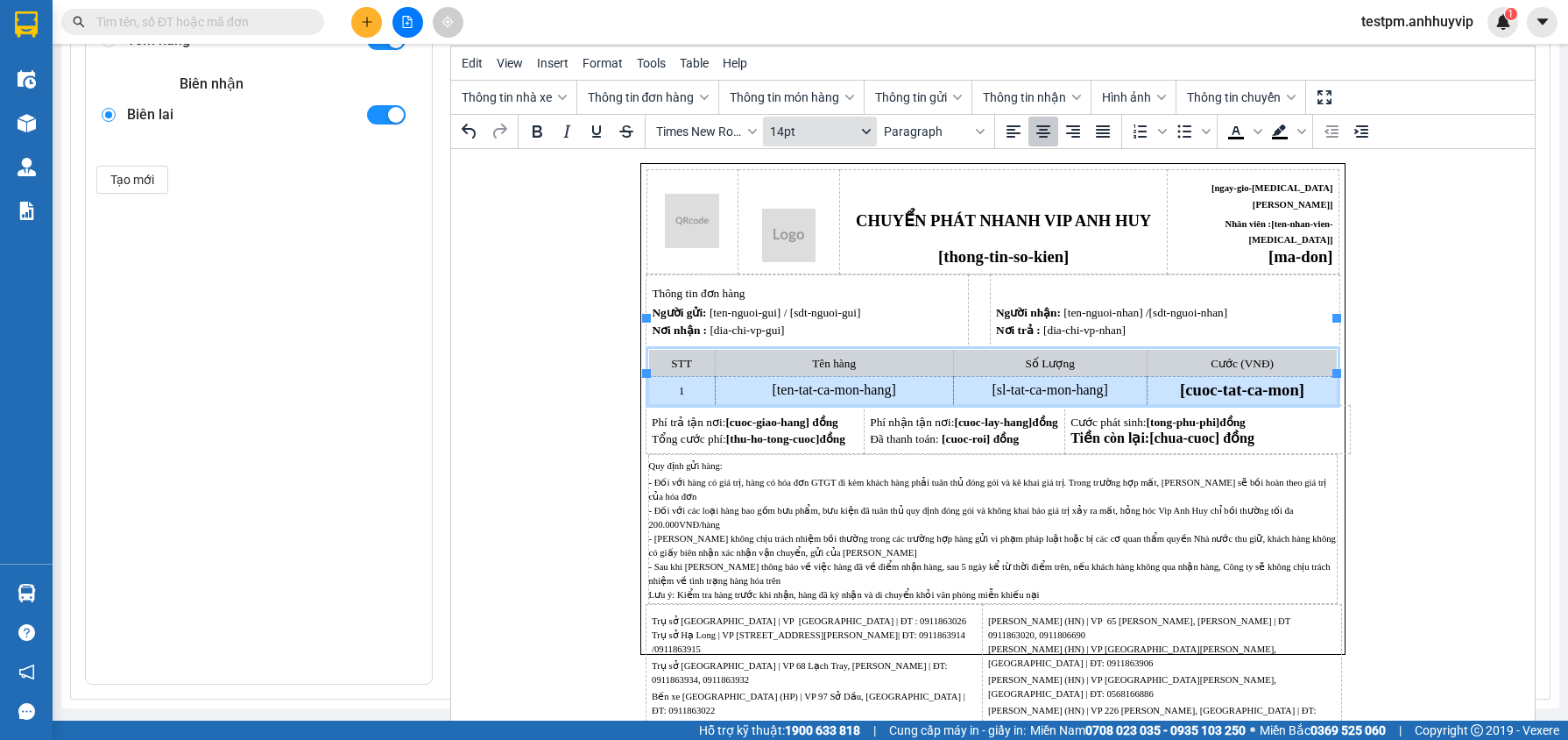
click at [808, 130] on span "14pt" at bounding box center [812, 132] width 86 height 14
click at [808, 180] on div "10pt" at bounding box center [806, 188] width 68 height 21
click at [844, 414] on p "Phí trả tận nơi: [cuoc-giao-hang] đồng" at bounding box center [754, 421] width 206 height 14
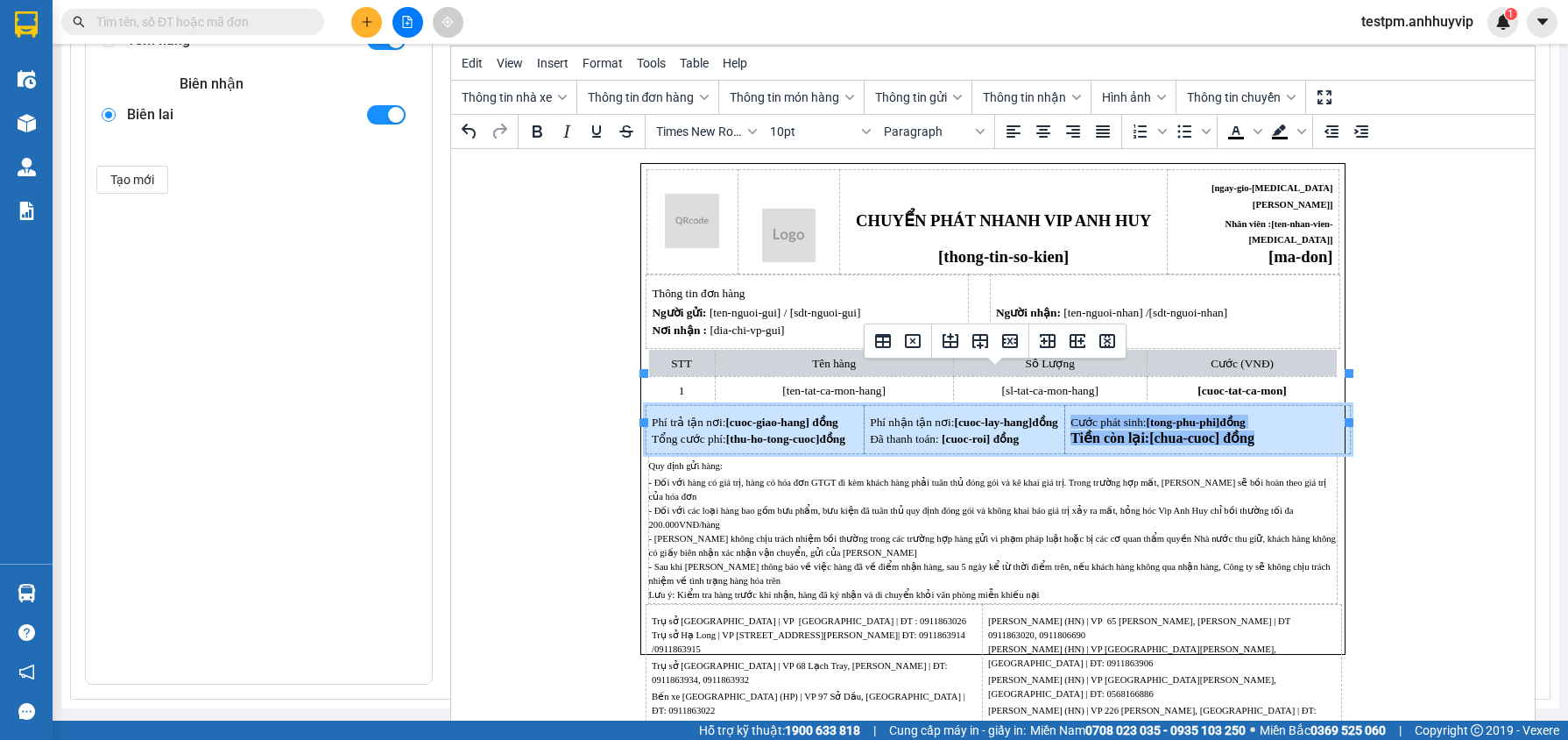
drag, startPoint x: 651, startPoint y: 387, endPoint x: 1224, endPoint y: 395, distance: 573.1
click at [1228, 406] on tr "Phí trả tận nơi: [cuoc-giao-hang] đồng Tổng cước phí: [thu-ho-tong-cuoc] đồng P…" at bounding box center [997, 430] width 705 height 48
click at [791, 133] on span "12pt" at bounding box center [812, 132] width 86 height 14
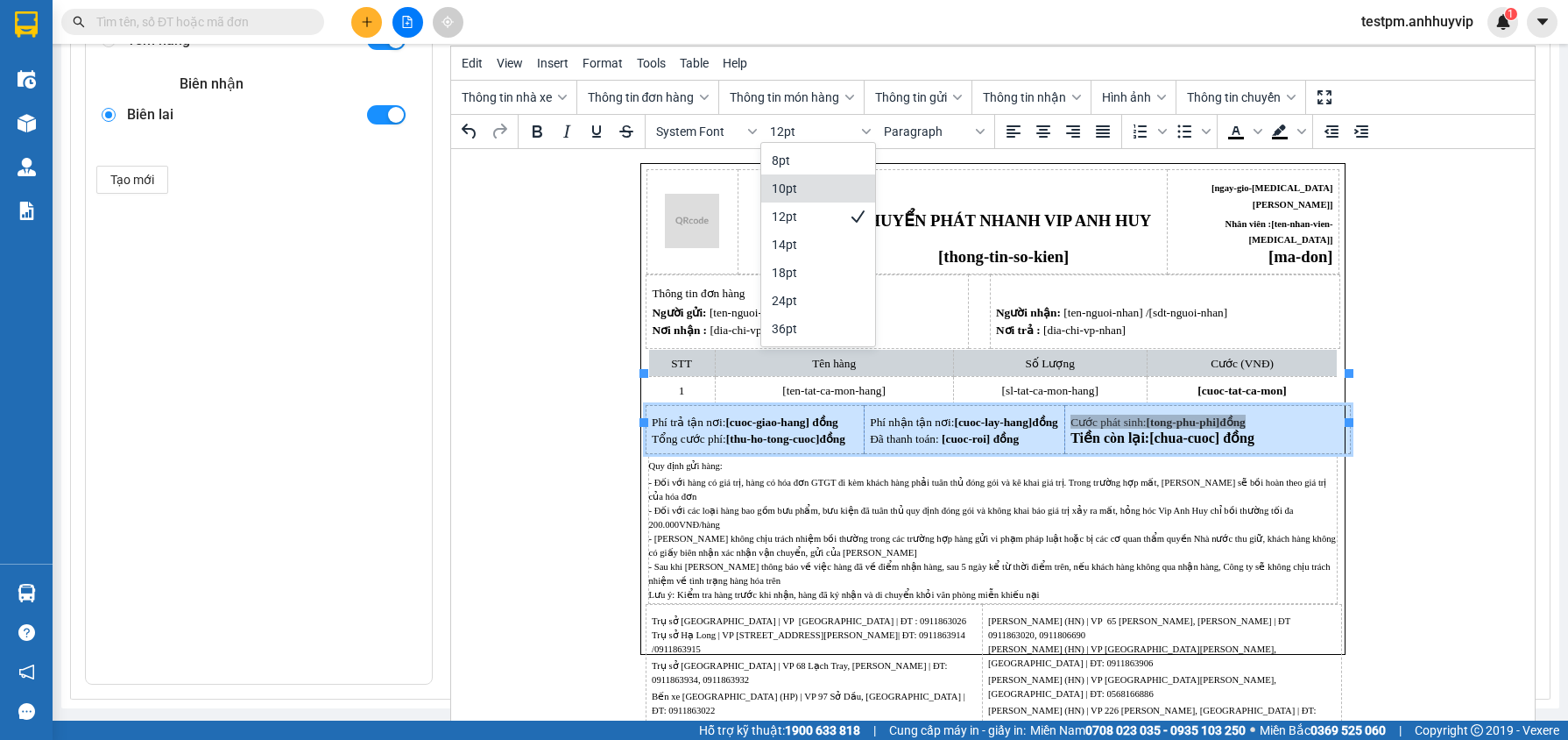
click at [809, 185] on div "10pt" at bounding box center [806, 188] width 68 height 21
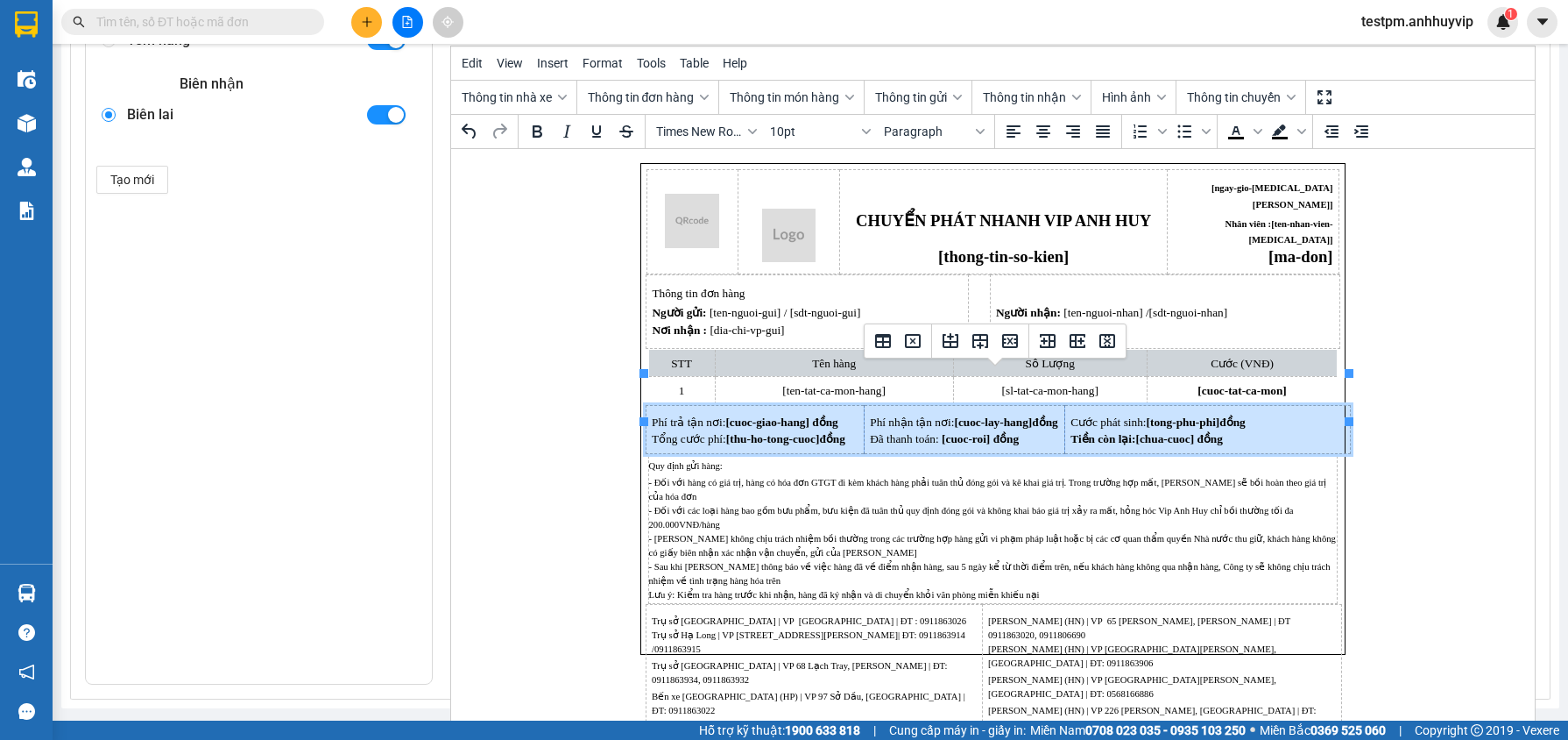
click at [1171, 478] on span "- Đối với hàng có giá trị, hàng có hóa đơn GTGT đi kèm khách hàng phải tuân thủ…" at bounding box center [991, 538] width 687 height 122
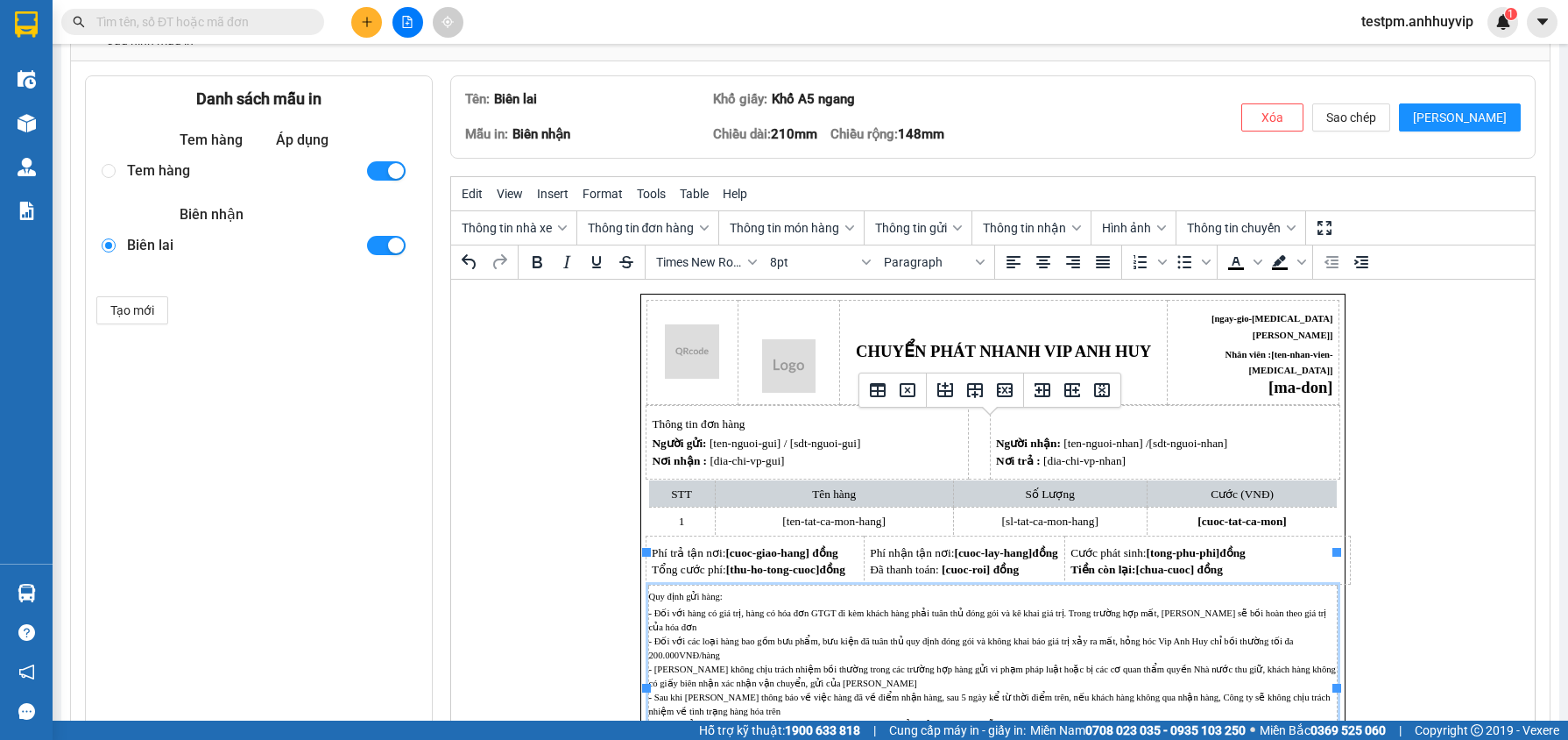
scroll to position [151, 0]
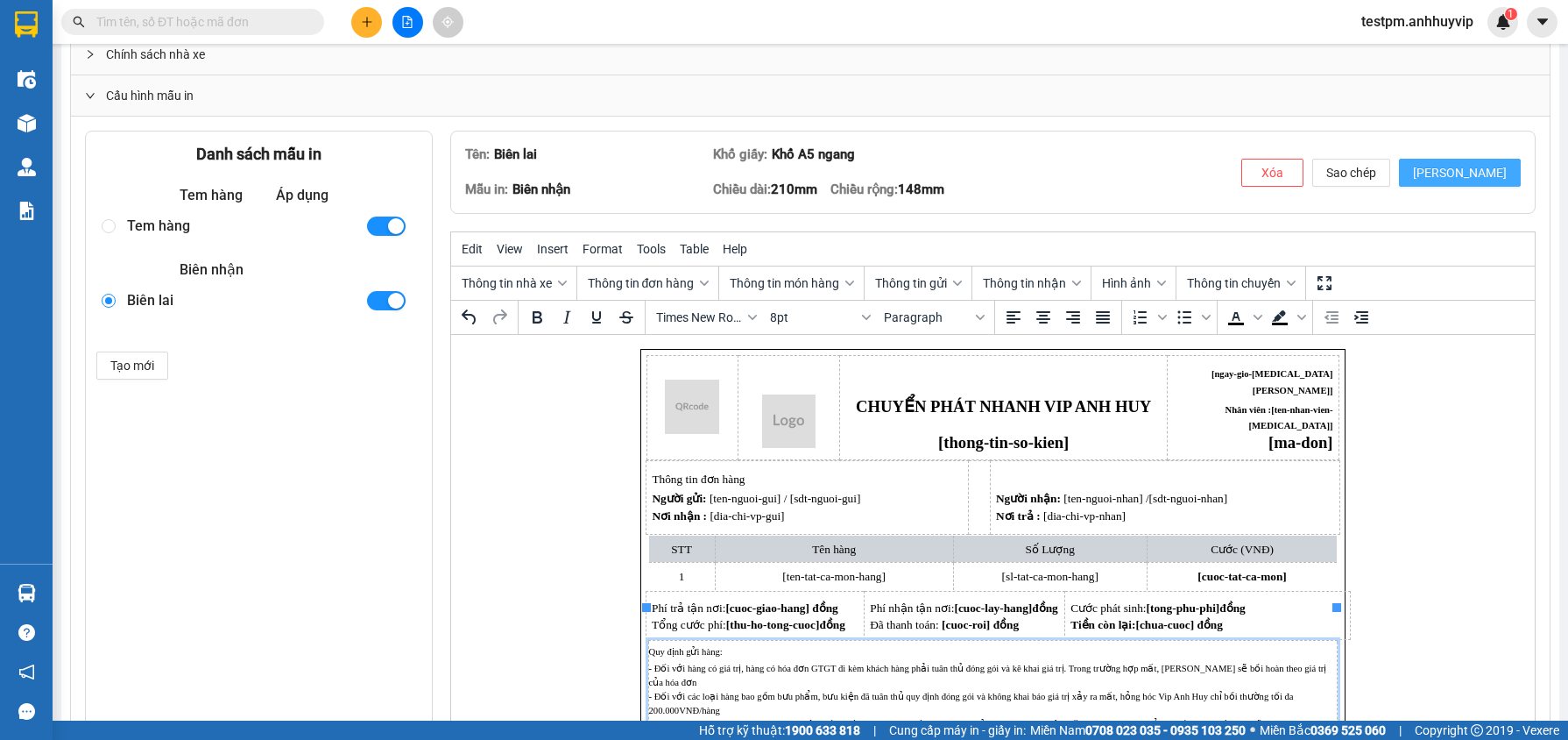
click at [1483, 171] on button "[PERSON_NAME]" at bounding box center [1459, 173] width 122 height 28
